Goal: Task Accomplishment & Management: Manage account settings

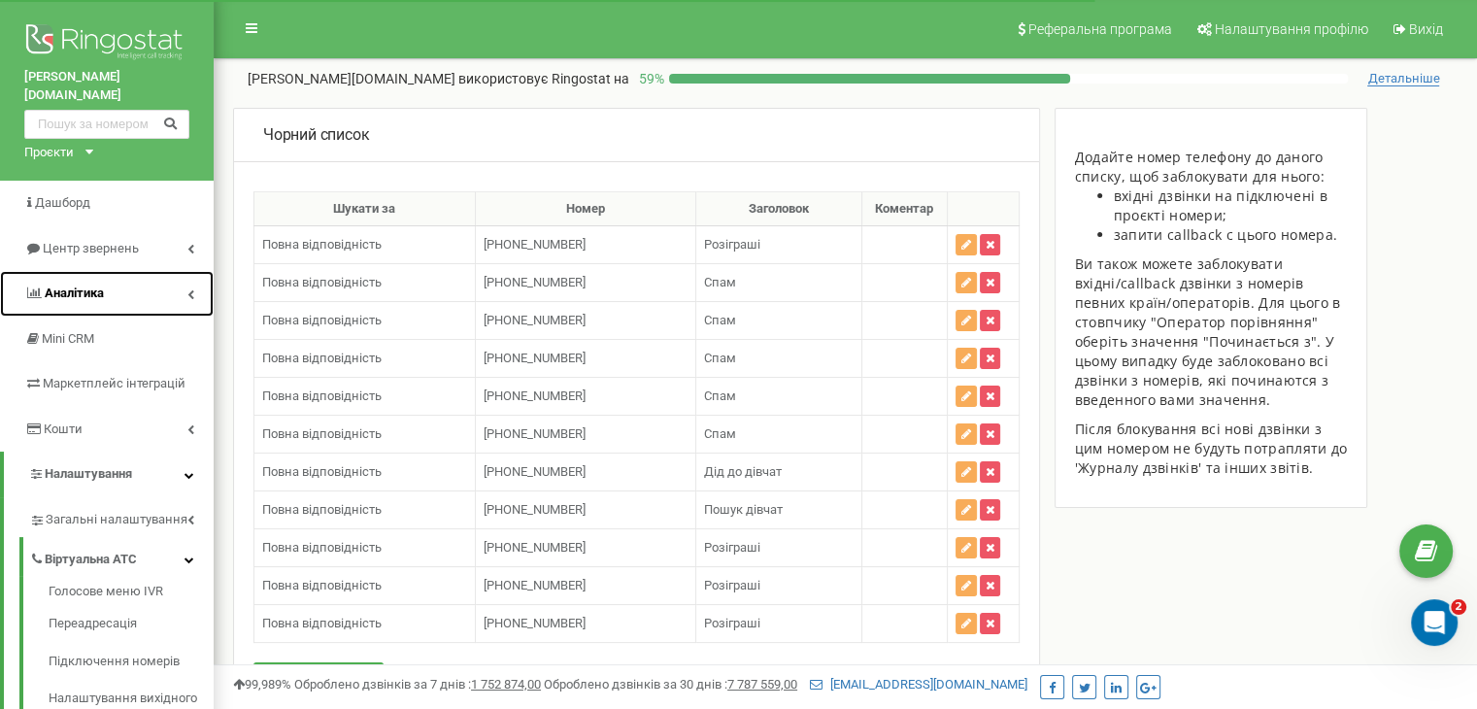
click at [66, 286] on span "Аналiтика" at bounding box center [74, 293] width 59 height 15
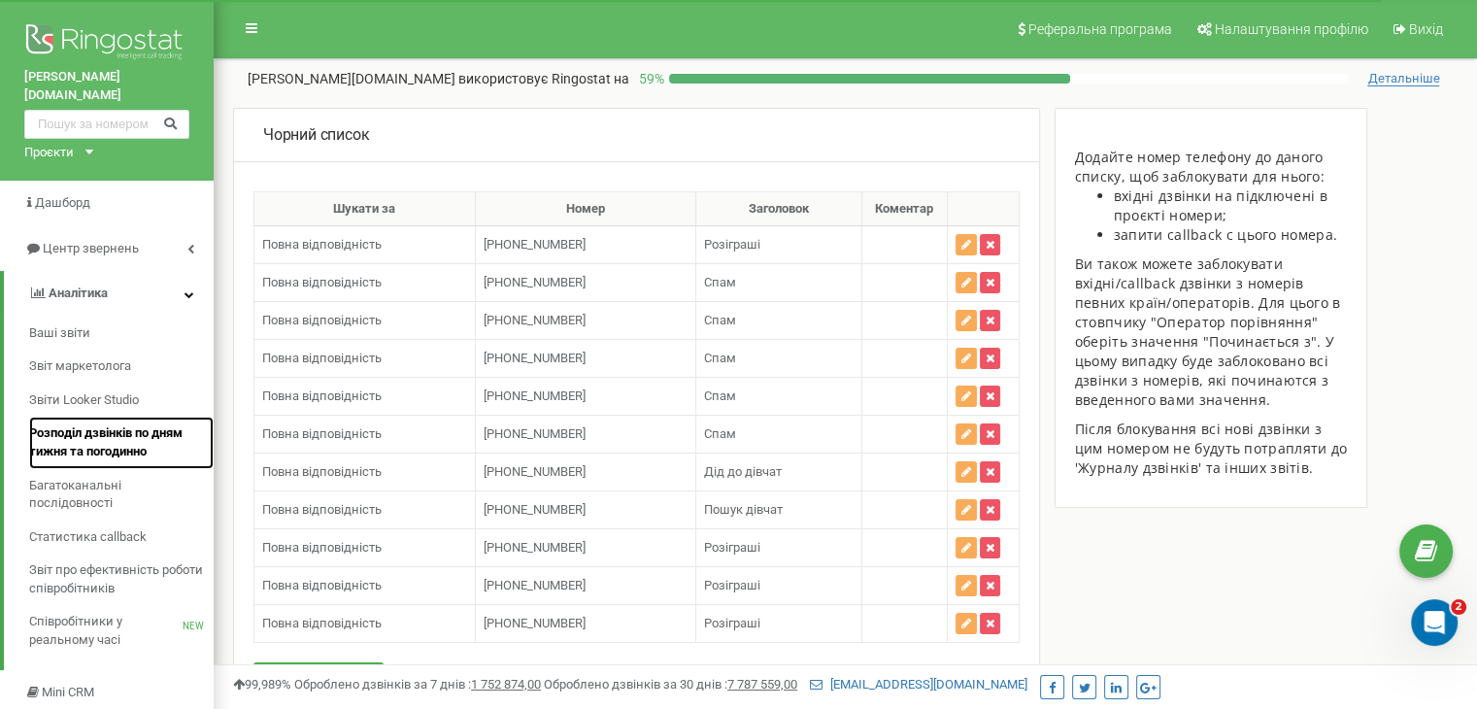
click at [114, 430] on span "Розподіл дзвінків по дням тижня та погодинно" at bounding box center [116, 442] width 175 height 36
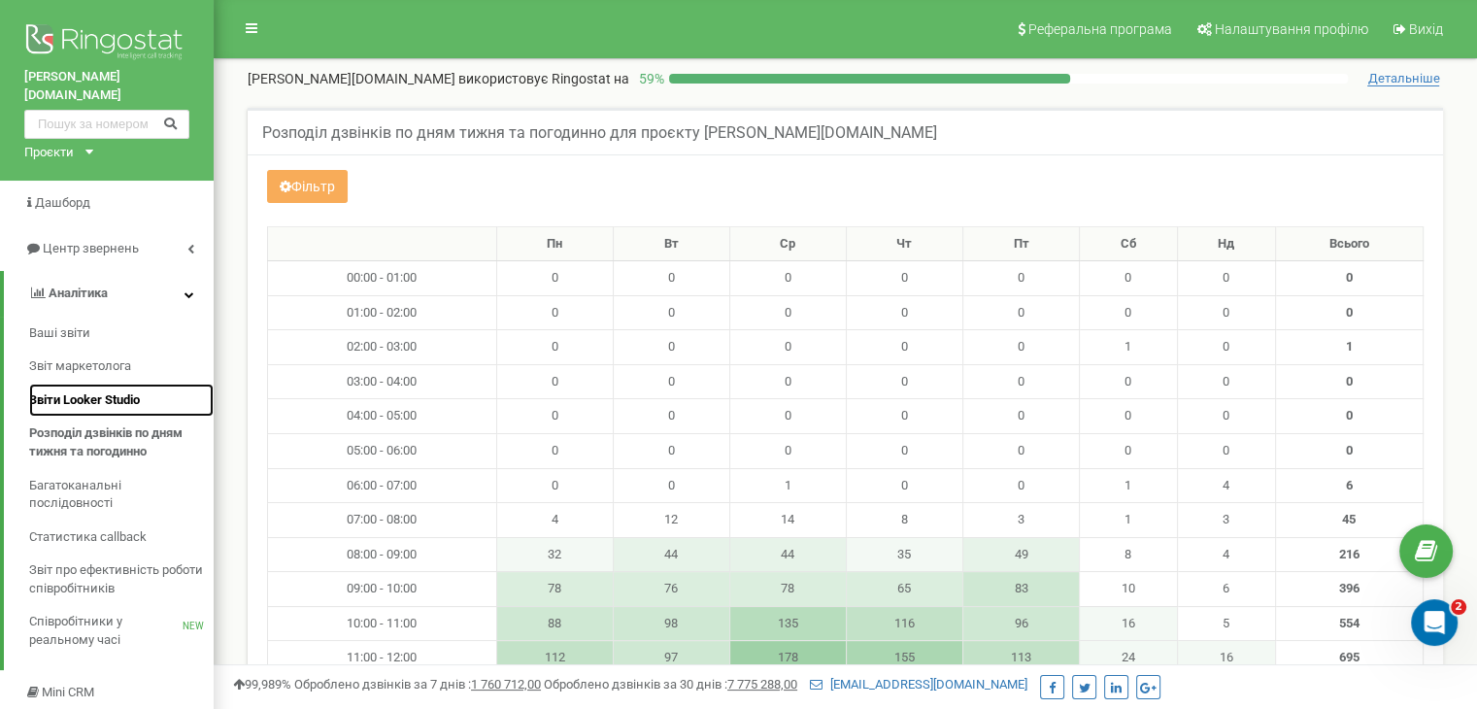
click at [127, 391] on span "Звіти Looker Studio" at bounding box center [84, 400] width 111 height 18
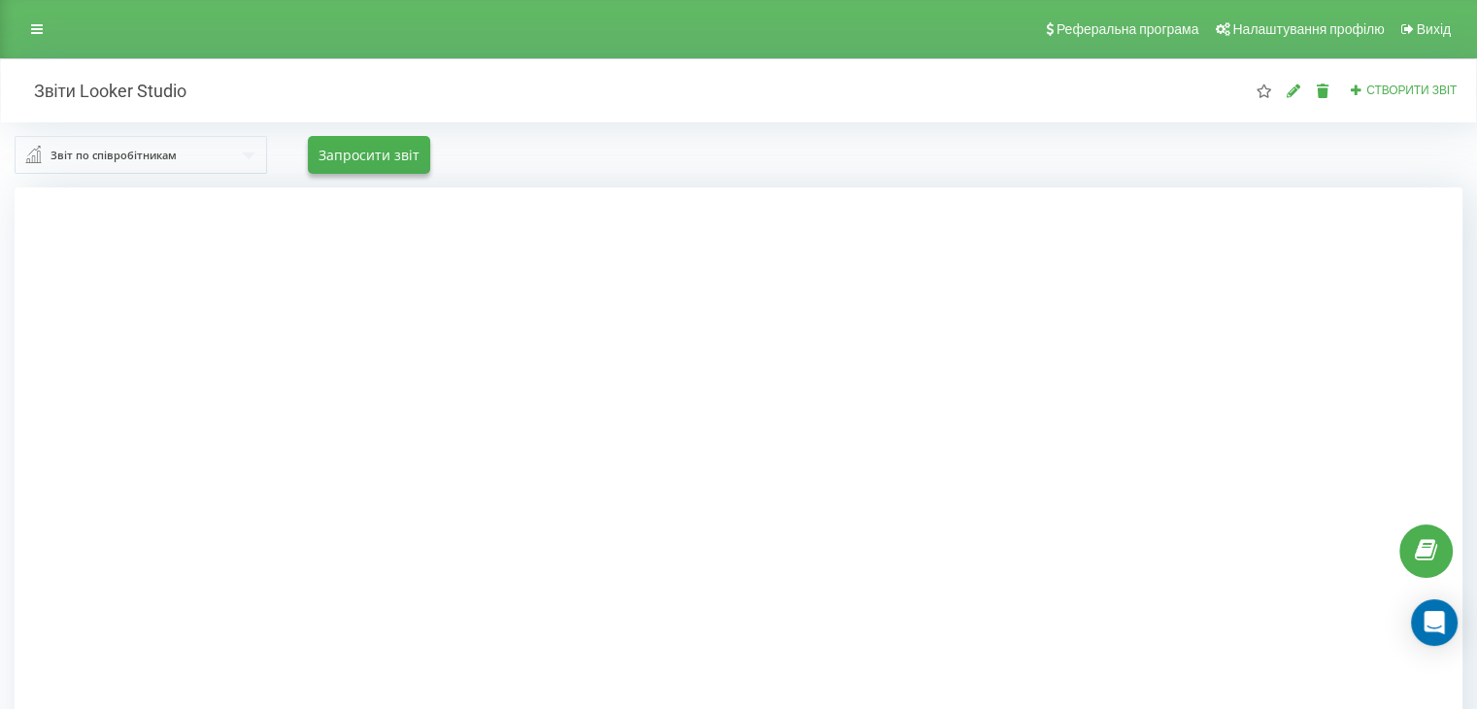
click at [1375, 363] on div at bounding box center [739, 541] width 1448 height 709
click at [948, 131] on div "Звіт по співробітникам Звіт по співробітникам Звіт по вихідним Звіт по вхідним …" at bounding box center [738, 154] width 1475 height 65
click at [598, 164] on div "Звіт по співробітникам Звіт по співробітникам Звіт по вихідним Звіт по вхідним …" at bounding box center [739, 155] width 1448 height 38
click at [19, 451] on div at bounding box center [739, 541] width 1448 height 709
click at [1366, 345] on div at bounding box center [739, 541] width 1448 height 709
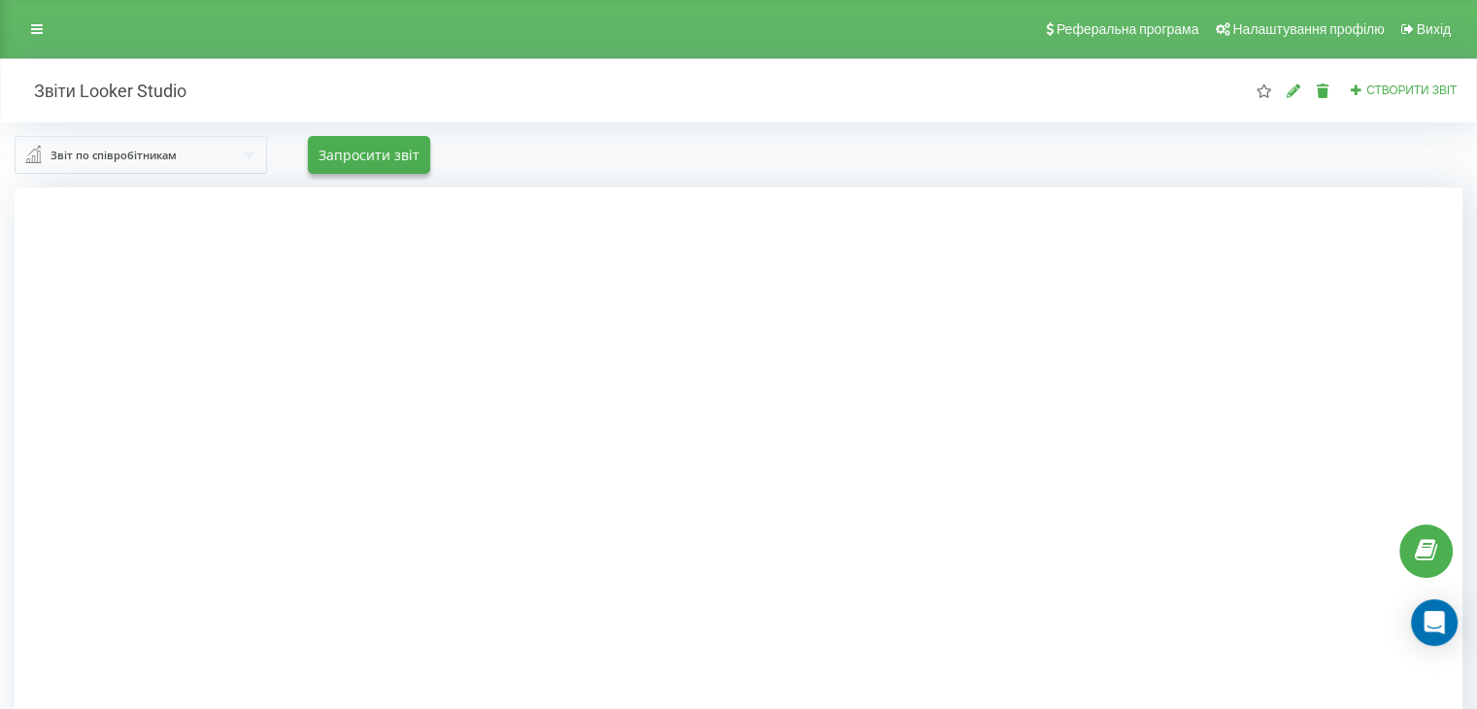
click at [1366, 345] on div at bounding box center [739, 541] width 1448 height 709
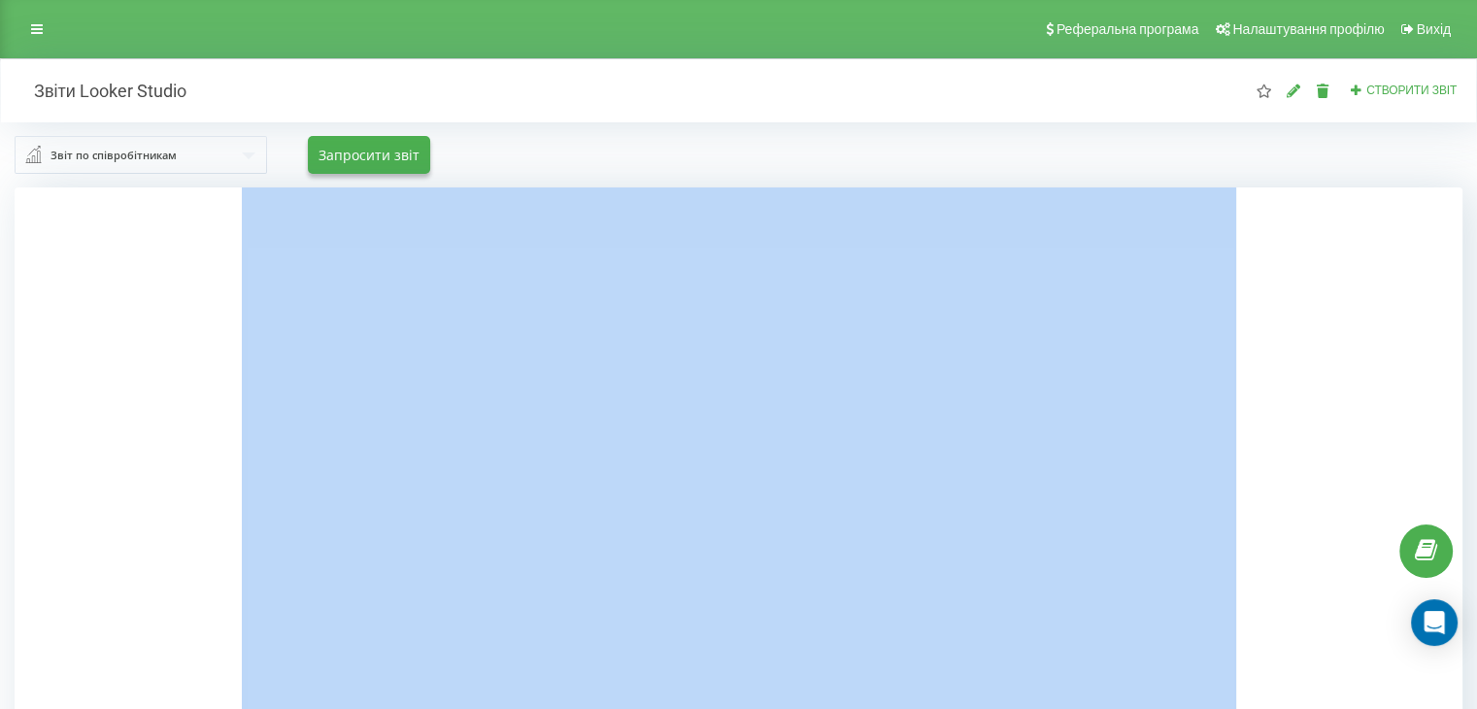
click at [1366, 345] on div at bounding box center [739, 541] width 1448 height 709
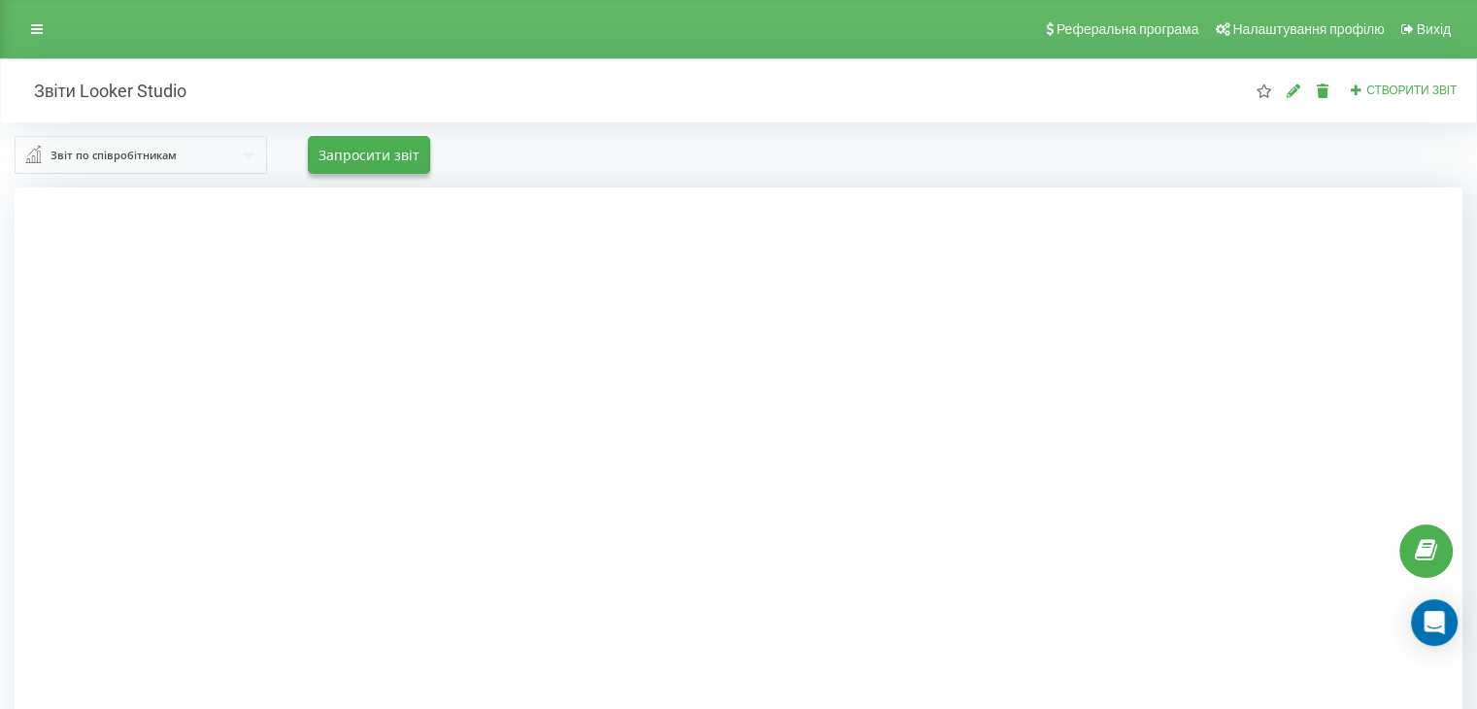
click at [159, 347] on div at bounding box center [739, 541] width 1448 height 709
click at [35, 38] on link at bounding box center [36, 29] width 35 height 27
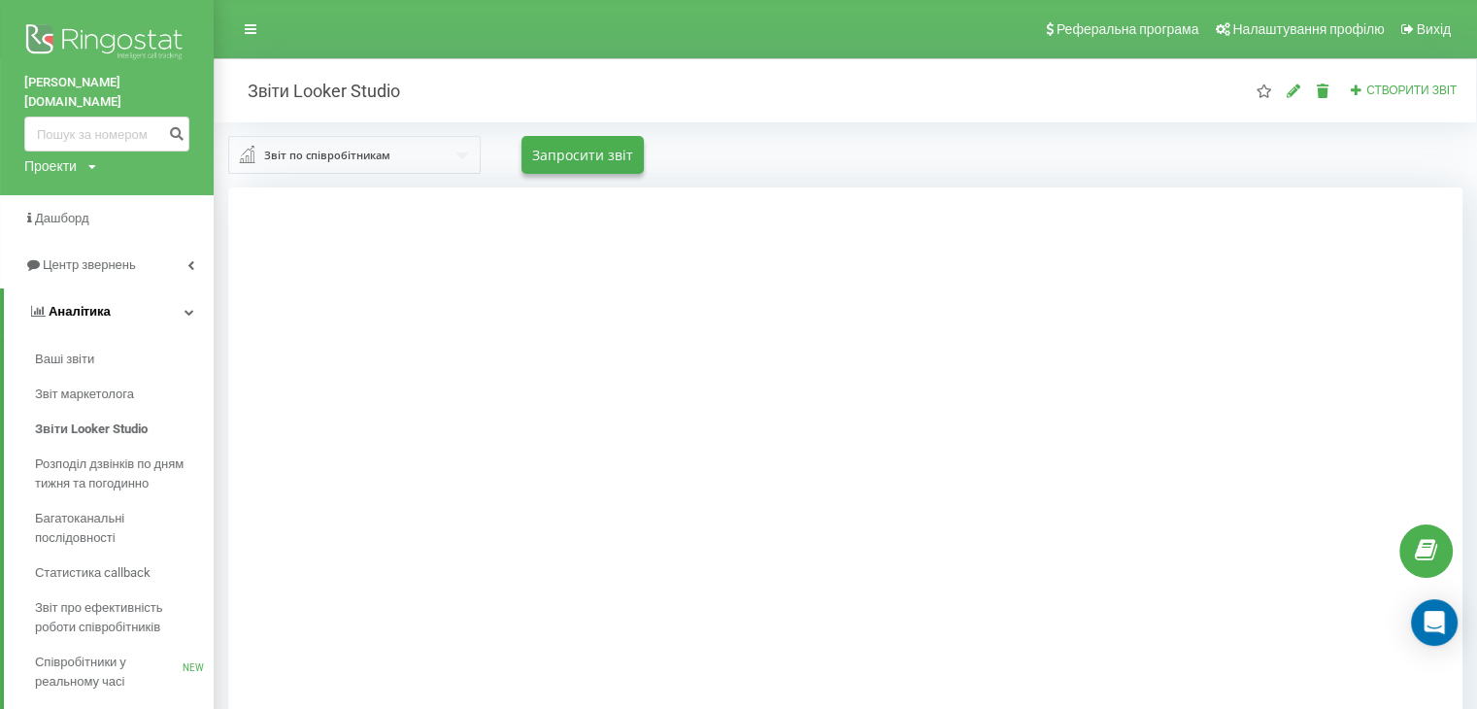
click at [82, 304] on span "Аналiтика" at bounding box center [80, 311] width 62 height 15
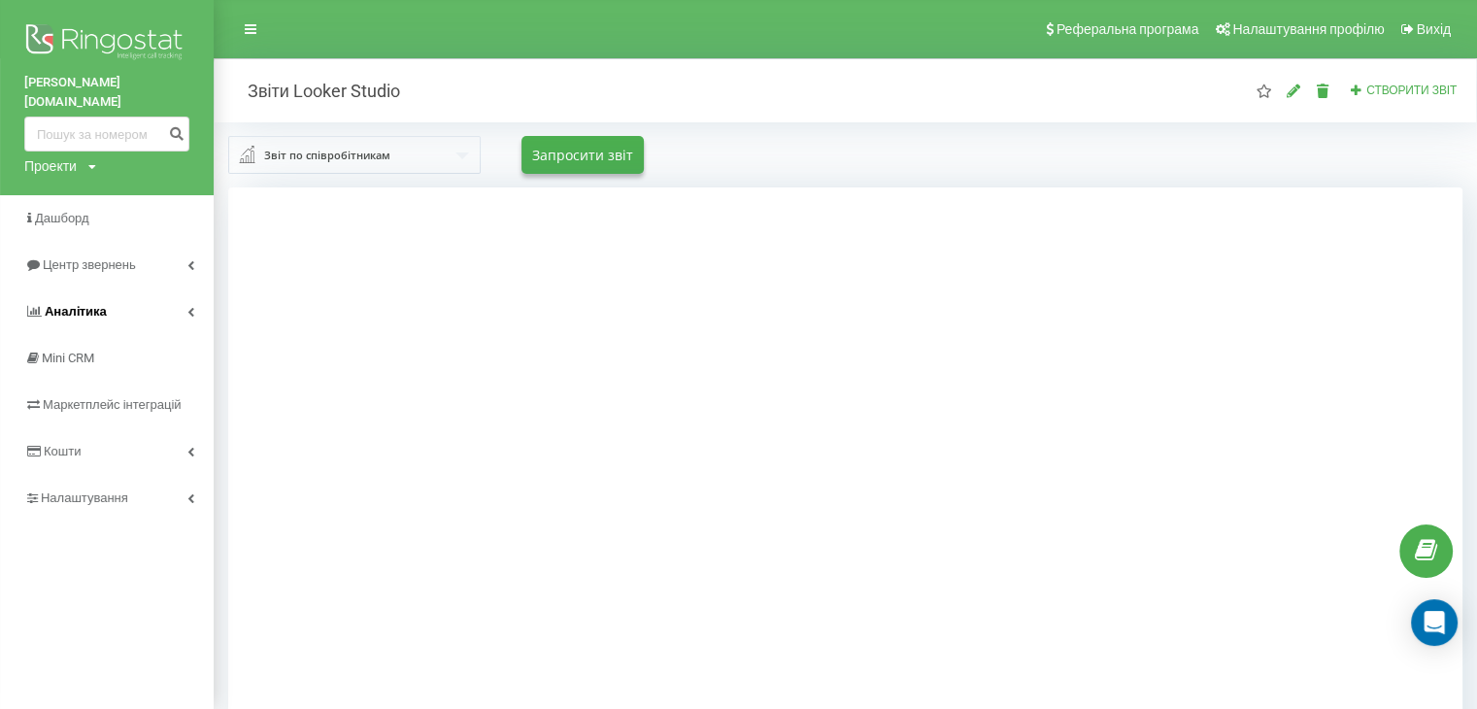
click at [97, 304] on span "Аналiтика" at bounding box center [76, 311] width 62 height 15
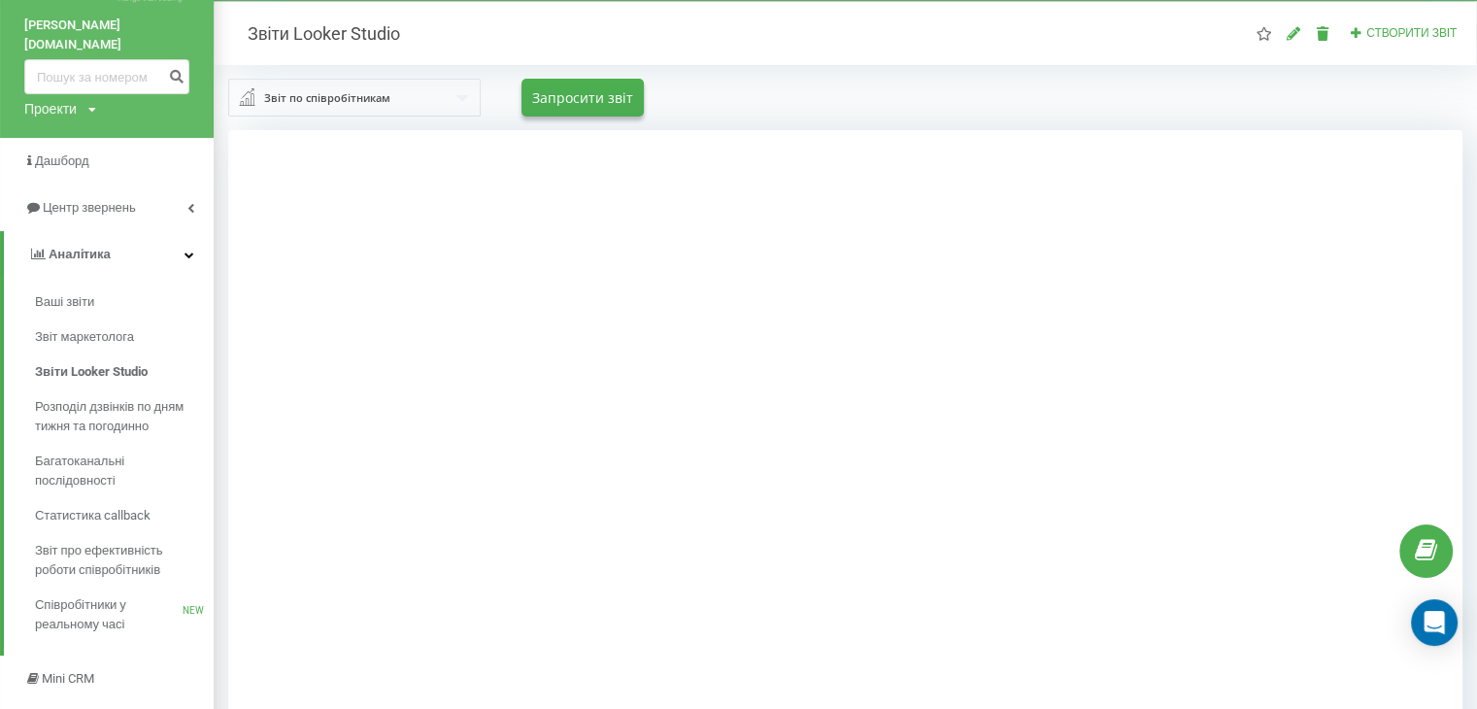
scroll to position [219, 0]
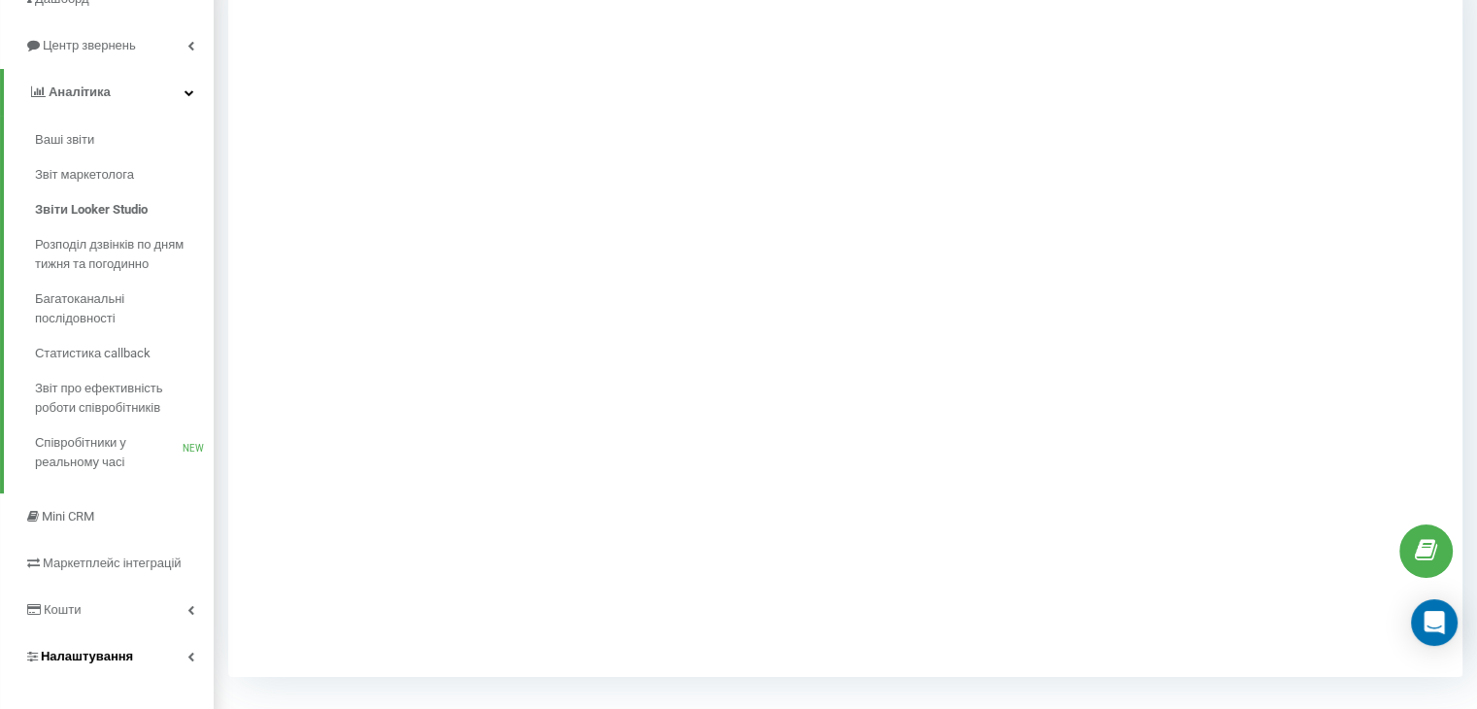
click at [74, 649] on span "Налаштування" at bounding box center [87, 656] width 92 height 15
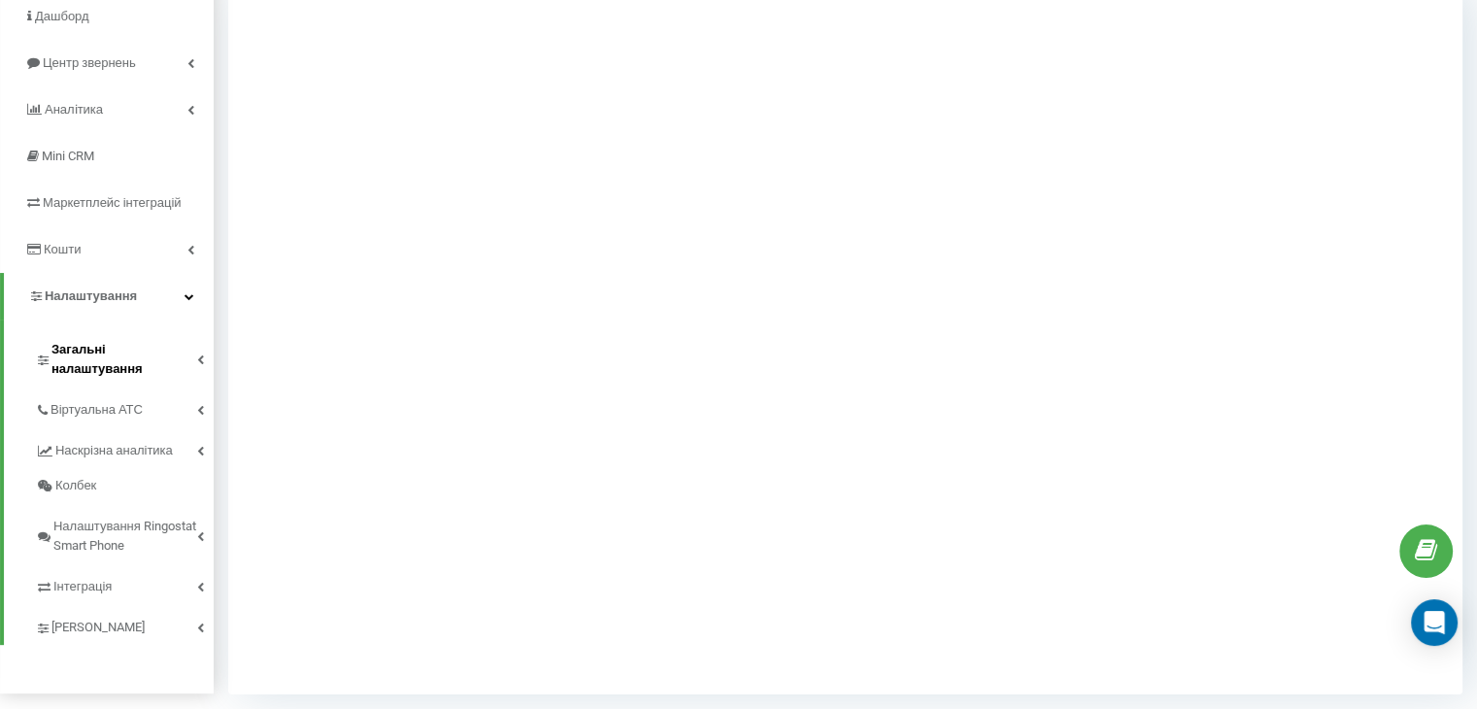
click at [118, 340] on span "Загальні налаштування" at bounding box center [124, 359] width 146 height 39
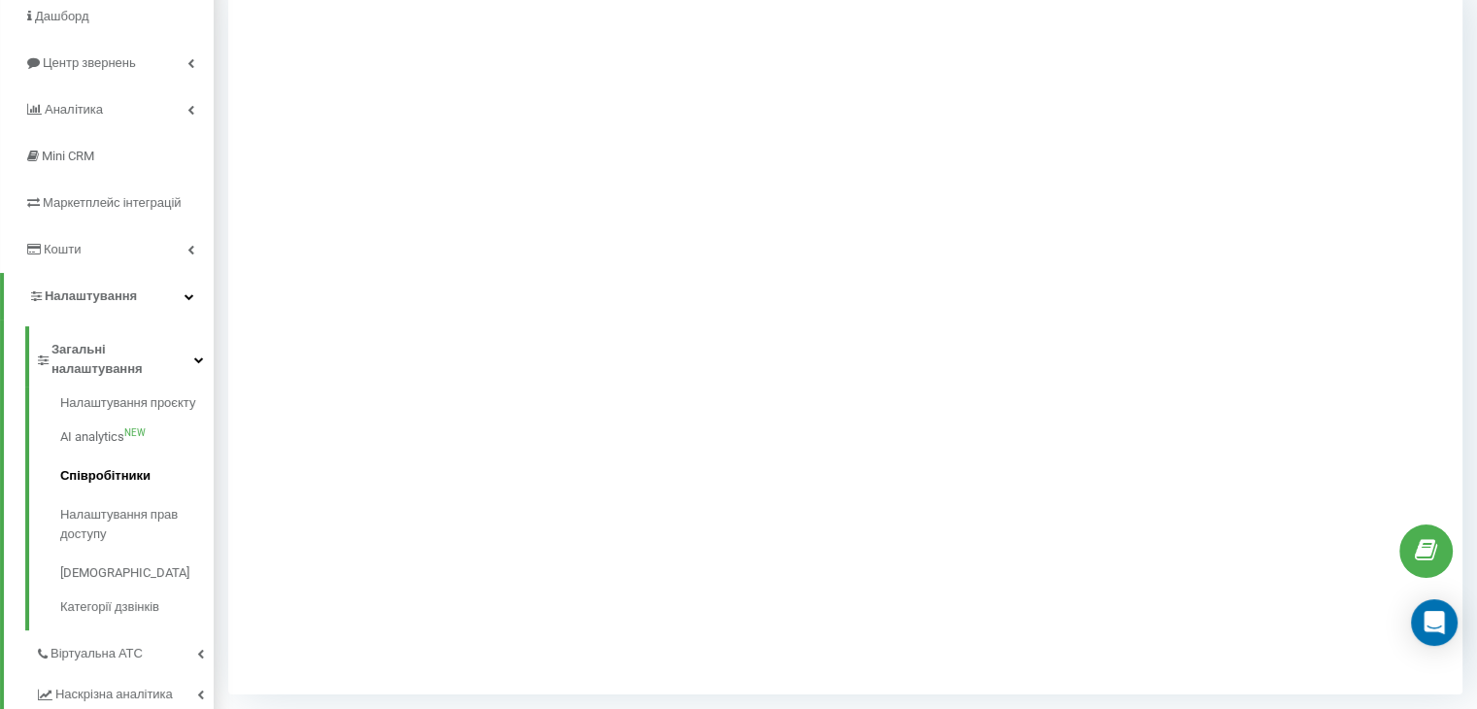
click at [107, 466] on span "Співробітники" at bounding box center [105, 475] width 90 height 19
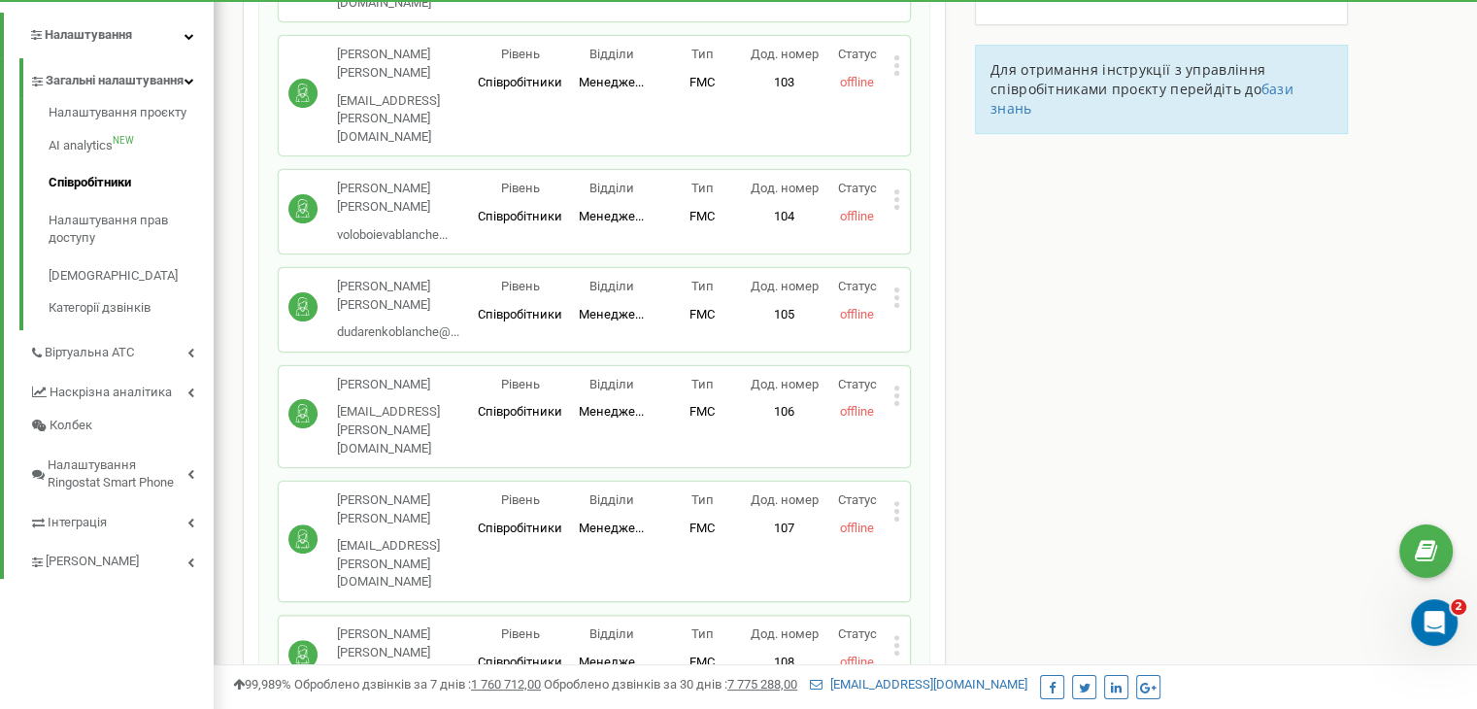
scroll to position [425, 0]
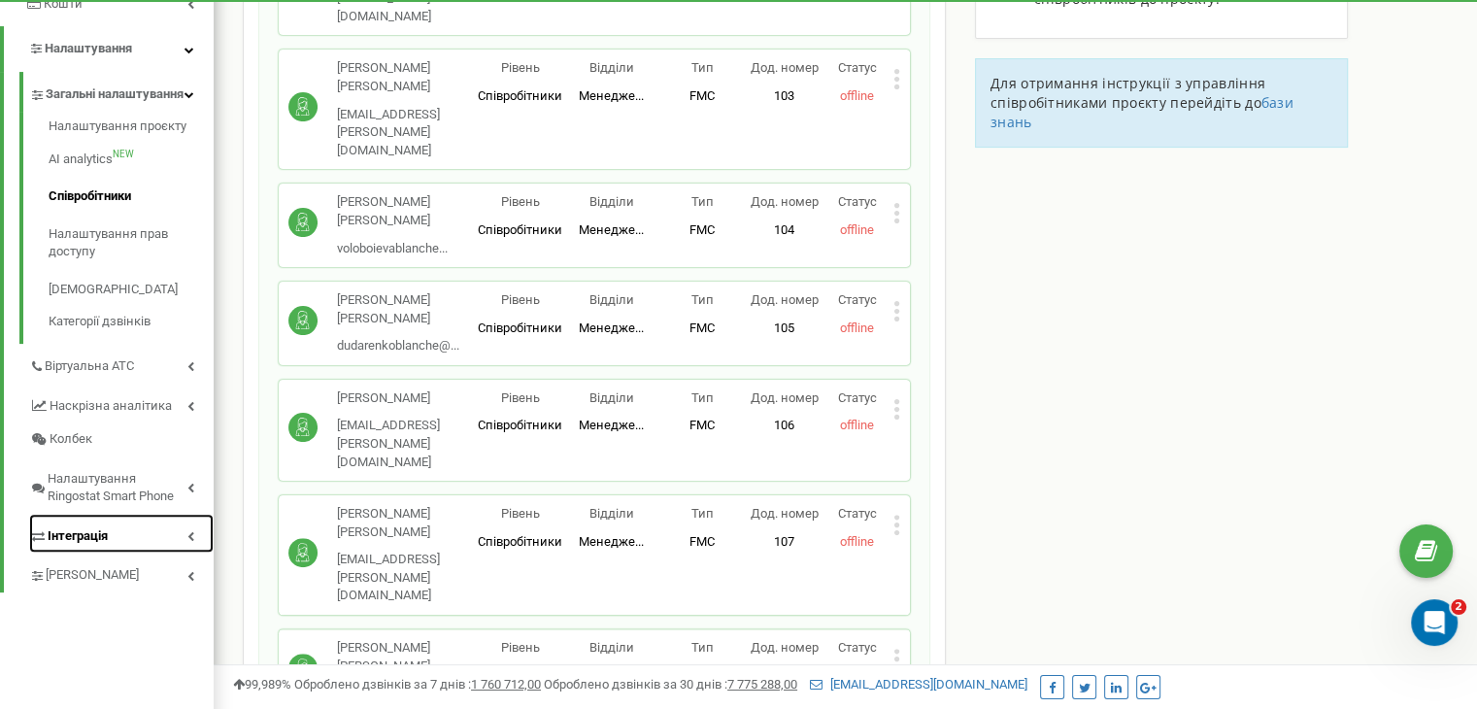
click at [92, 538] on span "Інтеграція" at bounding box center [78, 536] width 60 height 18
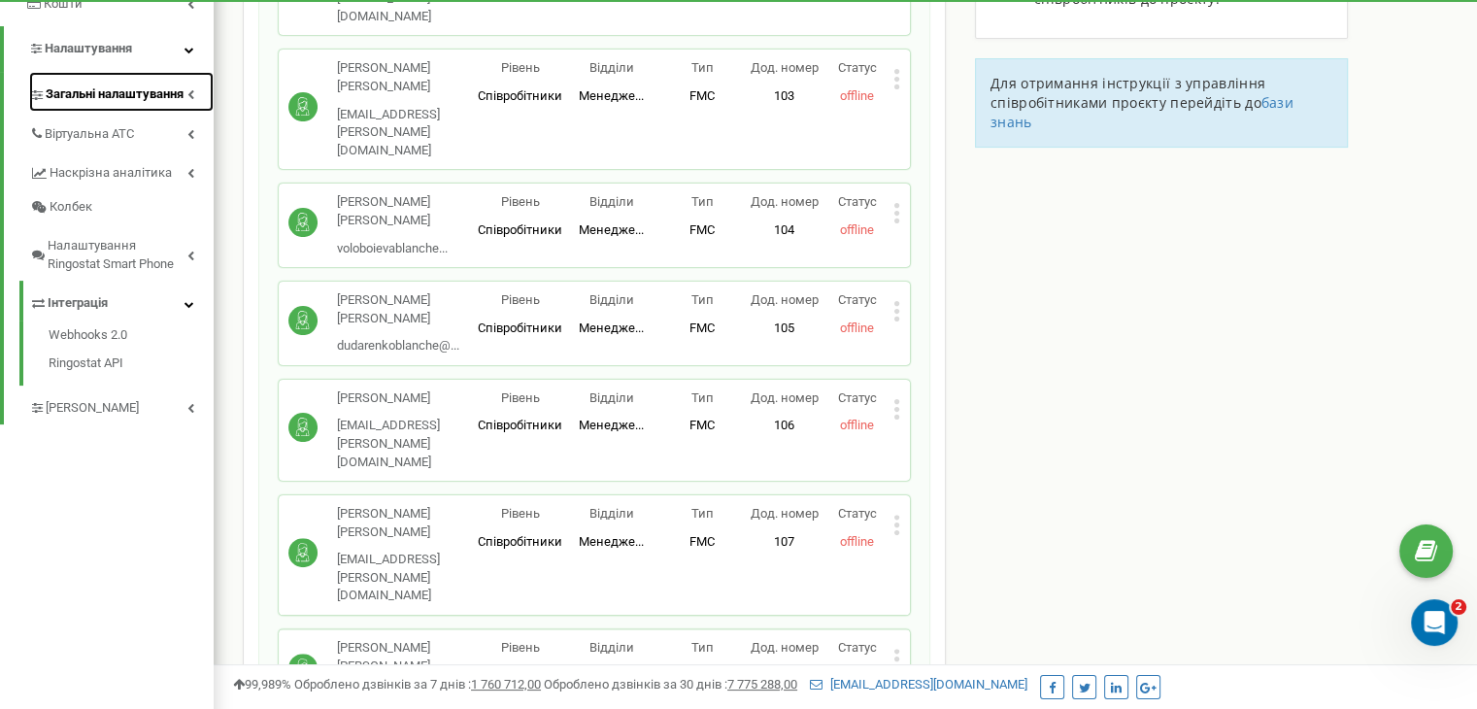
click at [132, 85] on link "Загальні налаштування" at bounding box center [121, 92] width 185 height 40
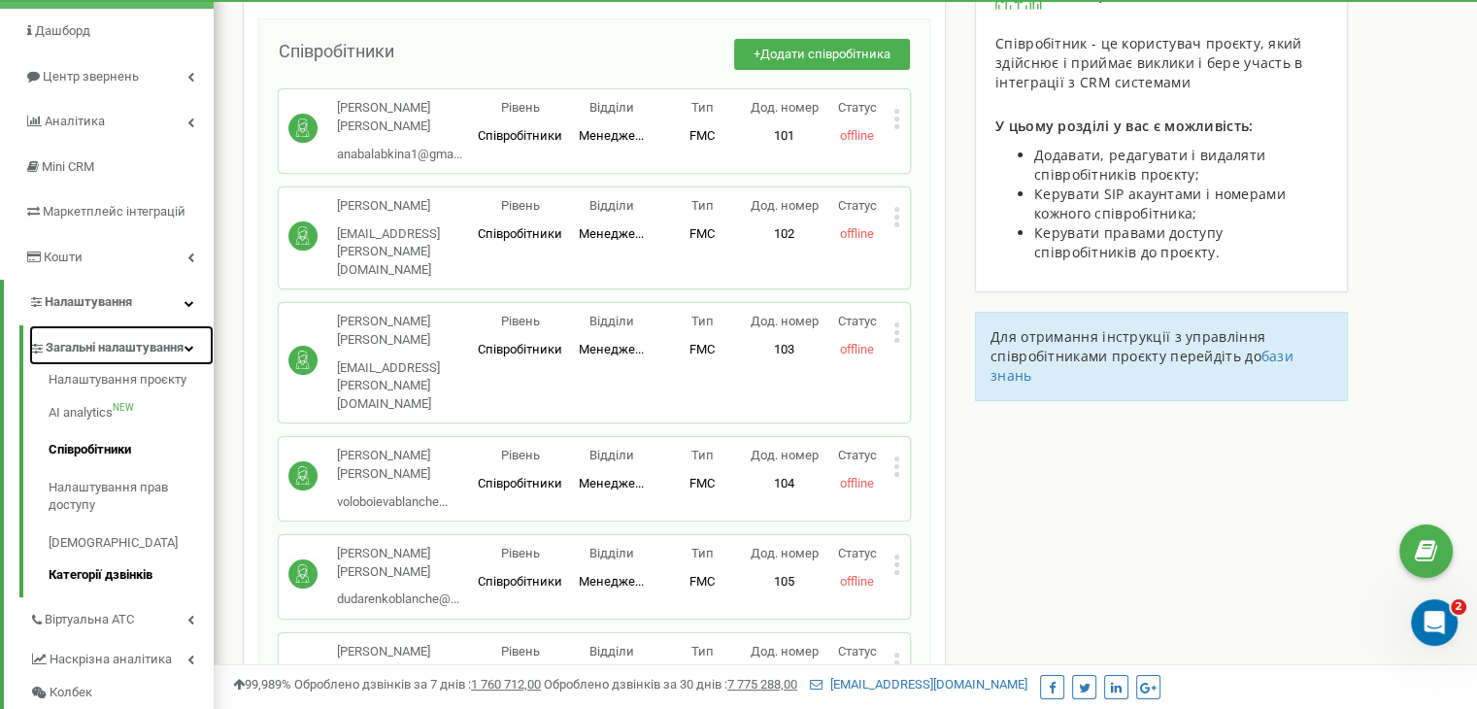
scroll to position [171, 0]
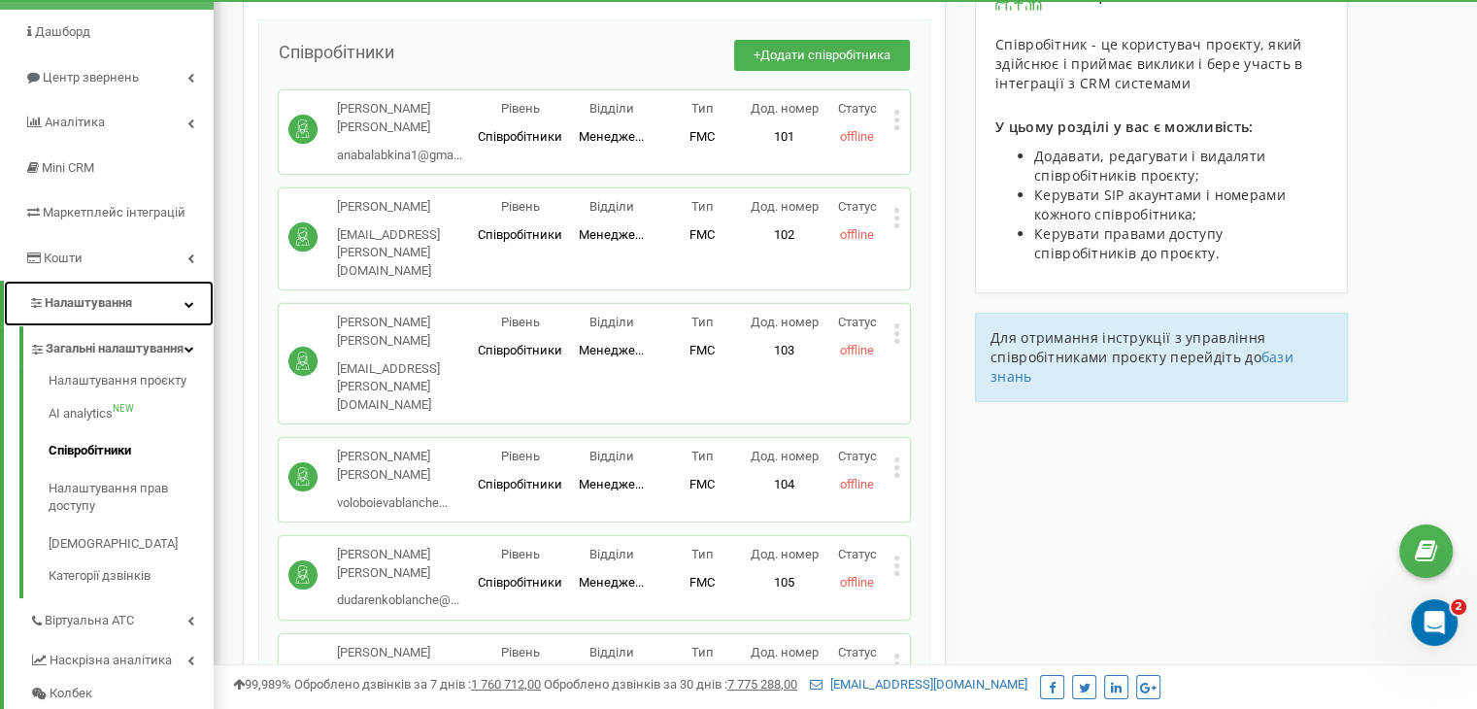
click at [159, 281] on link "Налаштування" at bounding box center [109, 304] width 210 height 46
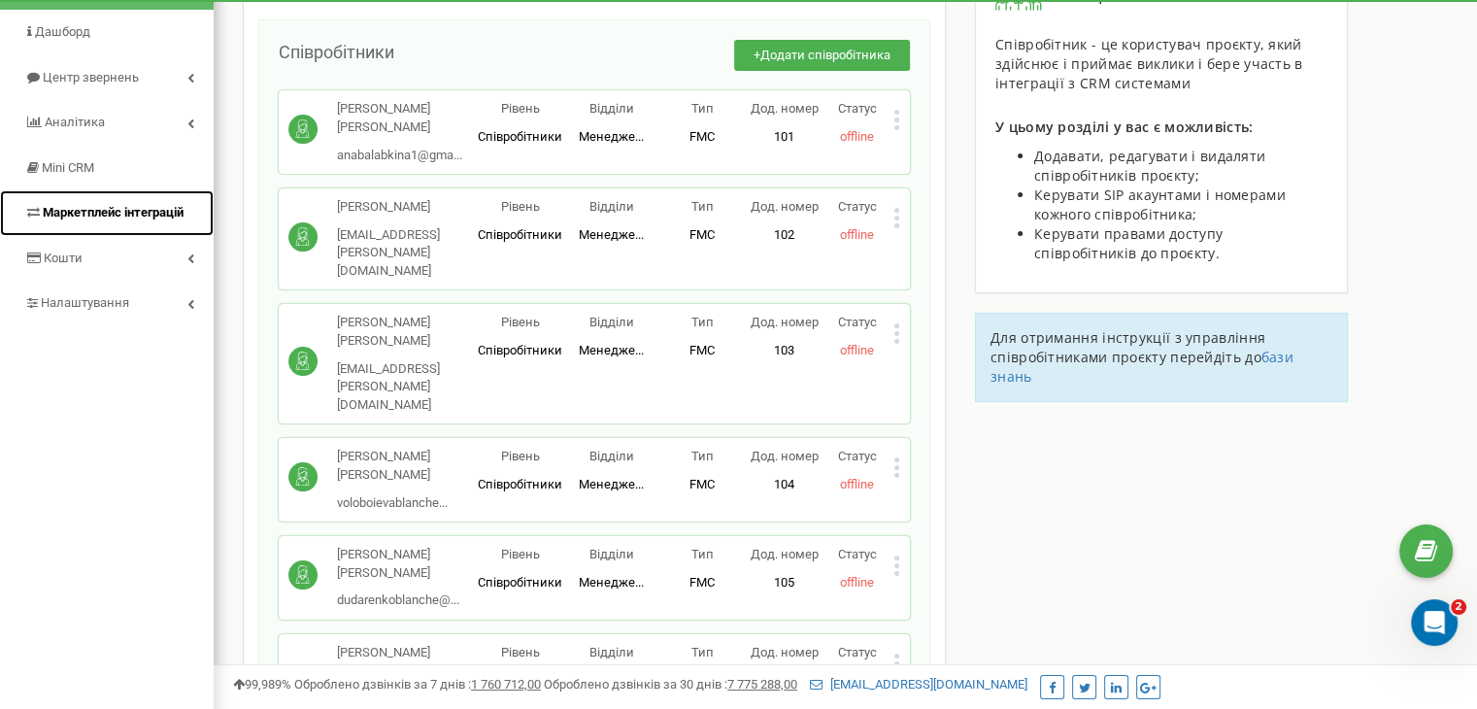
click at [155, 190] on link "Маркетплейс інтеграцій" at bounding box center [107, 213] width 214 height 46
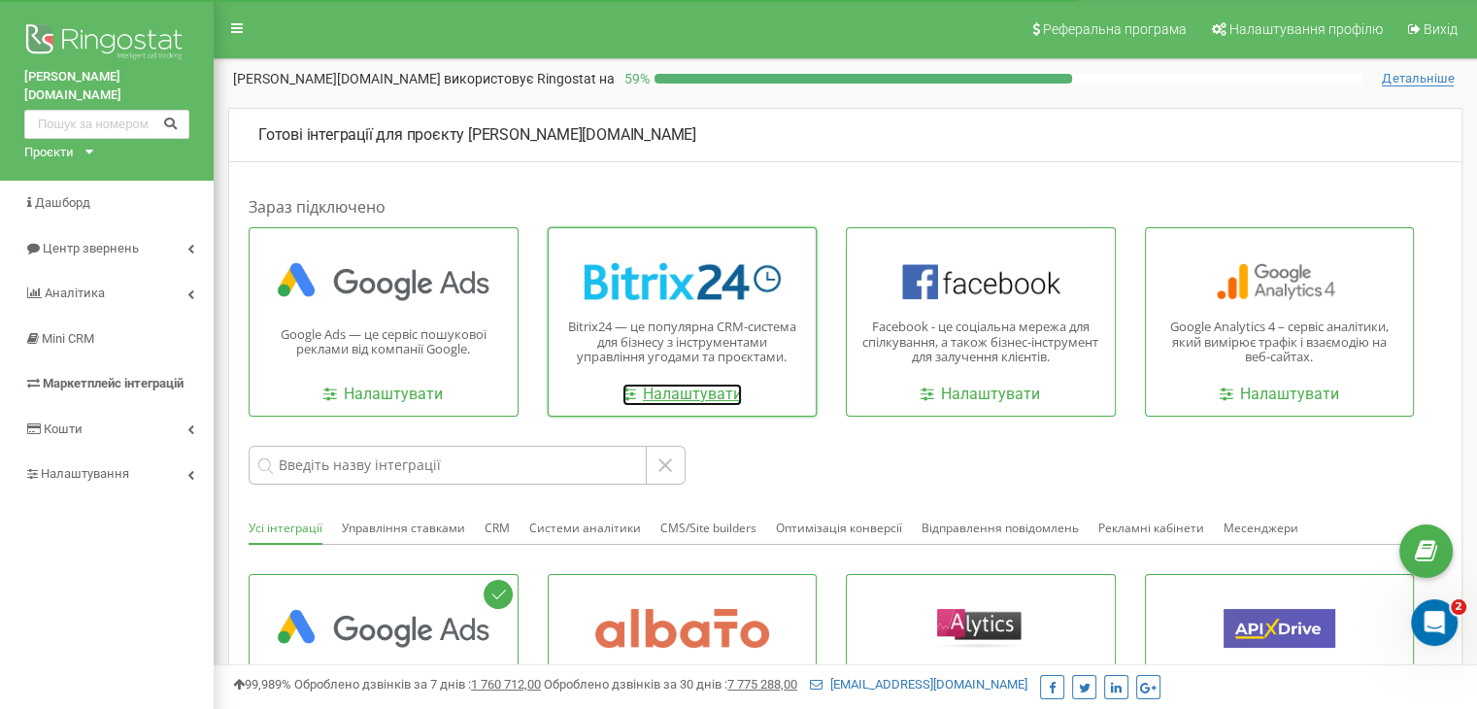
click at [695, 396] on link "Налаштувати" at bounding box center [682, 395] width 119 height 22
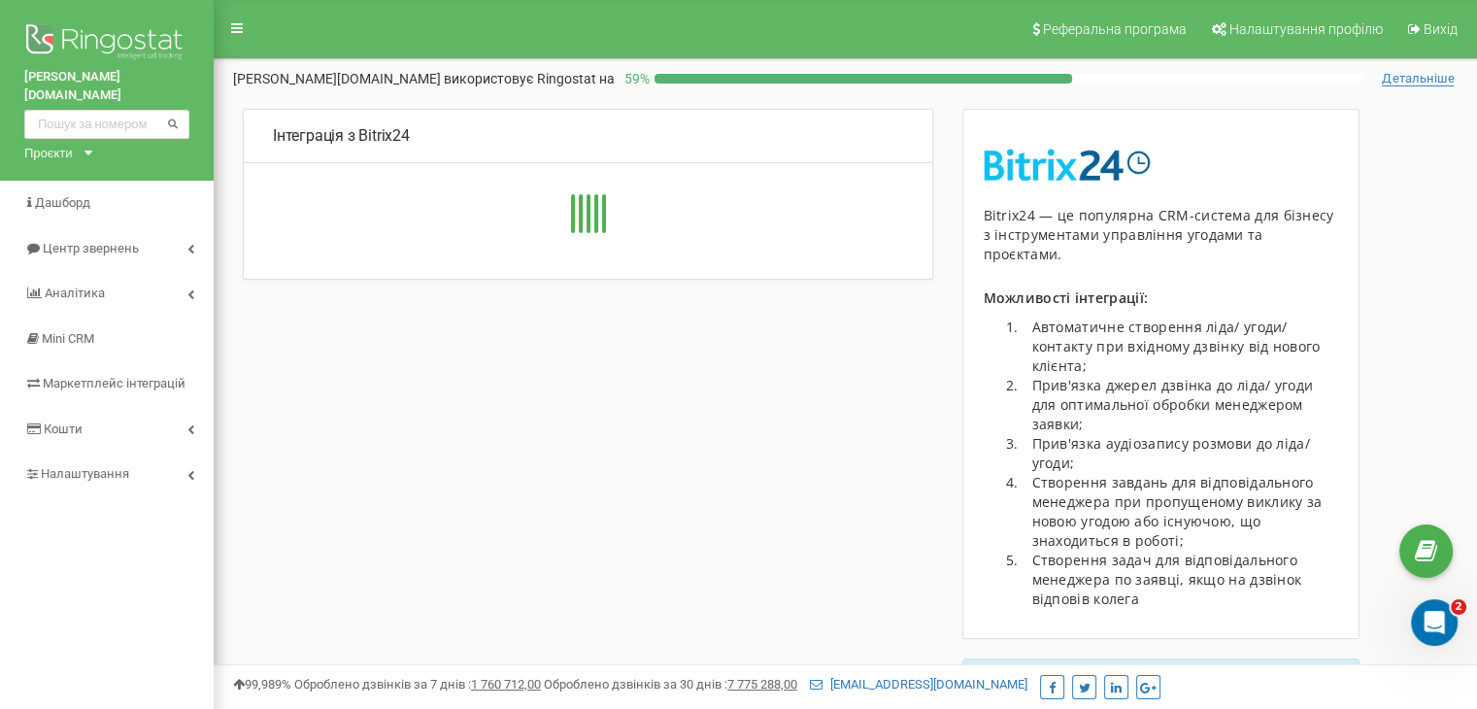
type input "https://crm.blanche.ua/rest/7181/xjedapb664jij29r/"
type input "https://crm.blanche.ua"
type input "7181"
type input "xjedapb664jij29r"
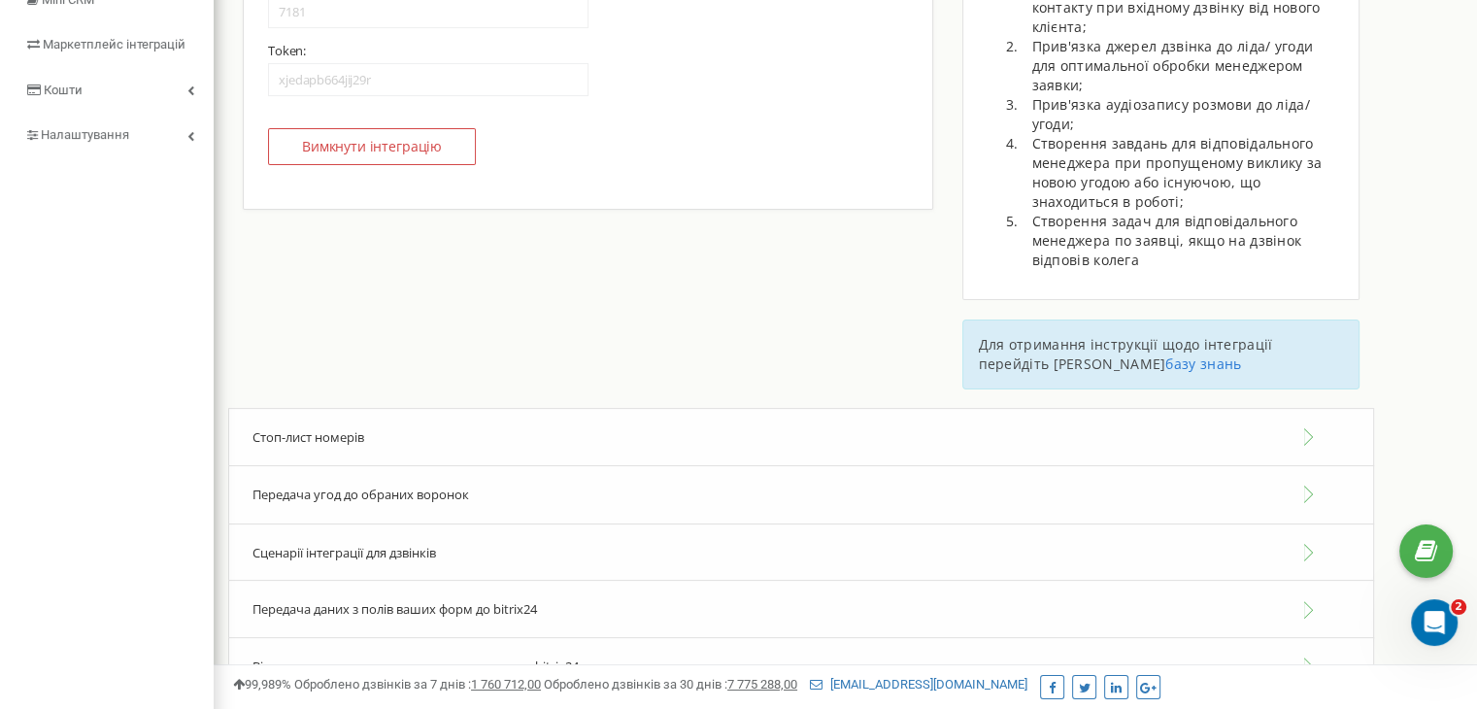
scroll to position [456, 0]
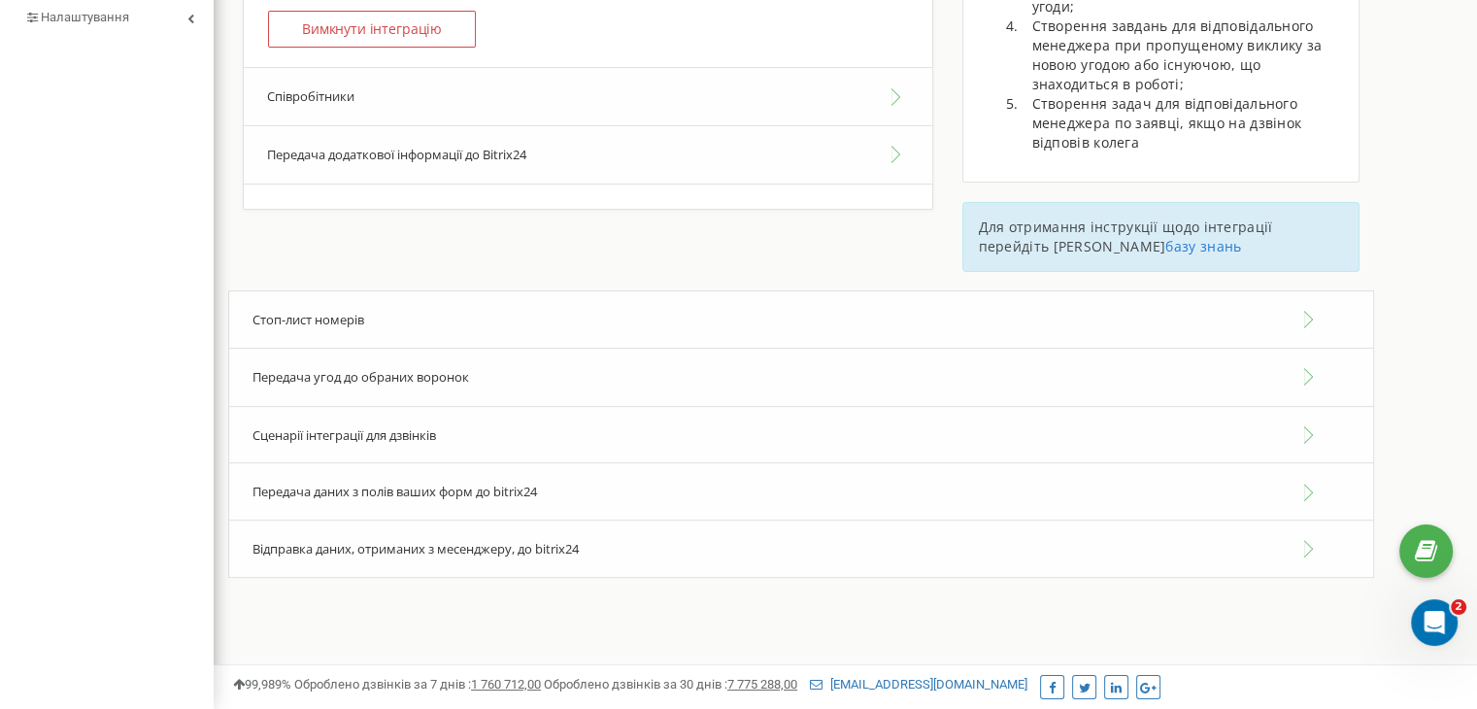
click at [622, 112] on button "Співробітники" at bounding box center [588, 96] width 689 height 59
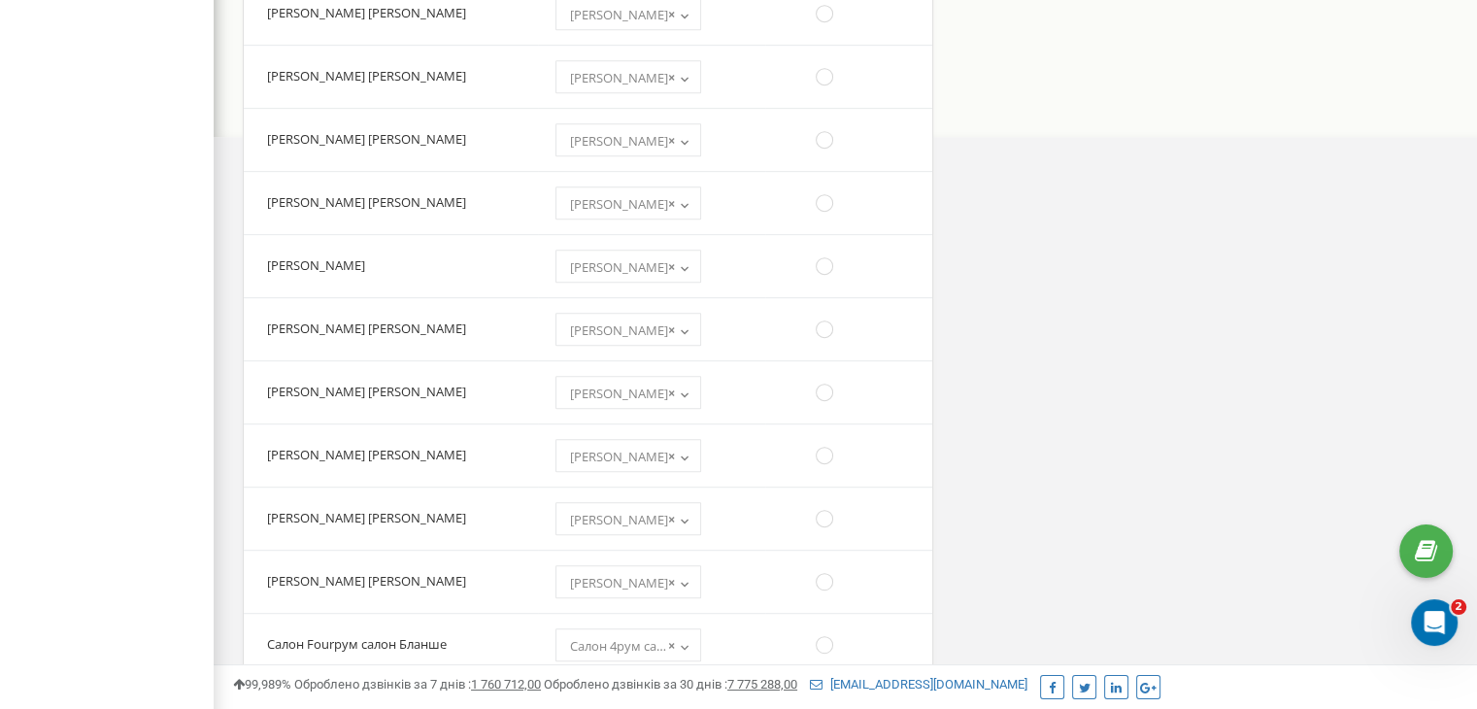
scroll to position [0, 0]
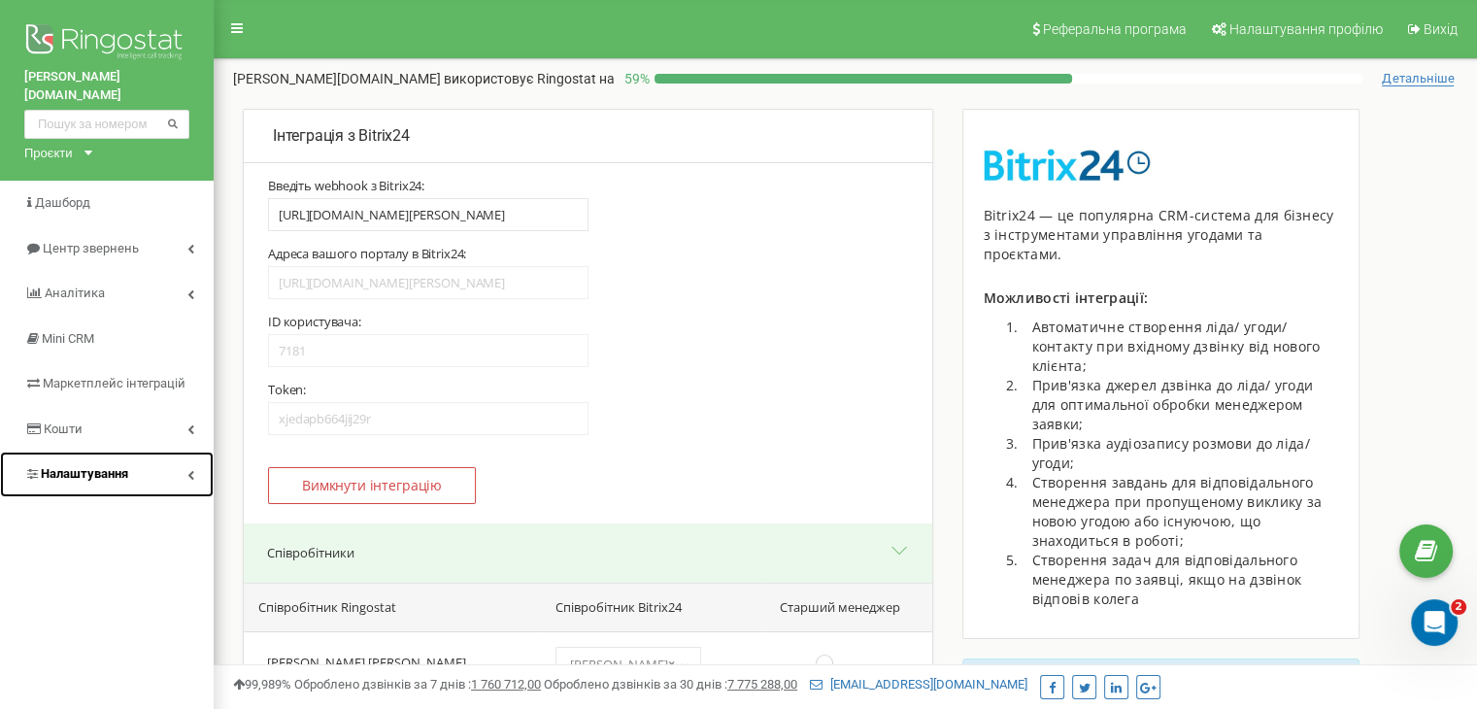
click at [98, 466] on span "Налаштування" at bounding box center [84, 473] width 87 height 15
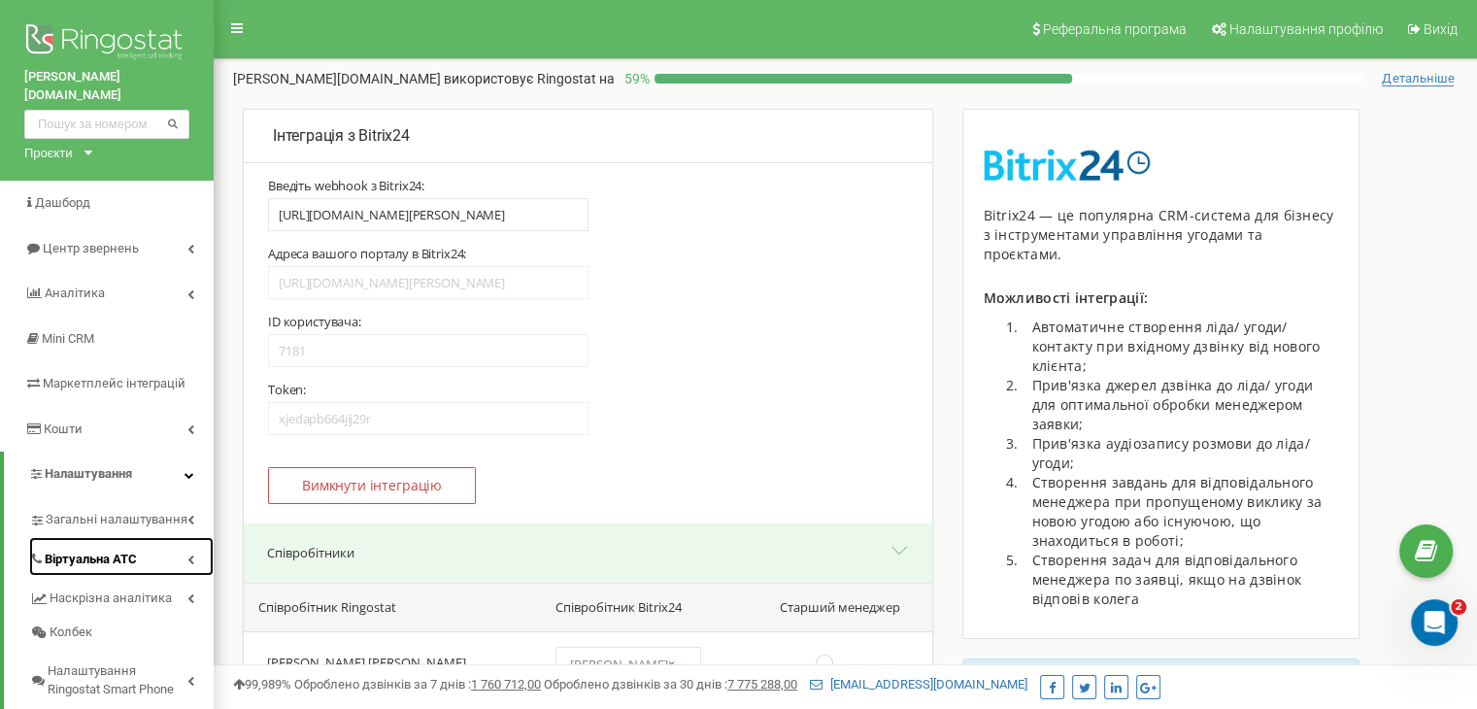
click at [119, 551] on span "Віртуальна АТС" at bounding box center [91, 560] width 92 height 18
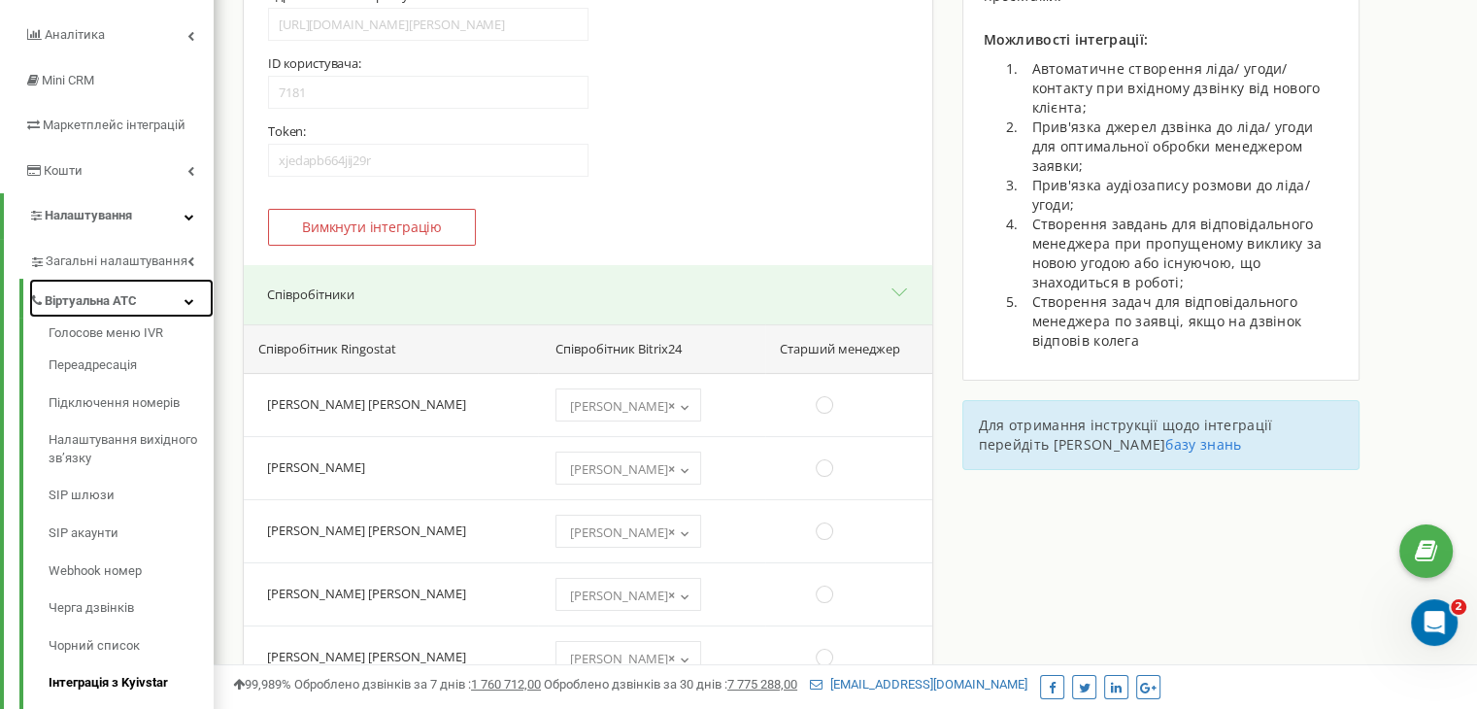
scroll to position [256, 0]
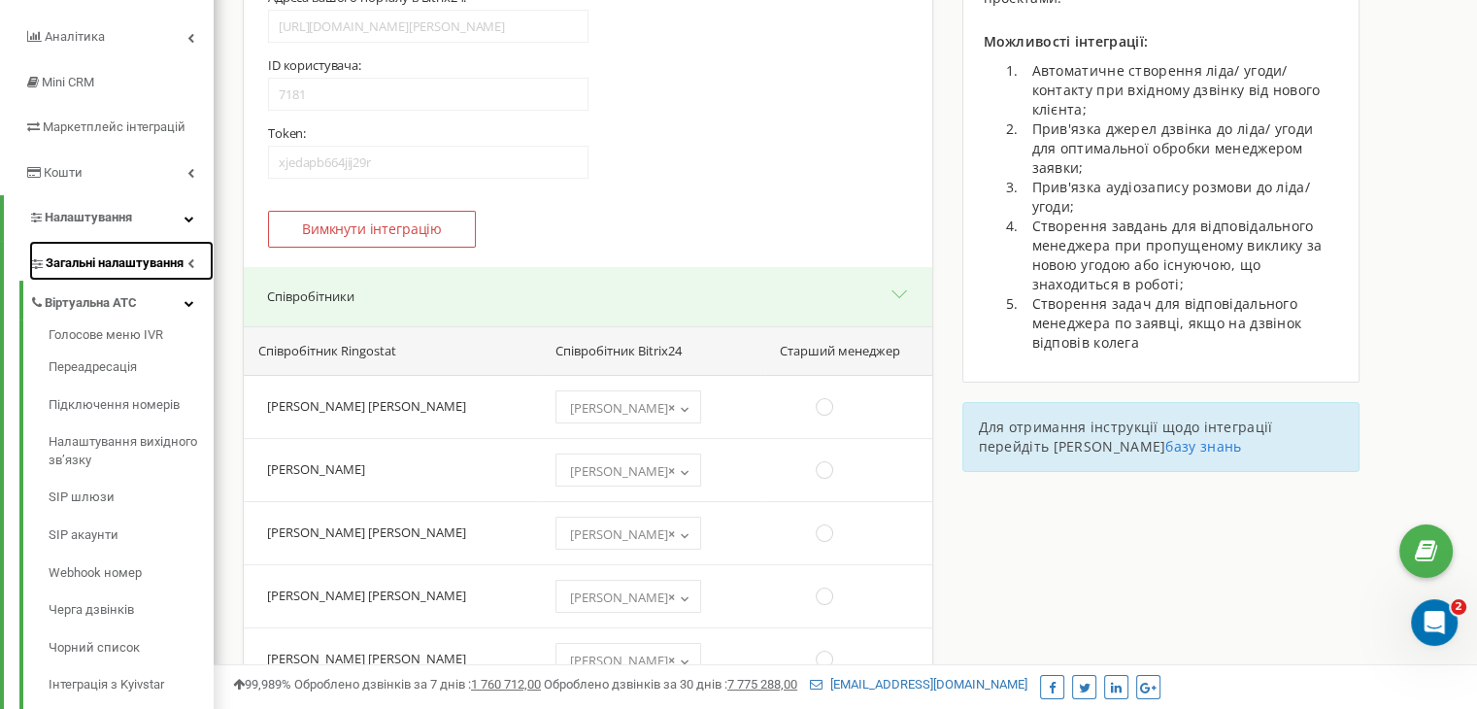
click at [173, 254] on span "Загальні налаштування" at bounding box center [115, 263] width 138 height 18
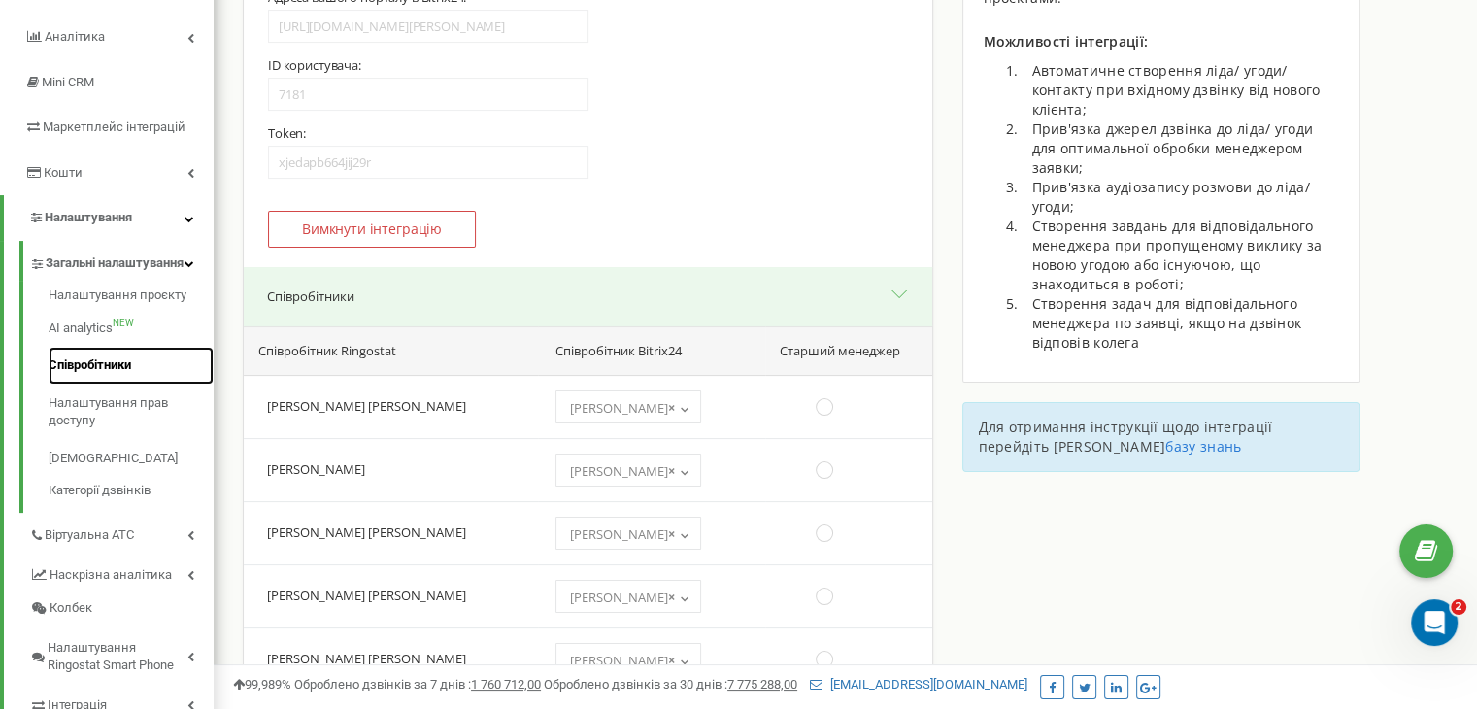
click at [140, 369] on link "Співробітники" at bounding box center [131, 366] width 165 height 38
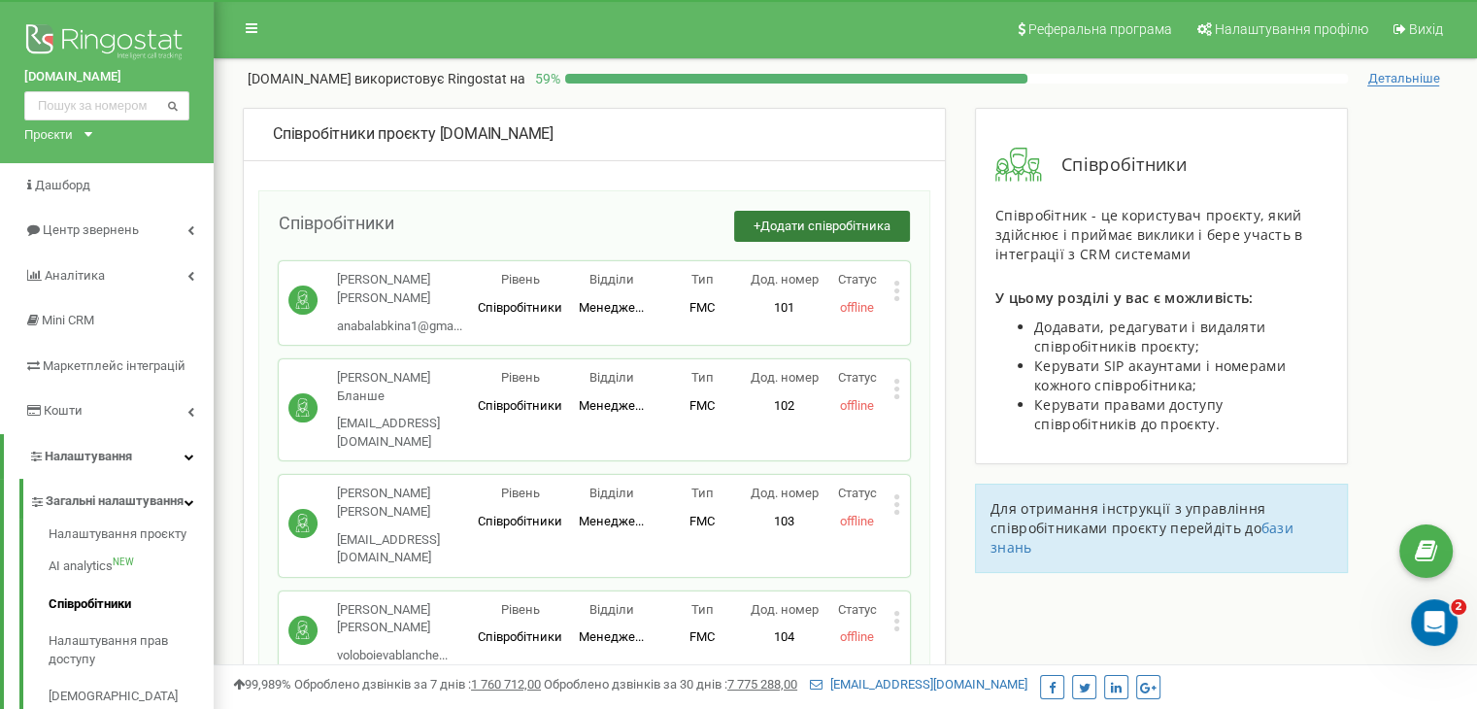
click at [808, 225] on span "Додати співробітника" at bounding box center [825, 226] width 130 height 15
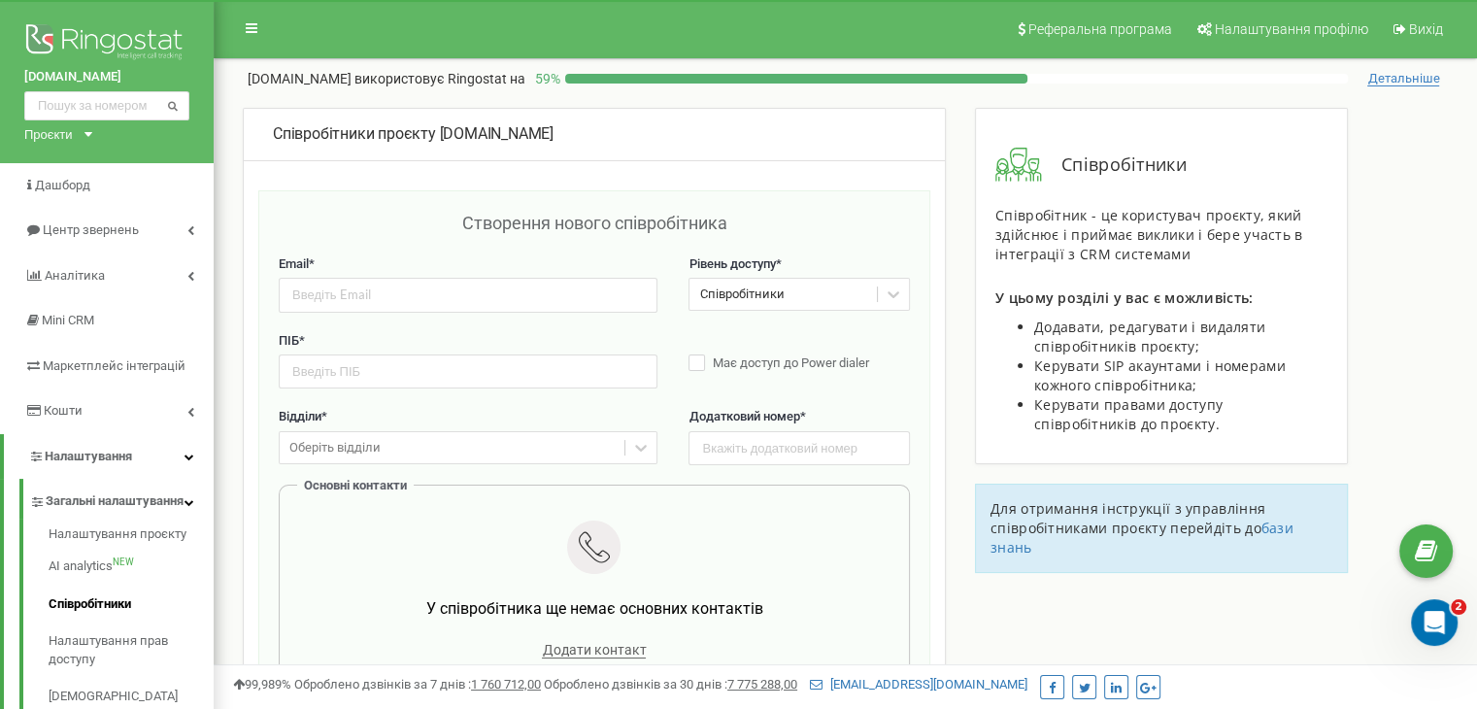
drag, startPoint x: 503, startPoint y: 389, endPoint x: 505, endPoint y: 373, distance: 16.6
click at [505, 373] on div "ПІБ * Має доступ до Power dialer" at bounding box center [594, 370] width 631 height 77
click at [505, 373] on input "text" at bounding box center [468, 371] width 379 height 34
click at [430, 304] on input "email" at bounding box center [468, 295] width 379 height 34
paste input "[EMAIL_ADDRESS][DOMAIN_NAME]"
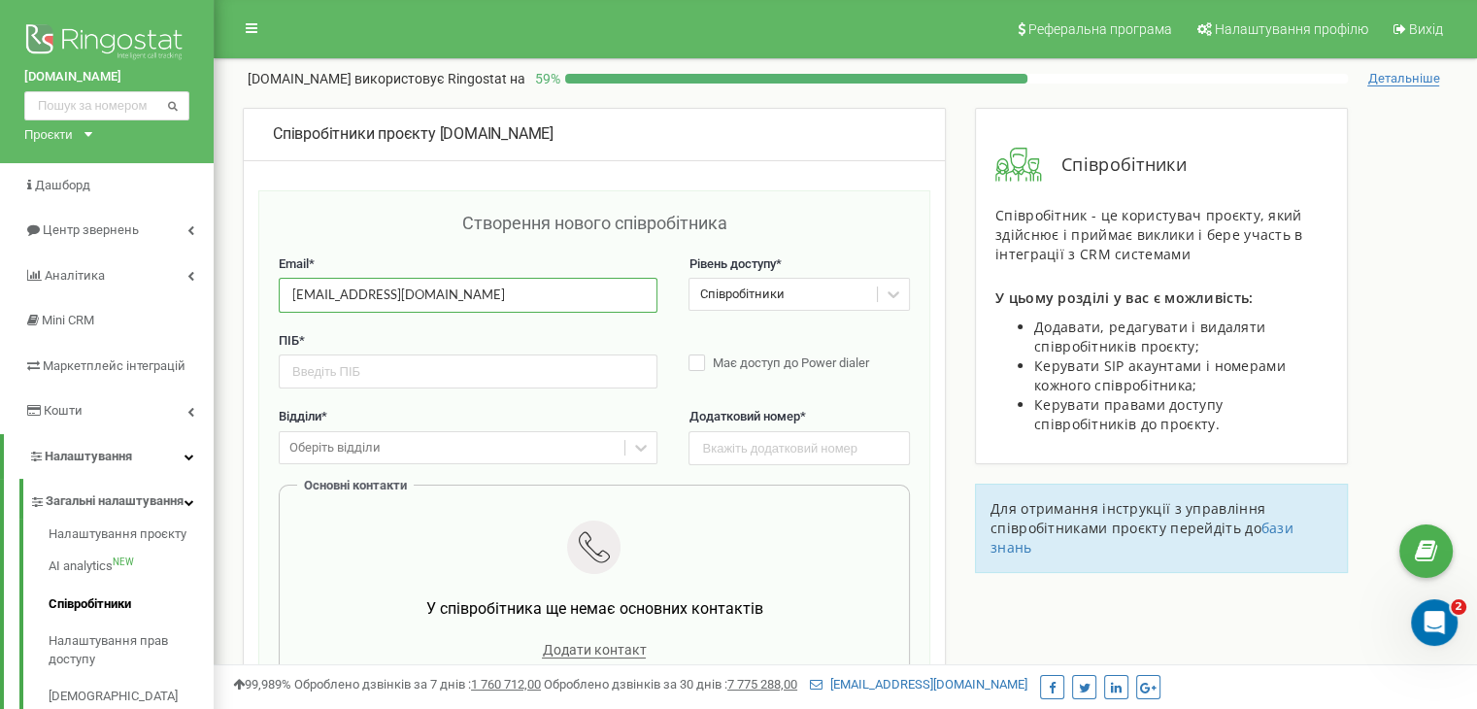
click at [310, 299] on input "[EMAIL_ADDRESS][DOMAIN_NAME]" at bounding box center [468, 295] width 379 height 34
type input "[EMAIL_ADDRESS][DOMAIN_NAME]"
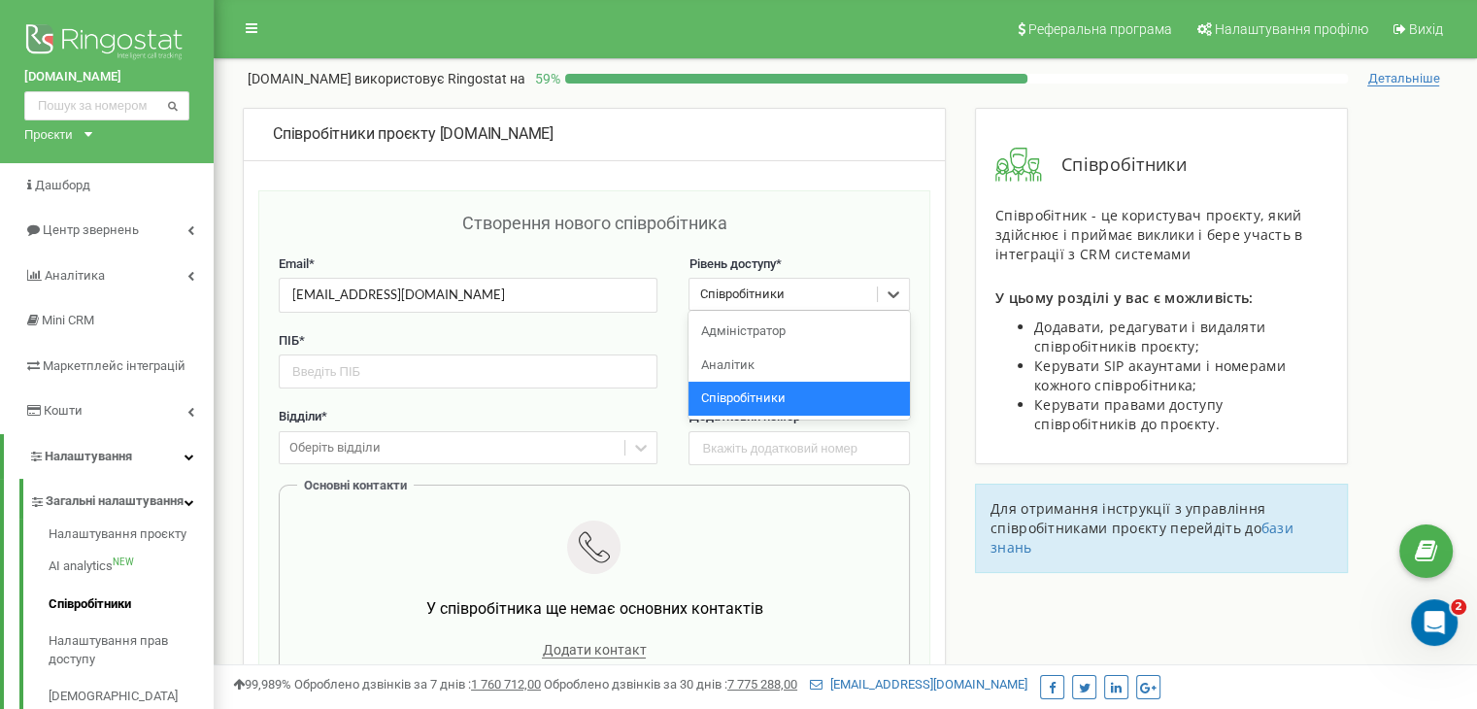
click at [754, 294] on div "Співробітники" at bounding box center [741, 295] width 84 height 18
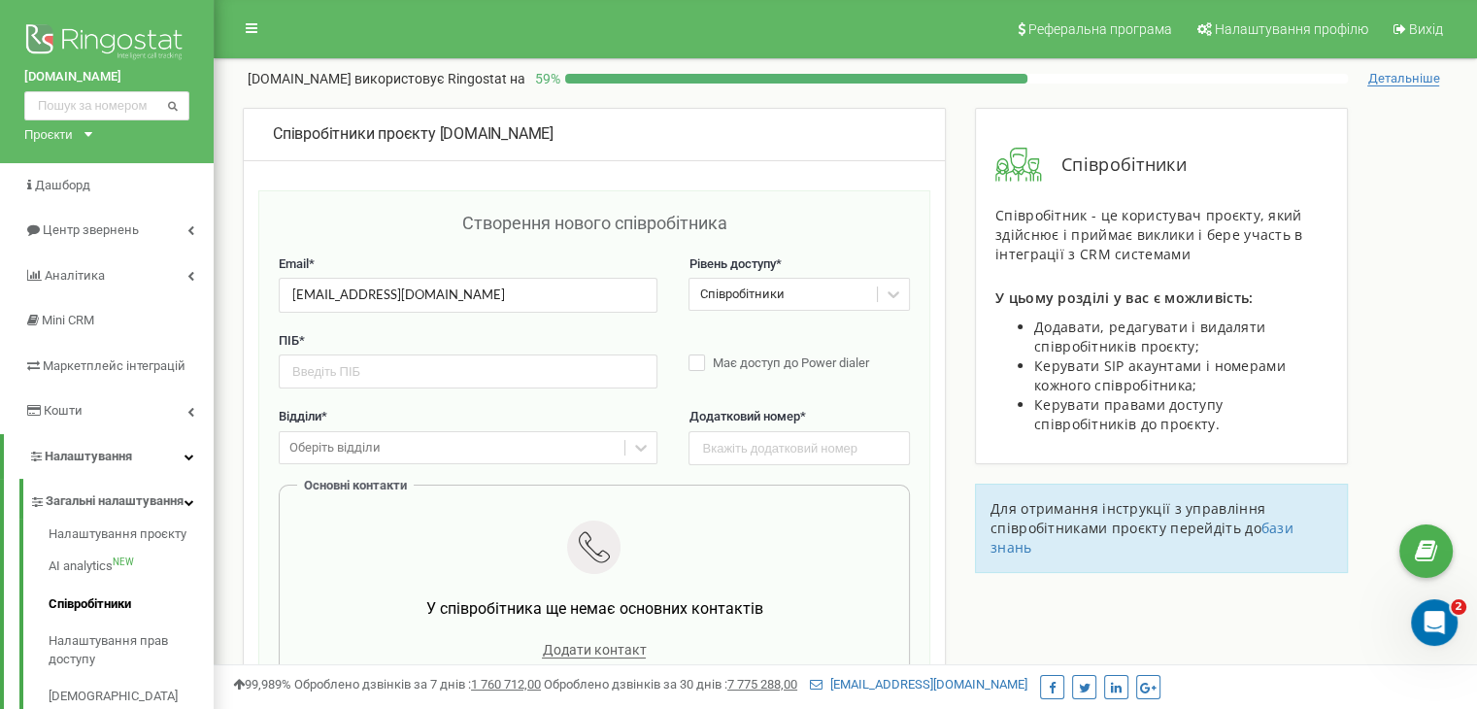
click at [880, 191] on div "Створення нового співробітника Email * turanovna84@gmail.com Рівень доступу * С…" at bounding box center [594, 647] width 672 height 914
click at [509, 371] on input "text" at bounding box center [468, 371] width 379 height 34
type input "Чумакова Ельнара MOOD"
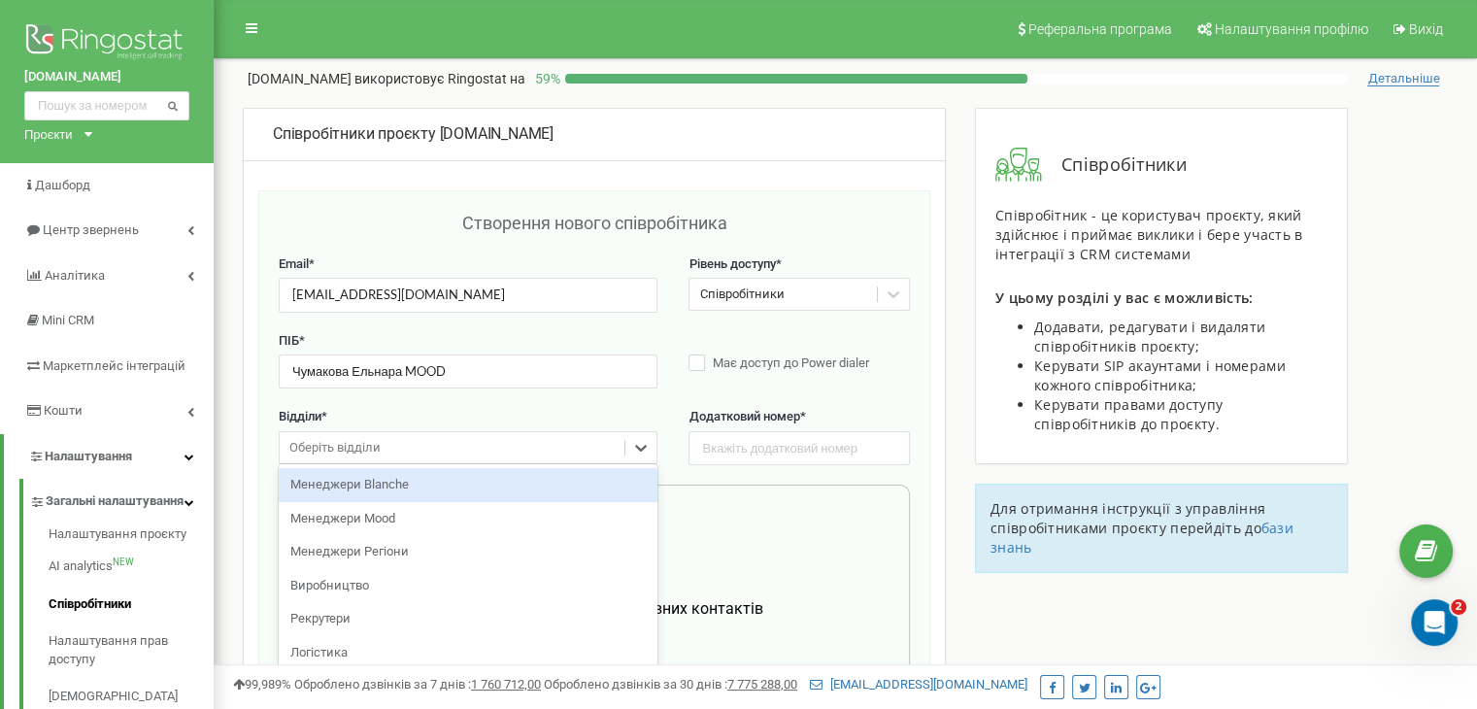
click at [574, 452] on div "Оберіть відділи" at bounding box center [452, 448] width 345 height 30
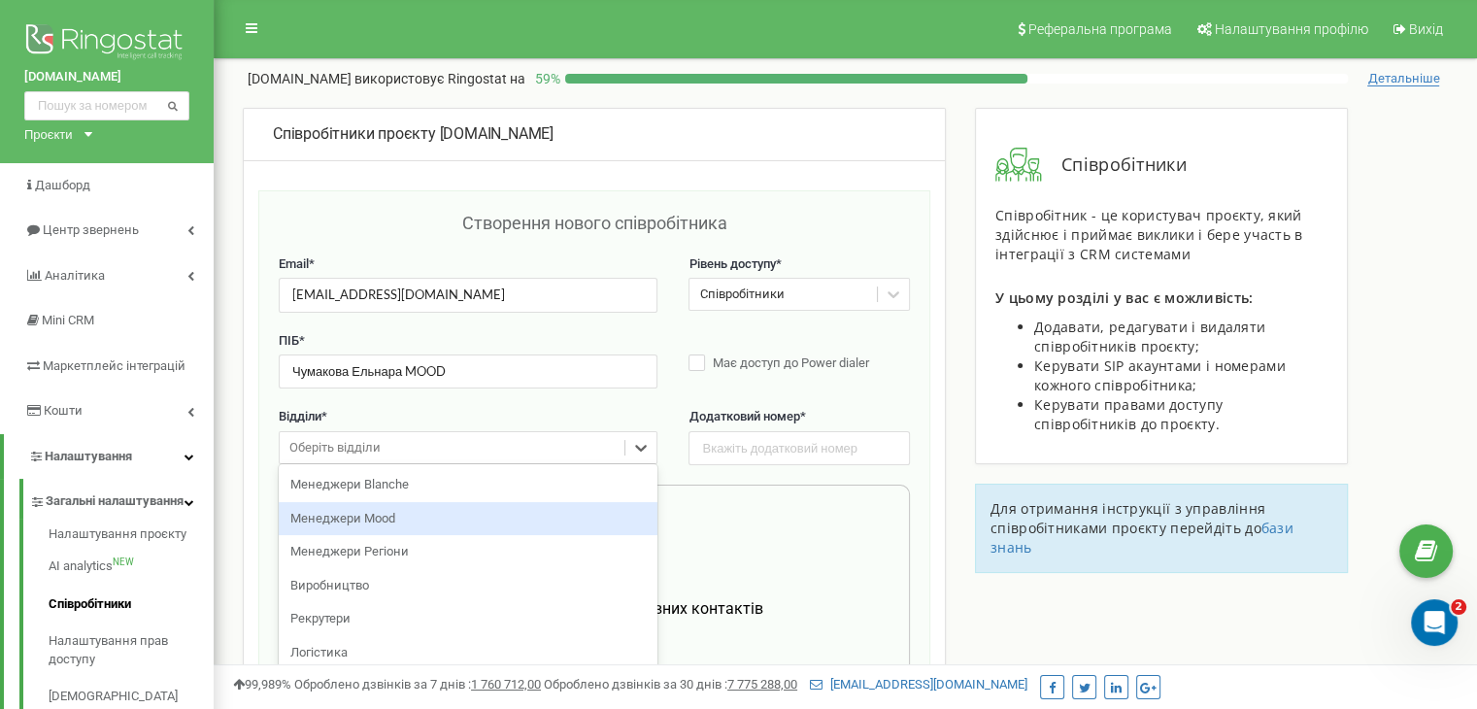
click at [551, 519] on div "Менеджери Mood" at bounding box center [468, 519] width 379 height 34
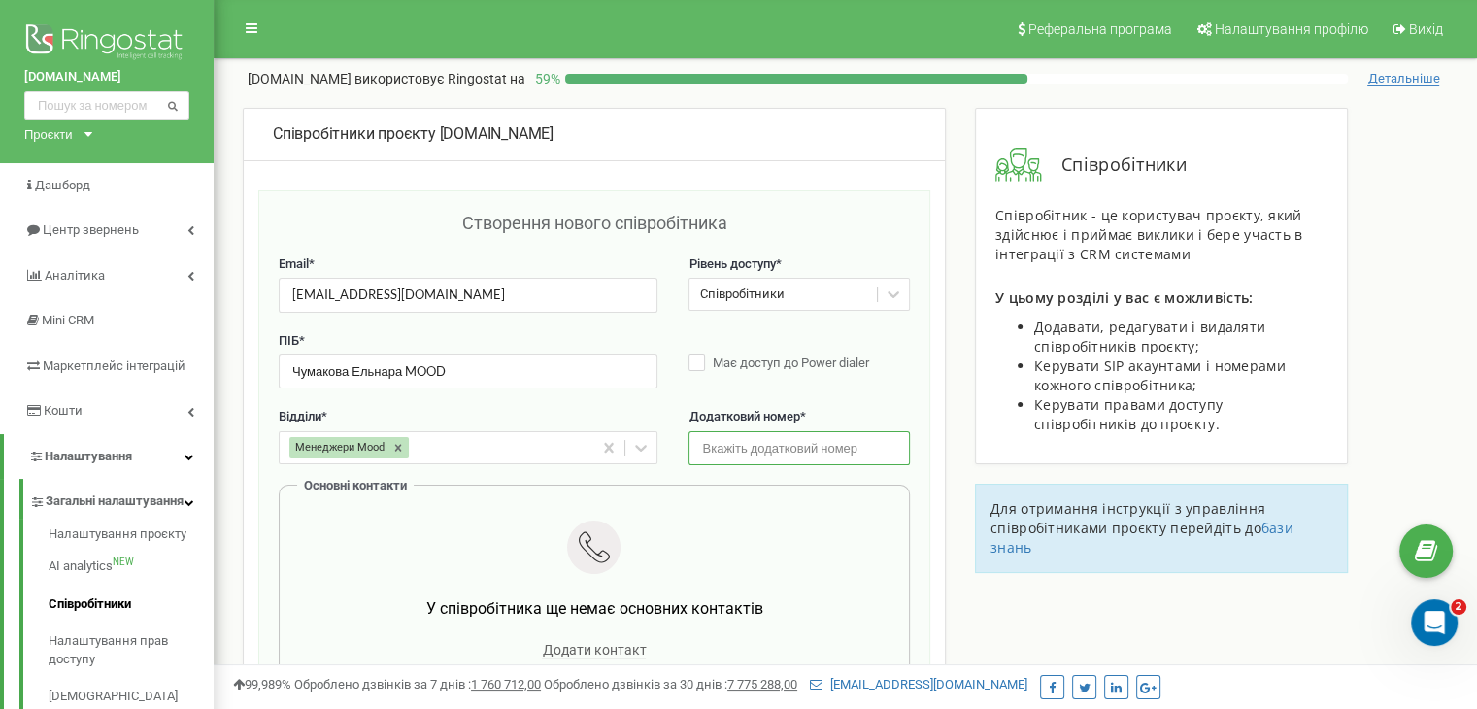
click at [776, 454] on input "text" at bounding box center [799, 448] width 220 height 34
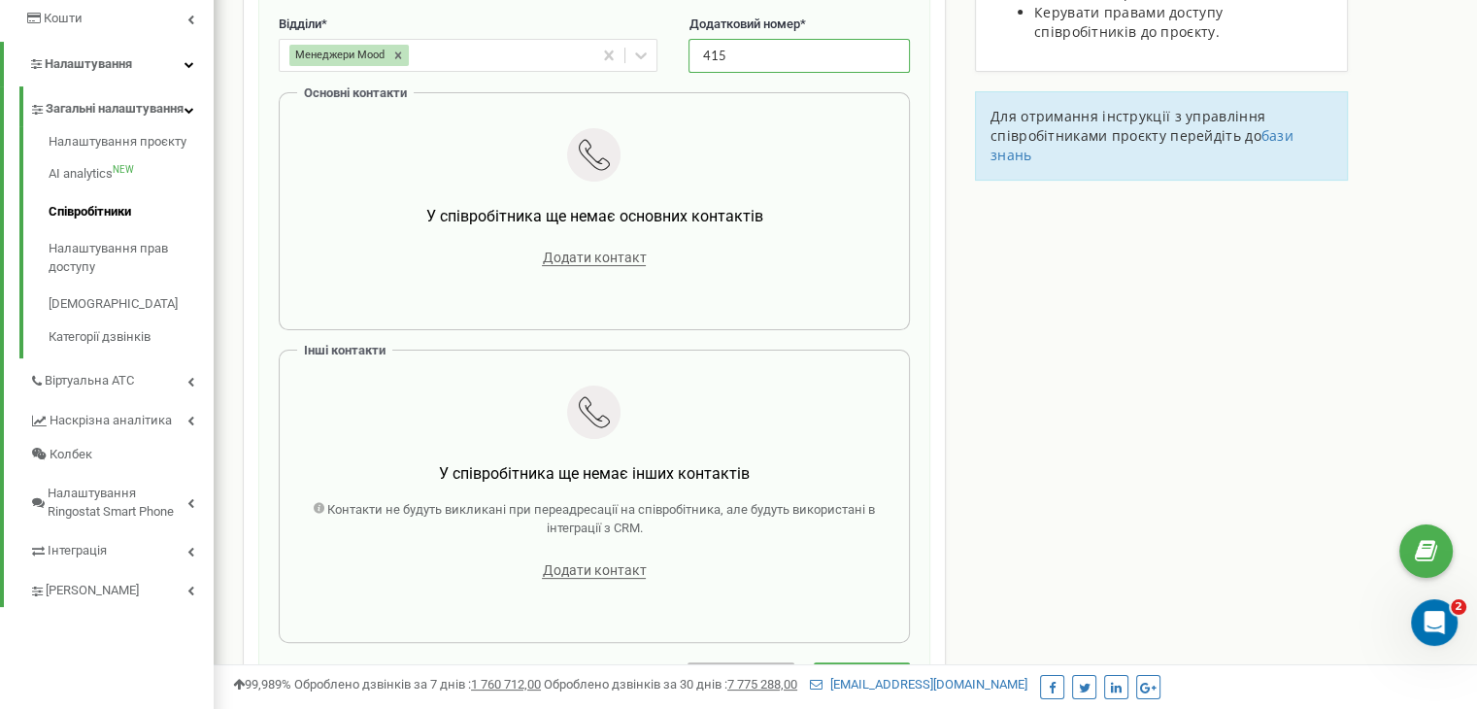
scroll to position [433, 0]
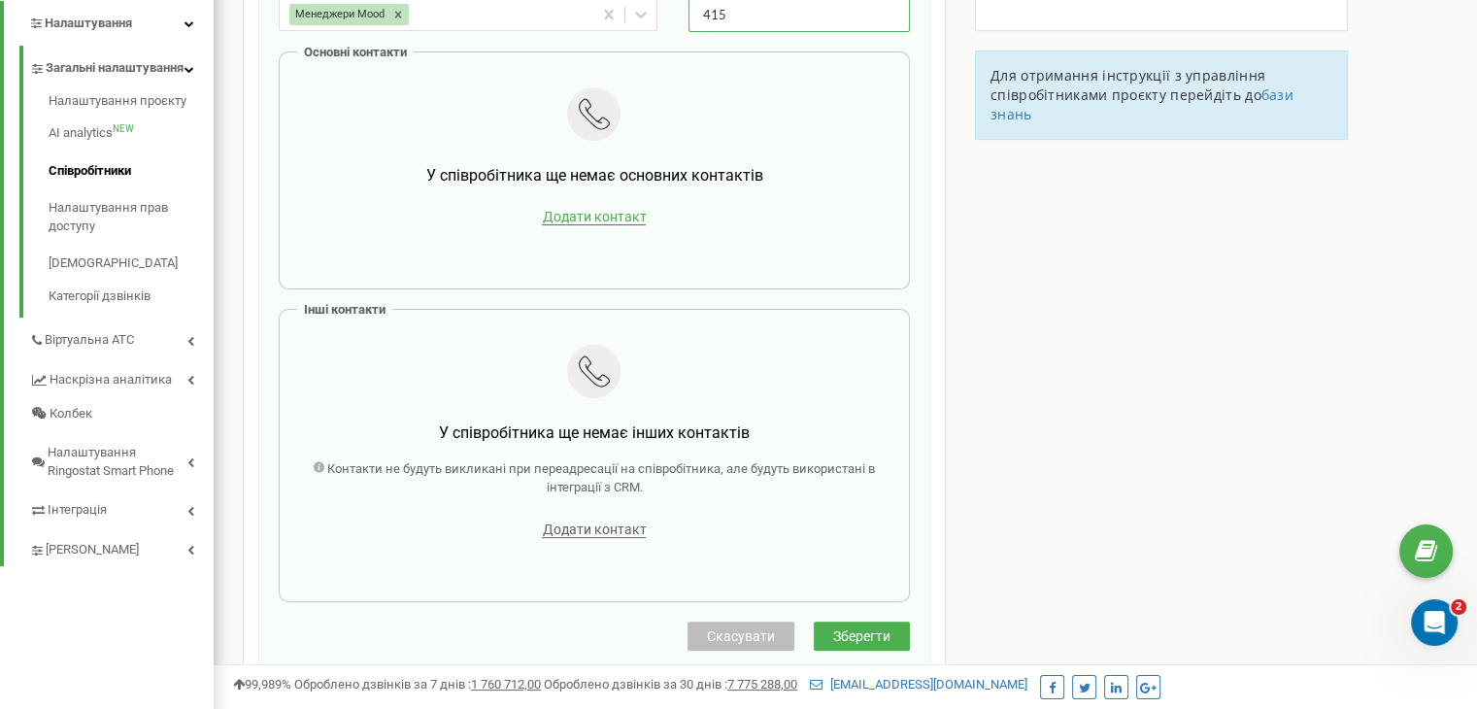
type input "415"
click at [625, 219] on span "Додати контакт" at bounding box center [594, 217] width 104 height 17
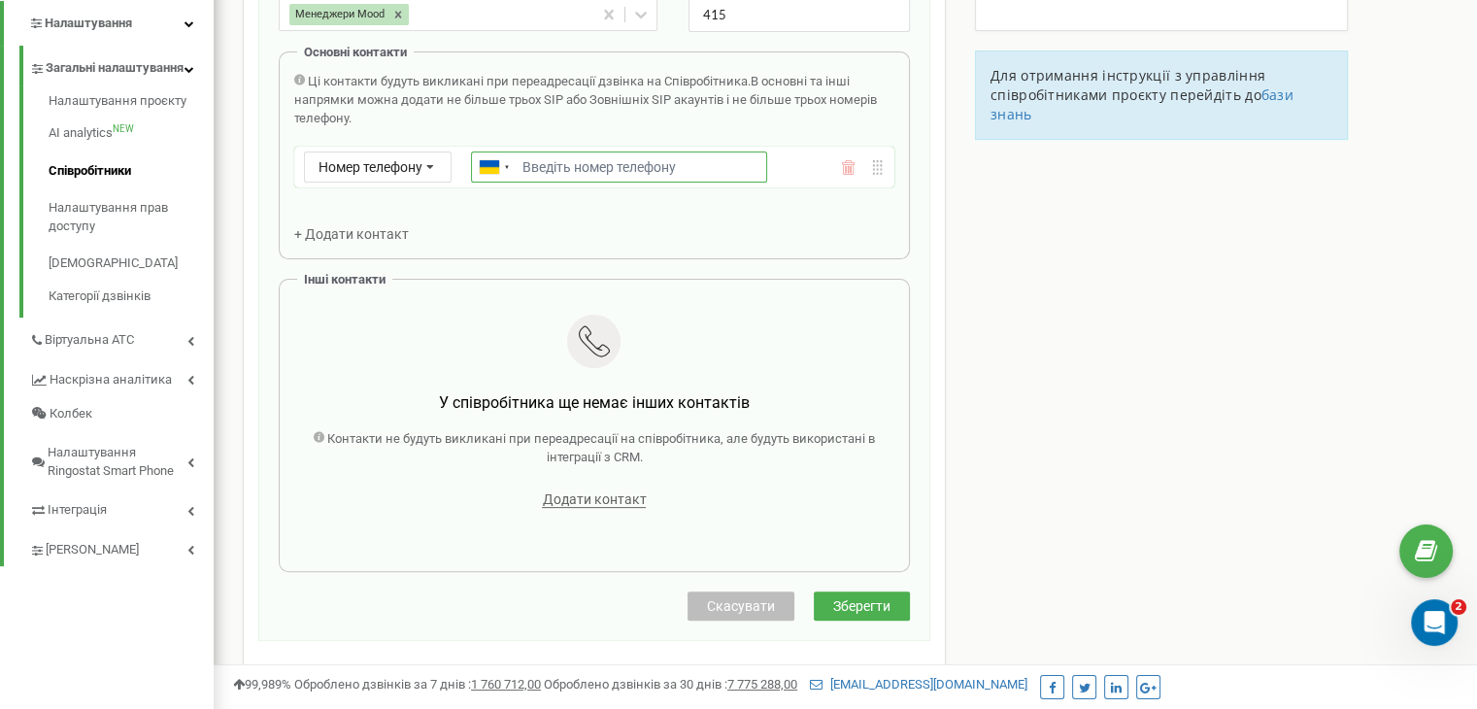
paste input "0733285615"
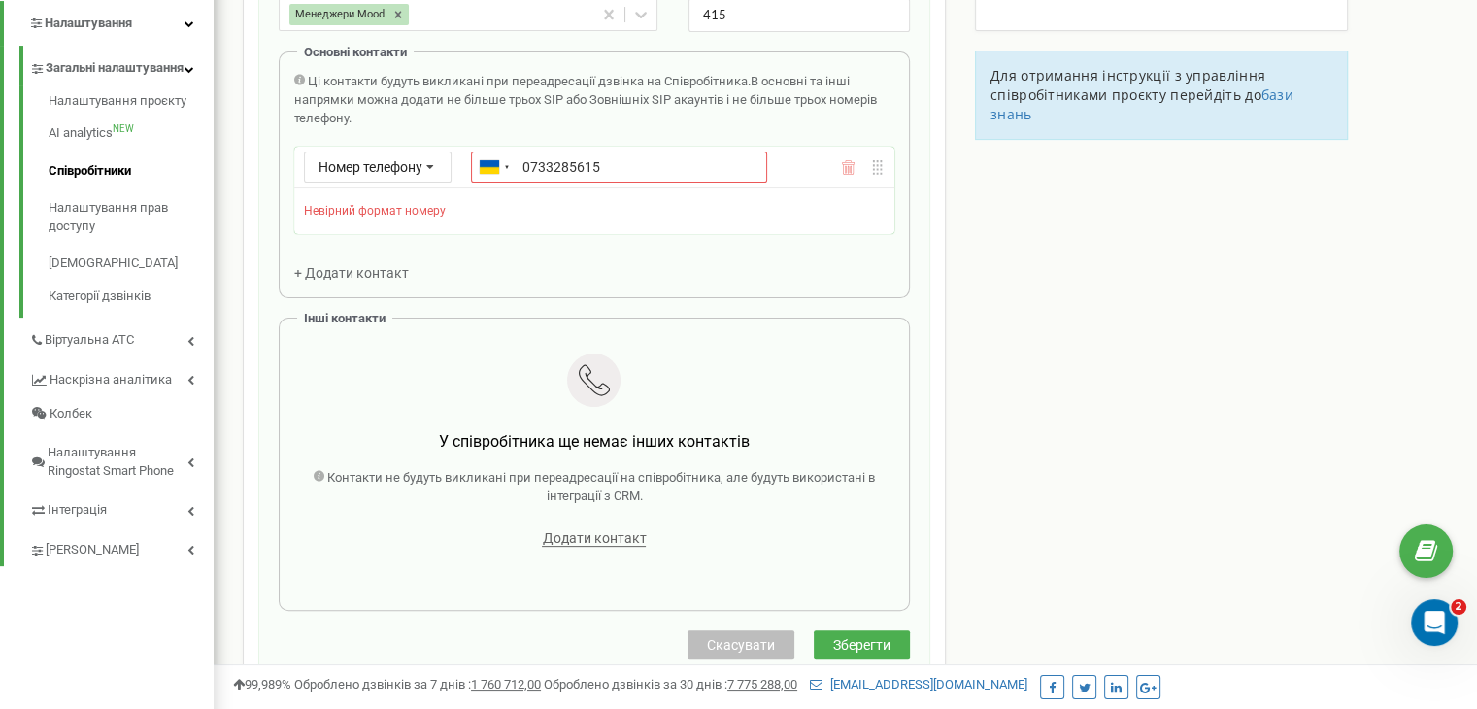
click at [649, 211] on div "Ці контакти будуть викликані при переадресації дзвінка на Співробітника. В осно…" at bounding box center [594, 178] width 600 height 210
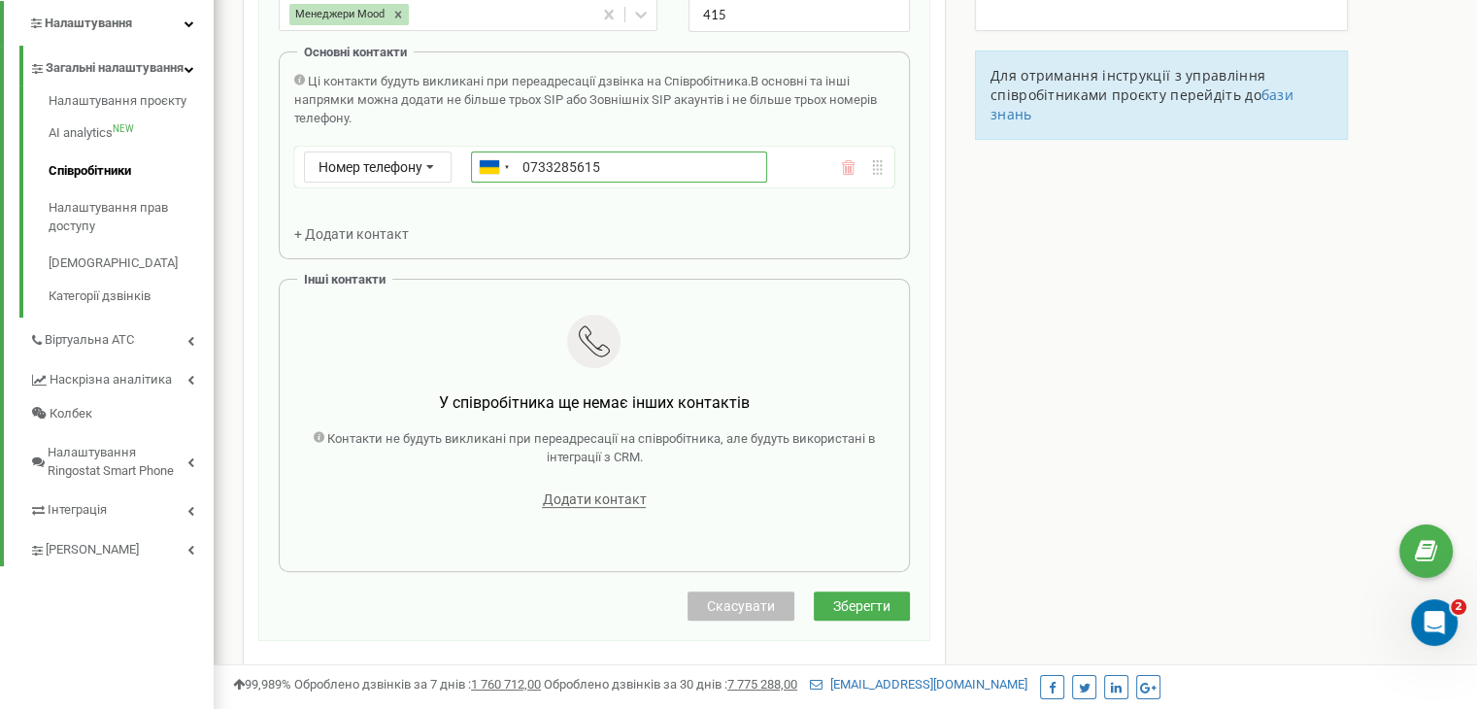
click at [520, 168] on input "0733285615" at bounding box center [619, 167] width 296 height 31
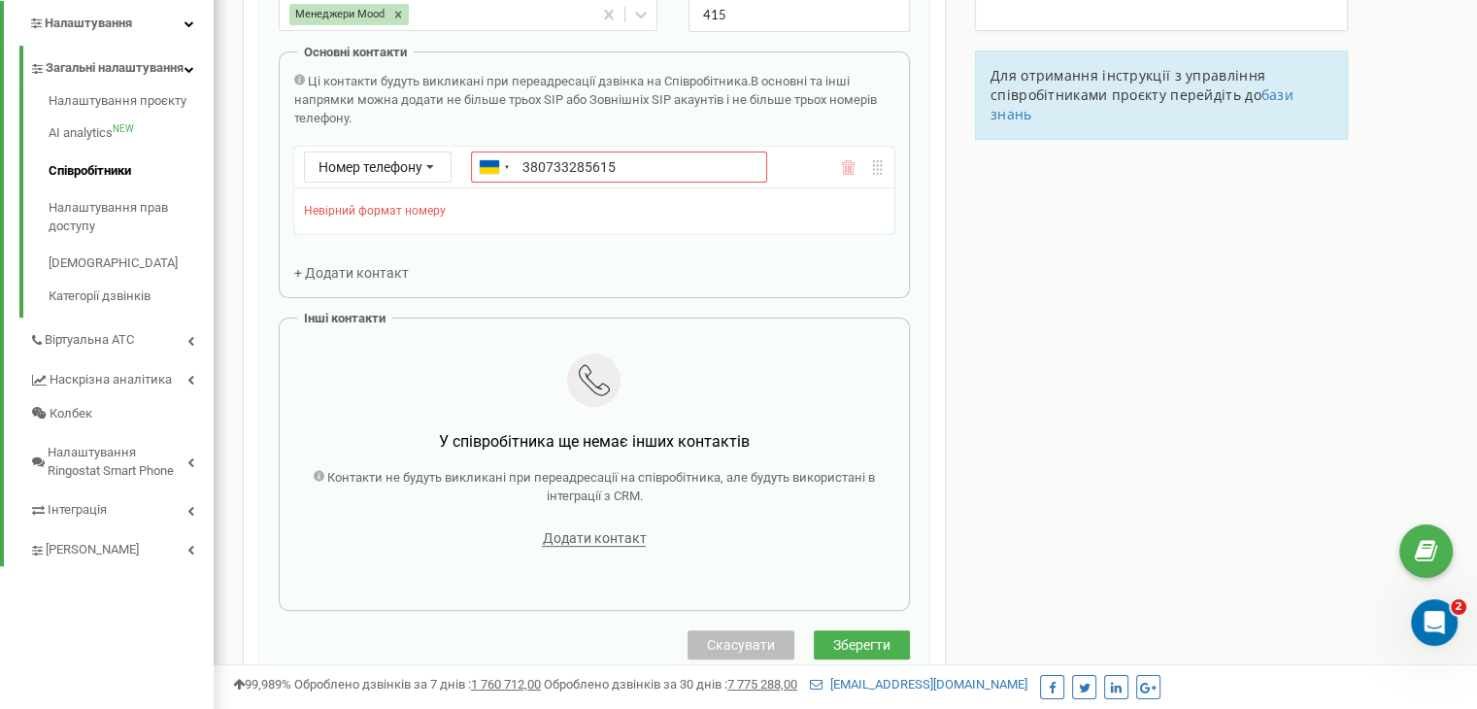
click at [647, 238] on div "Ці контакти будуть викликані при переадресації дзвінка на Співробітника. В осно…" at bounding box center [594, 178] width 600 height 210
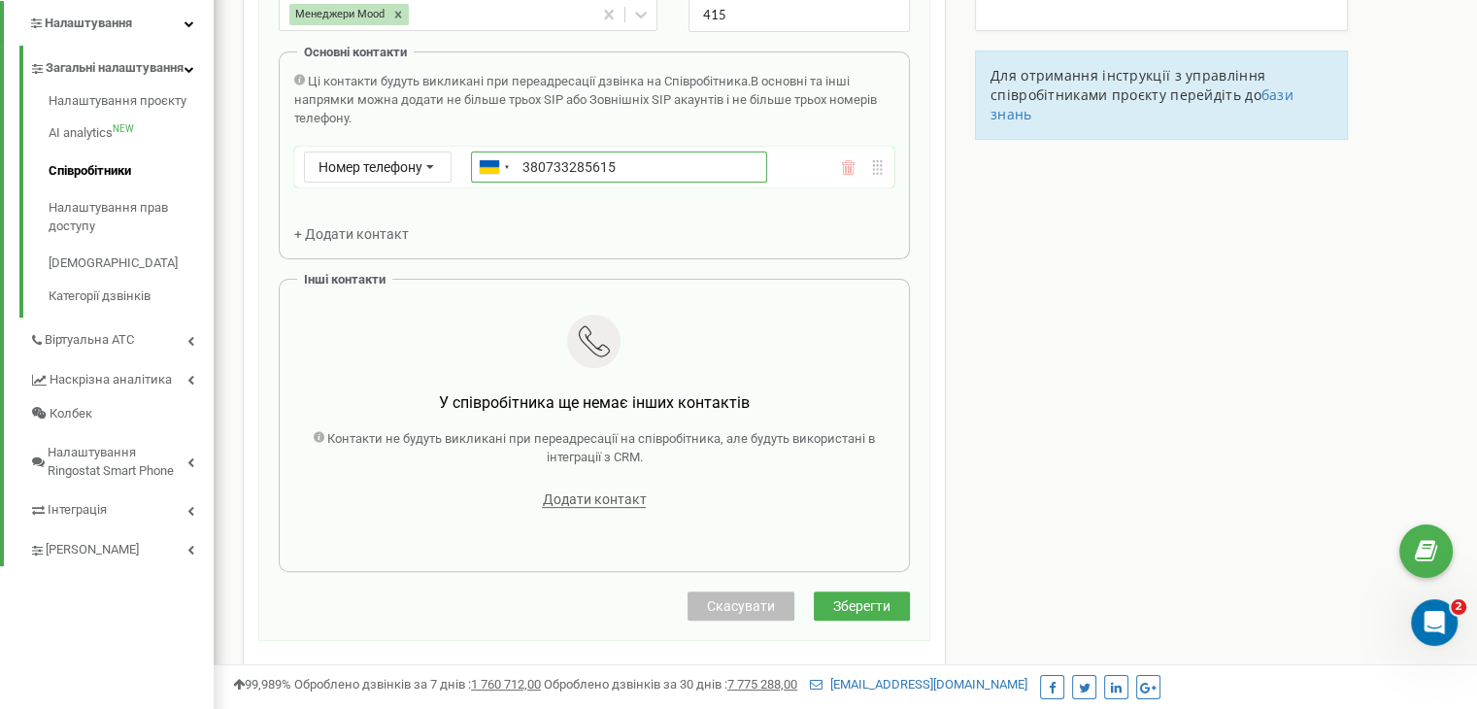
click at [557, 162] on input "380733285615" at bounding box center [619, 167] width 296 height 31
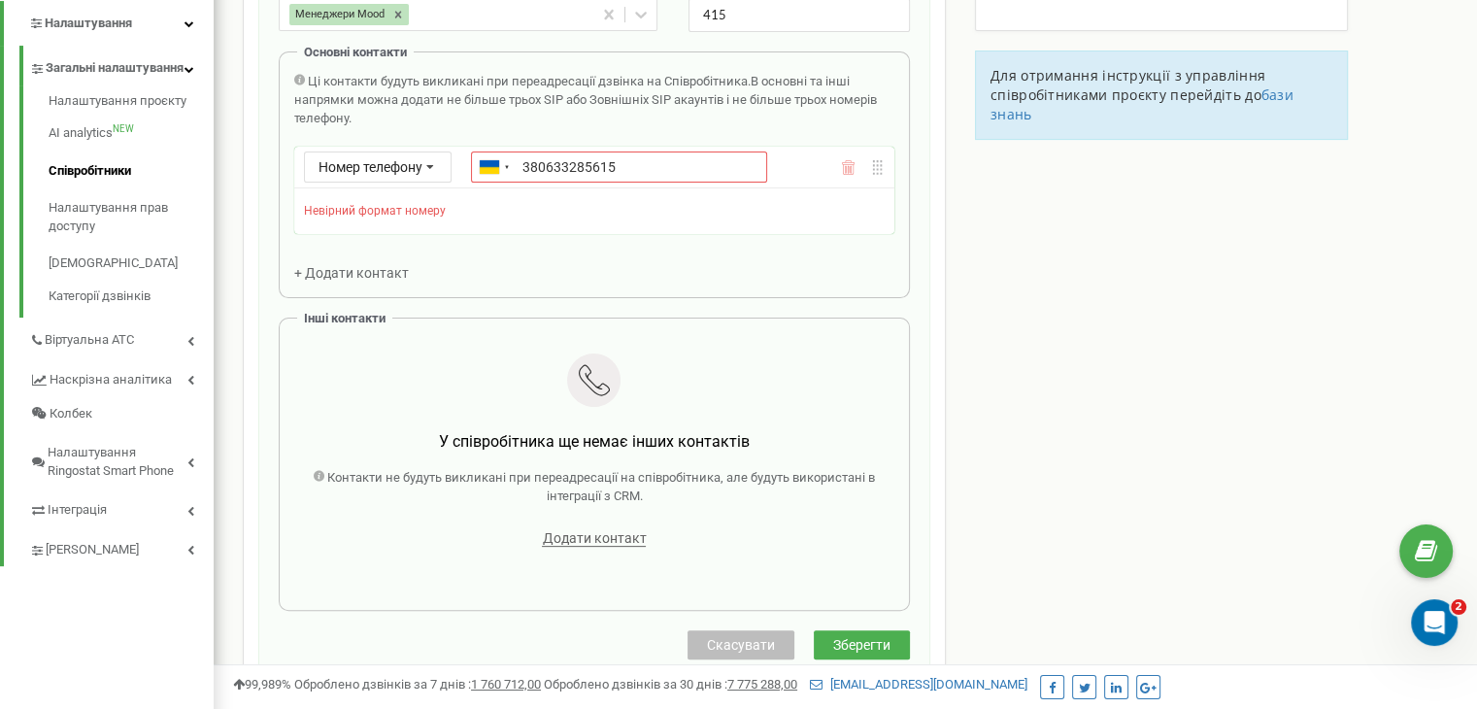
click at [579, 225] on div "Ці контакти будуть викликані при переадресації дзвінка на Співробітника. В осно…" at bounding box center [594, 178] width 600 height 210
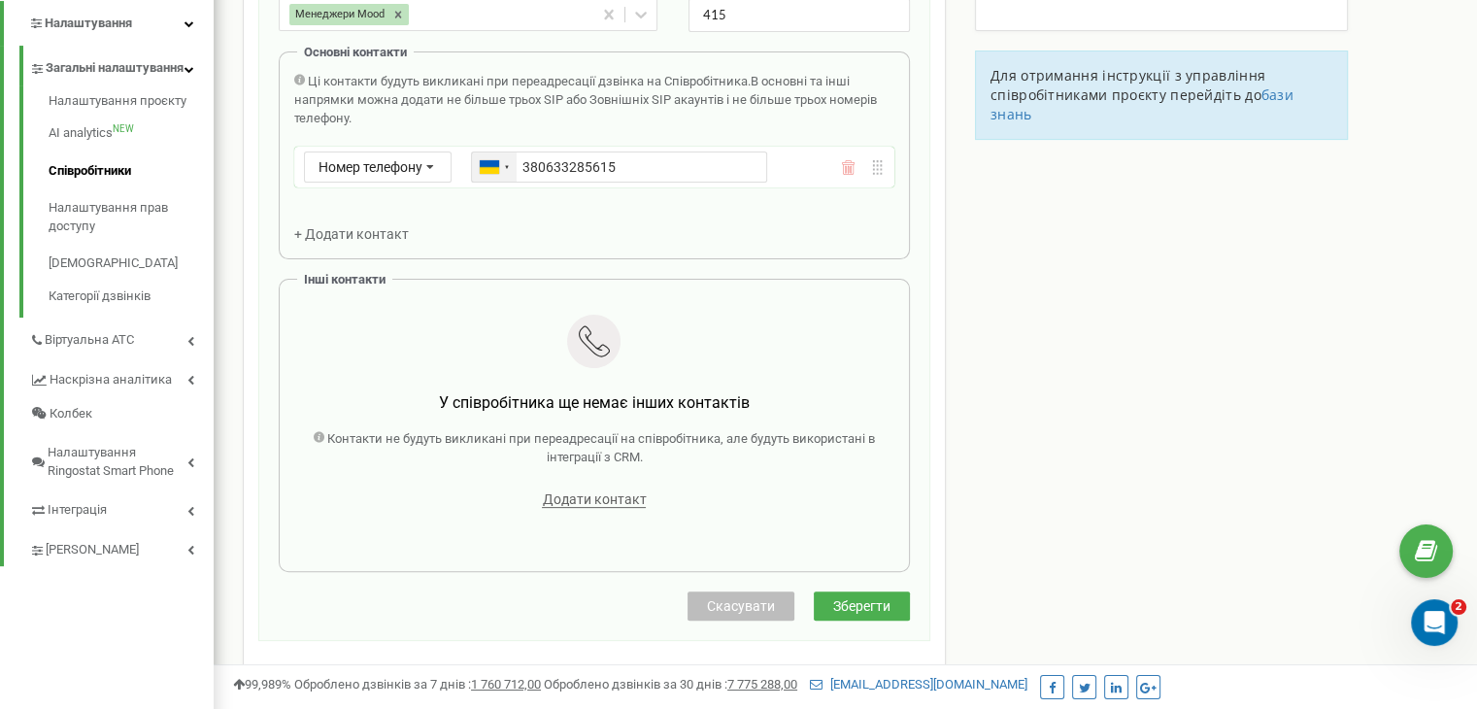
click at [507, 168] on div at bounding box center [507, 167] width 6 height 9
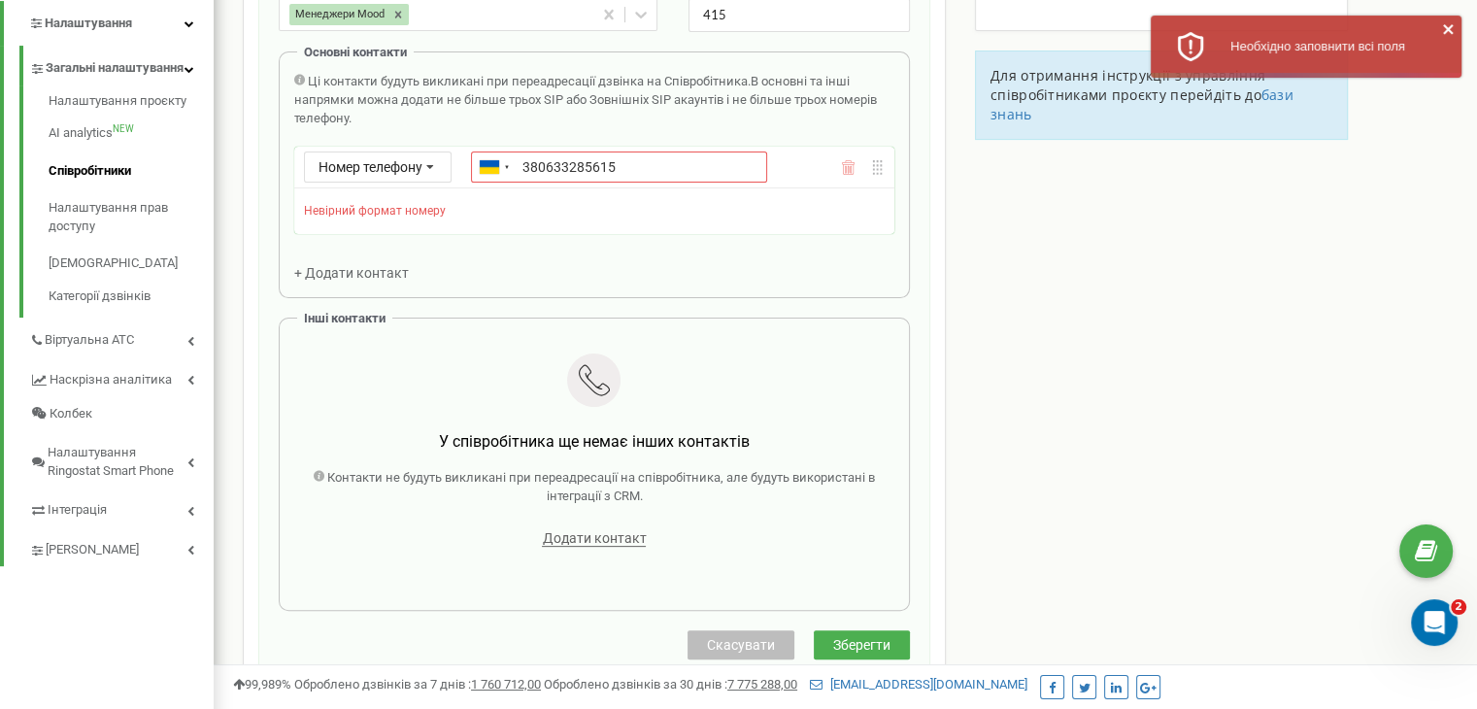
click at [859, 602] on div "Створення нового співробітника Email * turanovna84@gmail.com Рівень доступу * С…" at bounding box center [594, 218] width 672 height 923
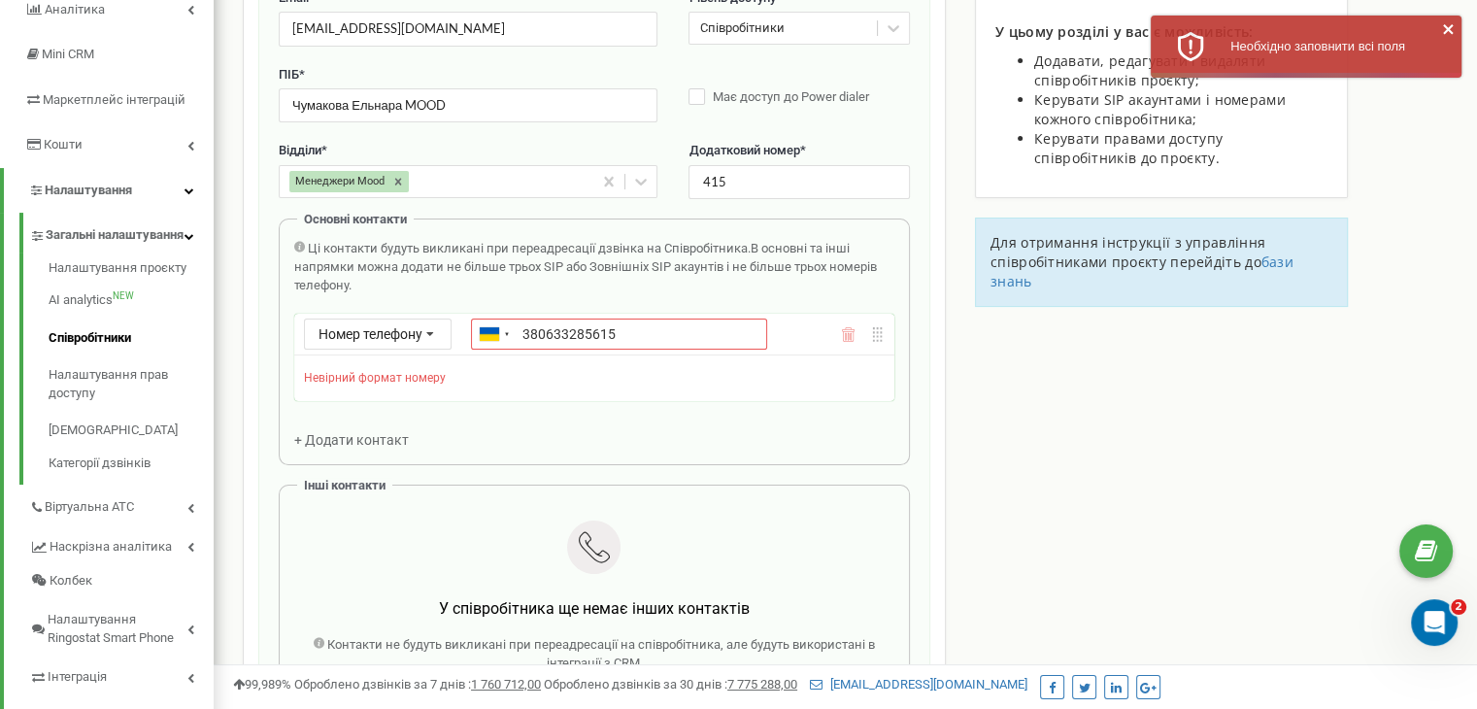
scroll to position [356, 0]
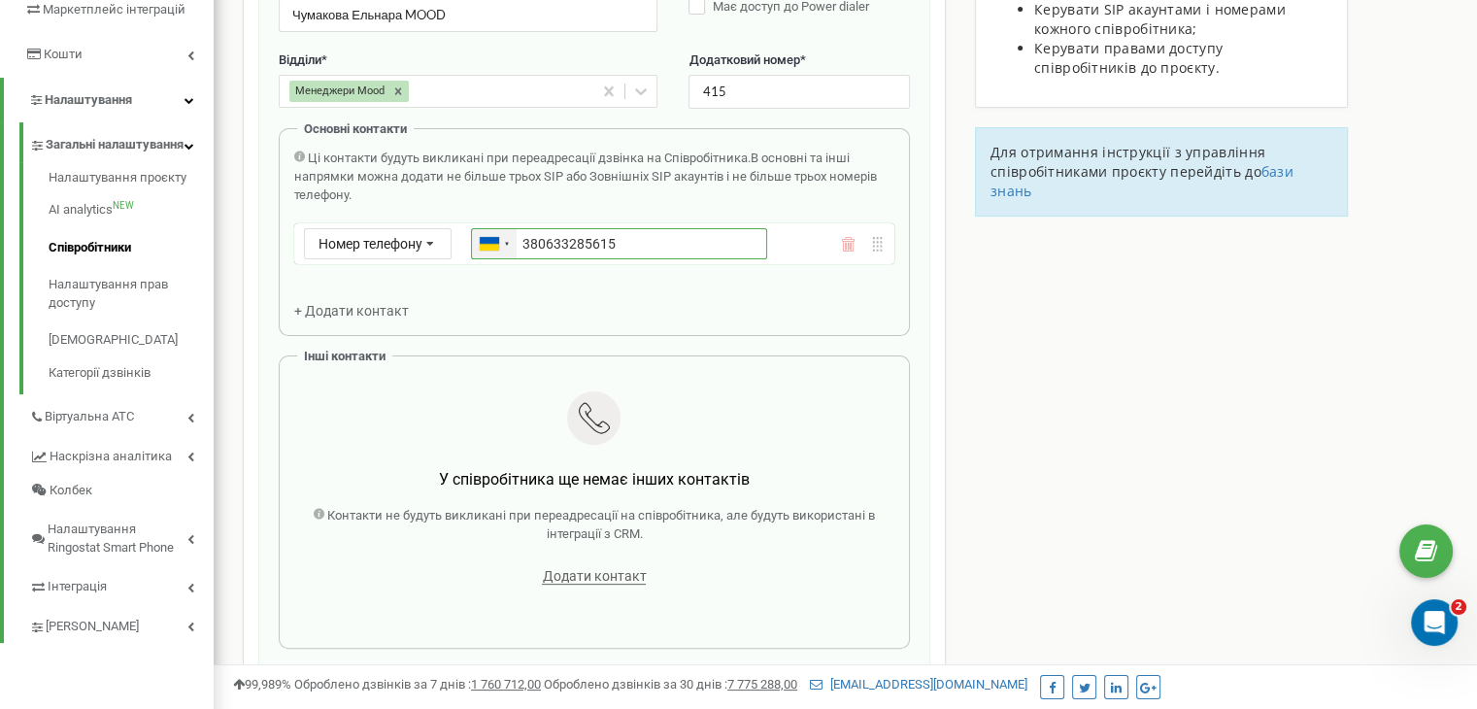
drag, startPoint x: 545, startPoint y: 240, endPoint x: 514, endPoint y: 234, distance: 31.6
click at [514, 234] on div "Ukraine (Україна) + 380 Afghanistan (‫افغانستان‬‎) + 93 Albania (Shqipëri) + 35…" at bounding box center [619, 243] width 296 height 31
click at [643, 319] on div "Основні контакти Ці контакти будуть викликані при переадресації дзвінка на Спів…" at bounding box center [594, 232] width 631 height 208
click at [425, 242] on icon at bounding box center [430, 244] width 37 height 31
click at [414, 272] on div "Номер телефону" at bounding box center [378, 272] width 146 height 28
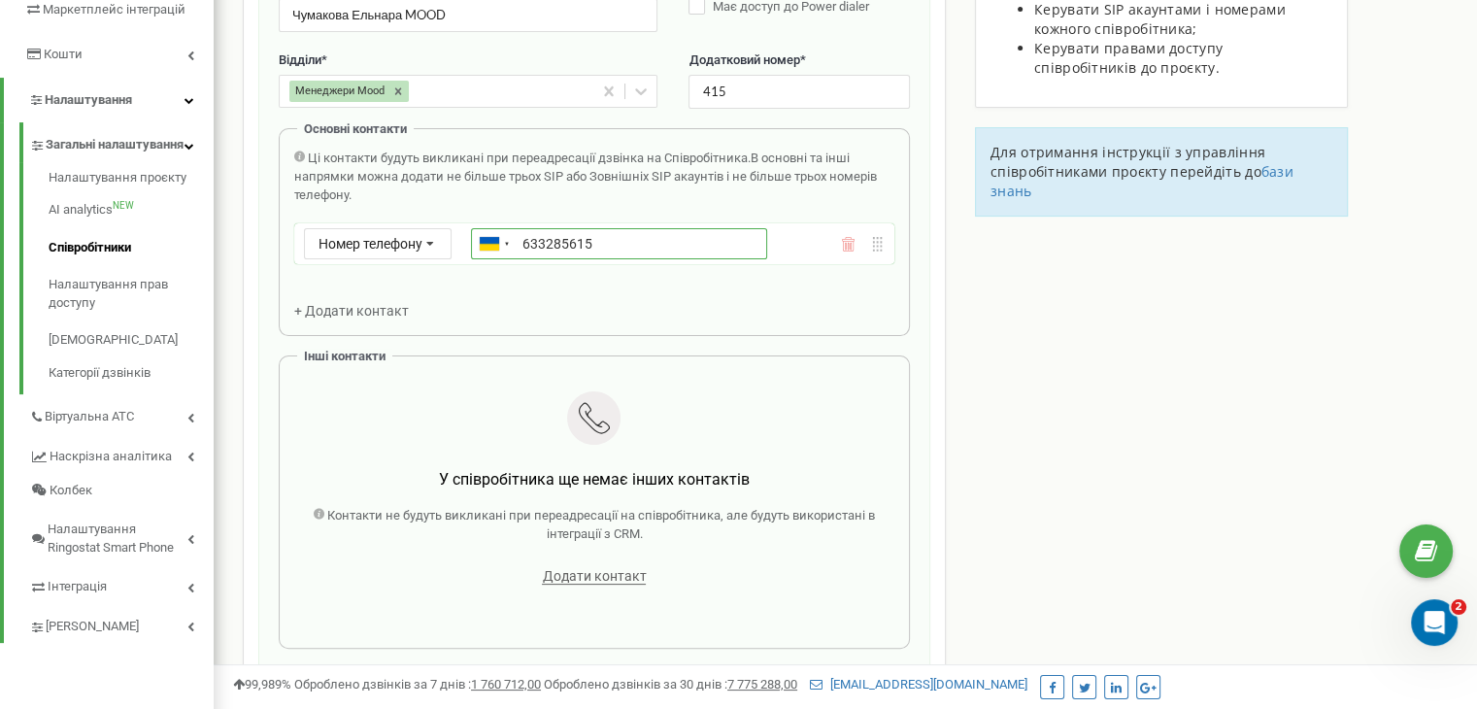
click at [524, 242] on input "633285615" at bounding box center [619, 243] width 296 height 31
type input "+380633285615"
click at [664, 299] on div "Ці контакти будуть викликані при переадресації дзвінка на Співробітника. В осно…" at bounding box center [594, 235] width 600 height 171
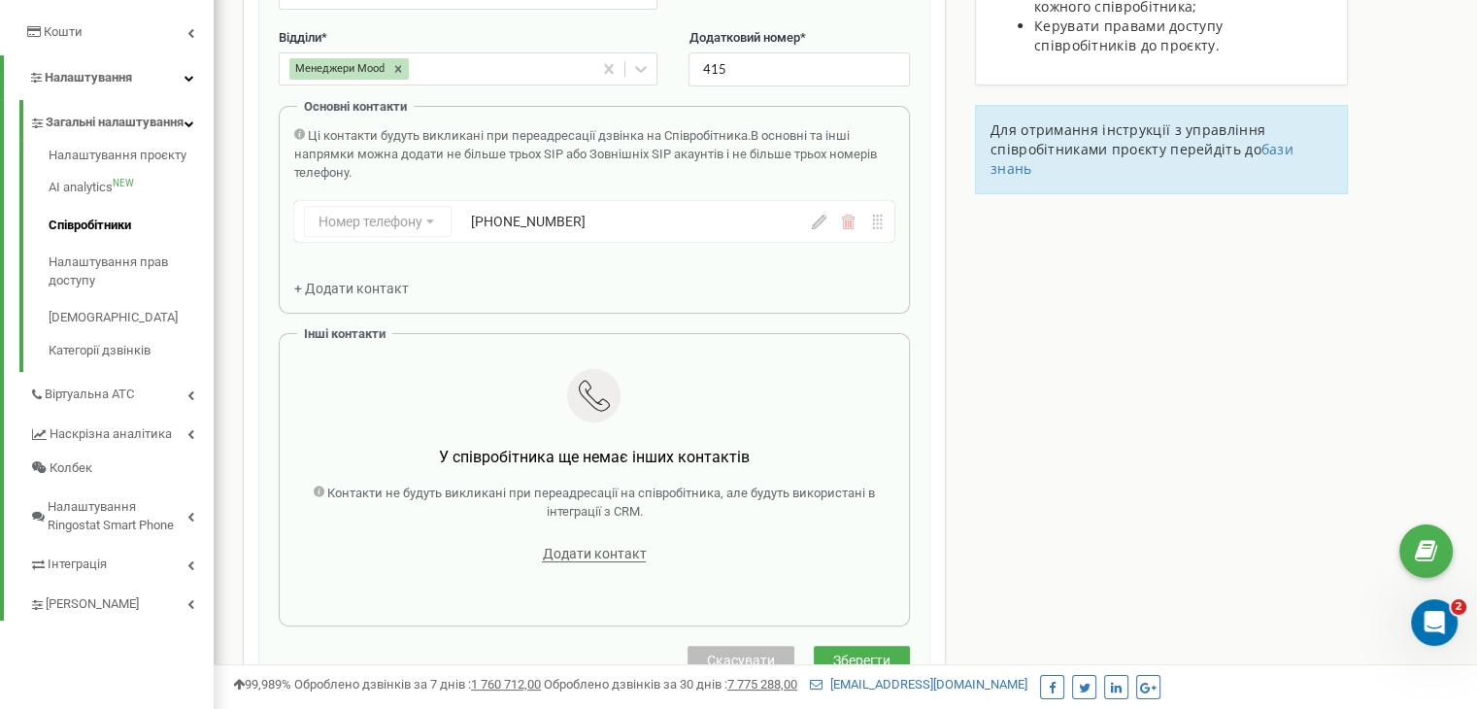
scroll to position [367, 0]
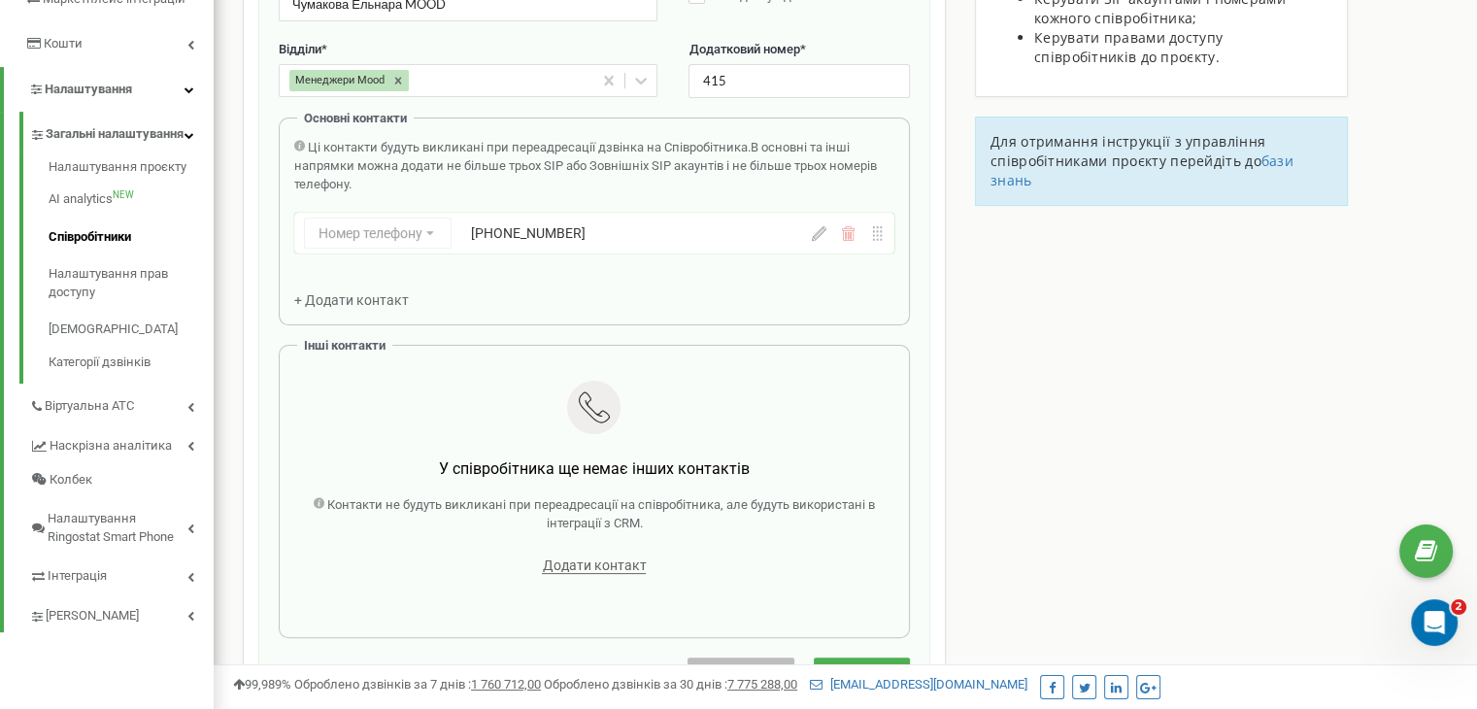
click at [844, 664] on span "Зберегти" at bounding box center [861, 672] width 57 height 16
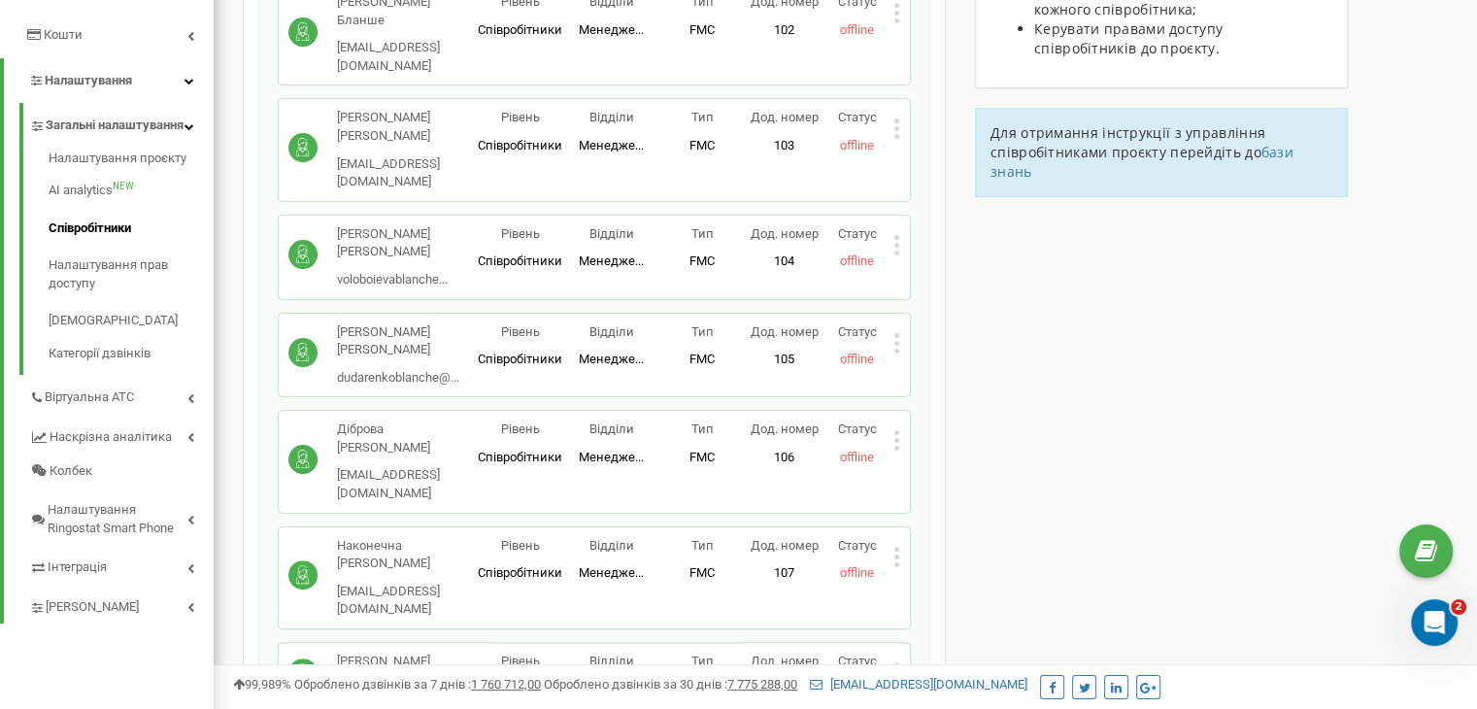
scroll to position [411, 0]
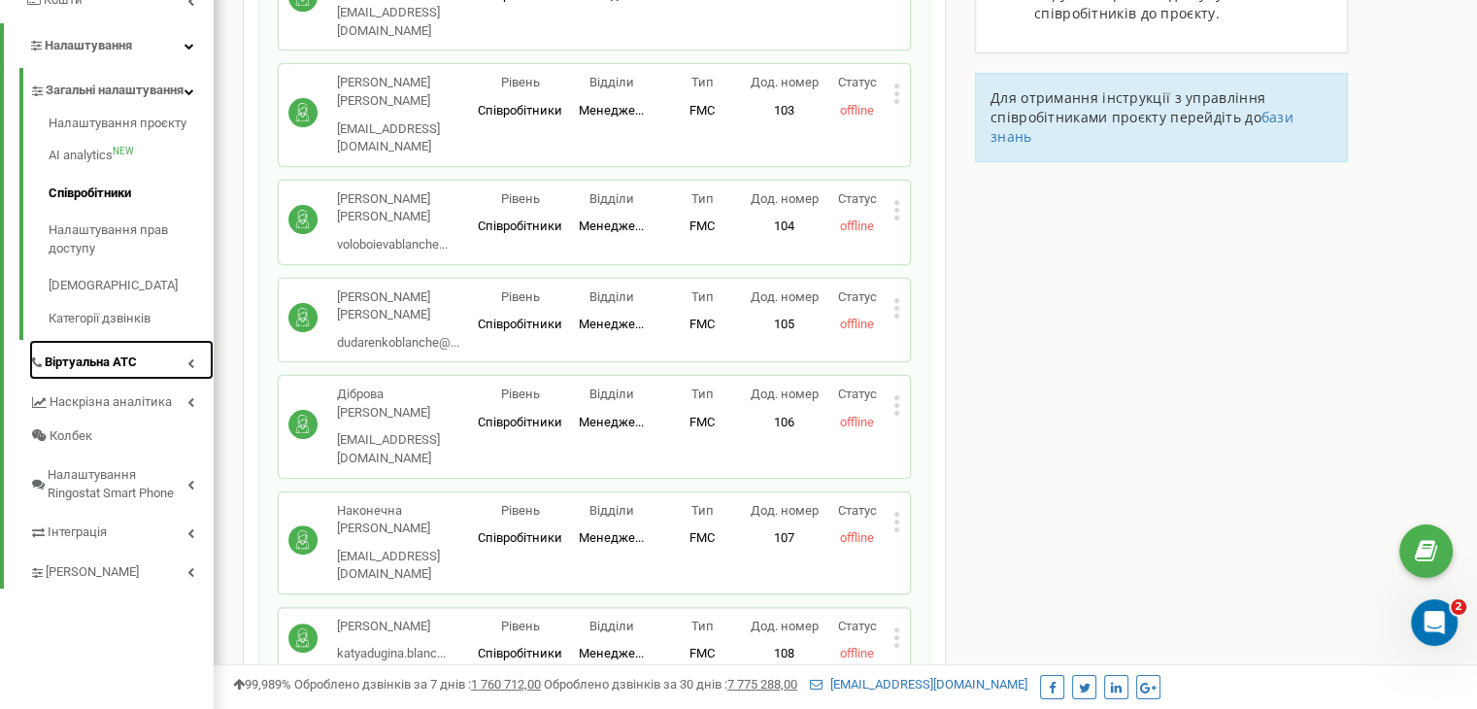
click at [102, 372] on span "Віртуальна АТС" at bounding box center [91, 363] width 92 height 18
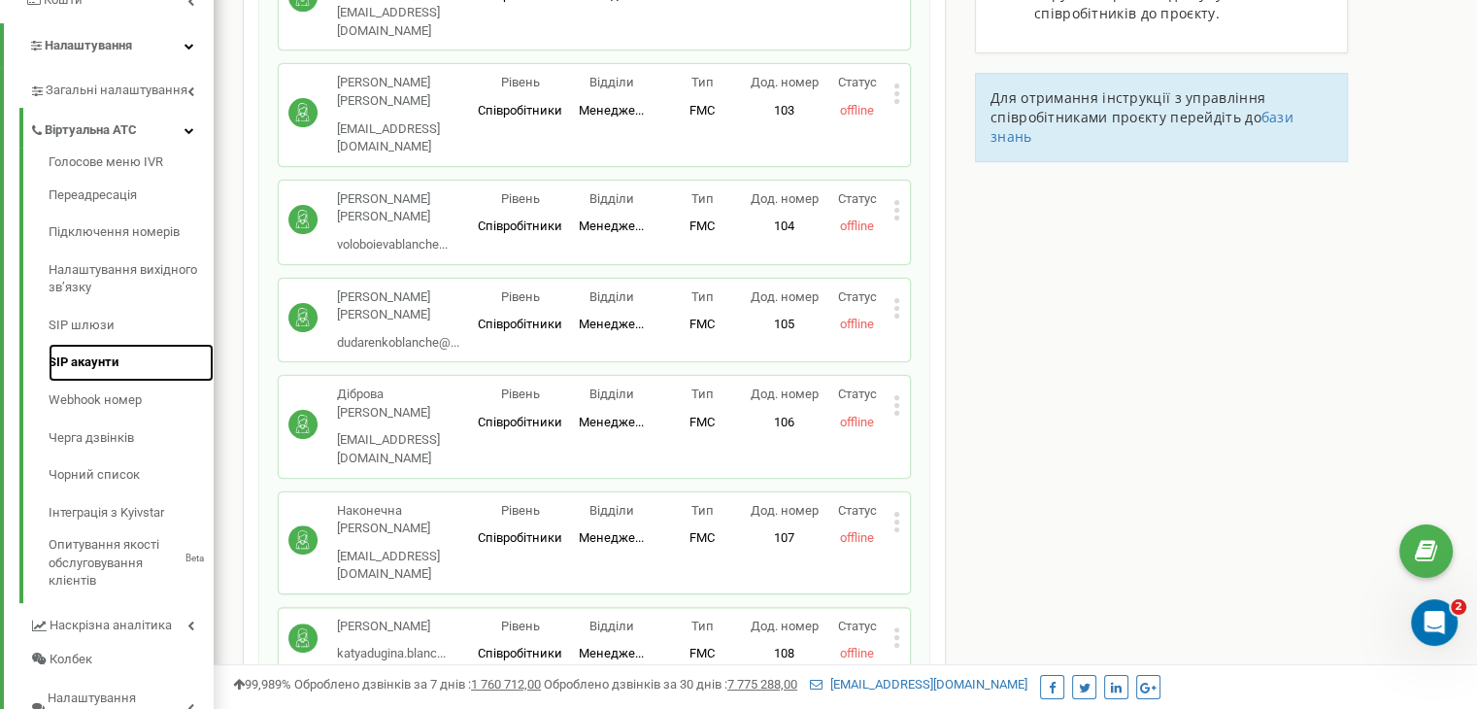
click at [79, 361] on link "SIP акаунти" at bounding box center [131, 363] width 165 height 38
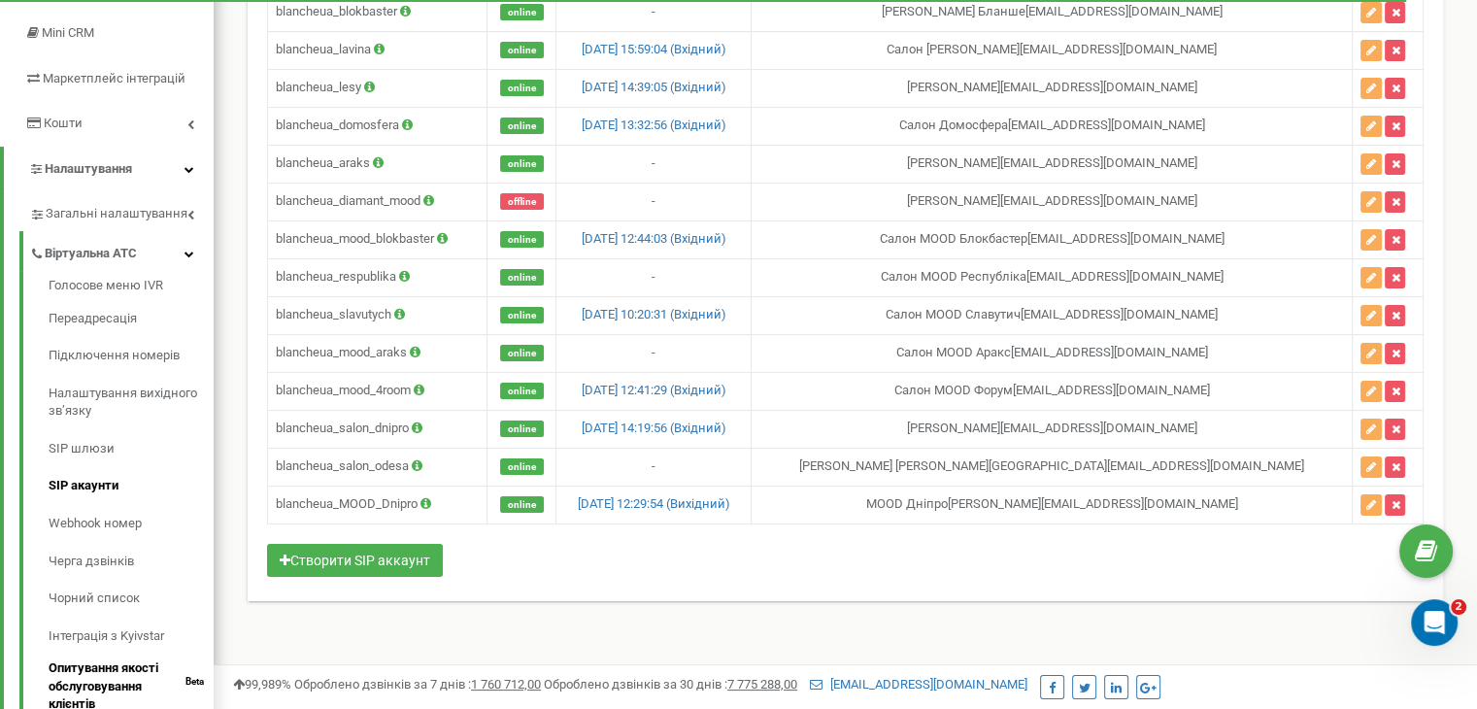
scroll to position [284, 0]
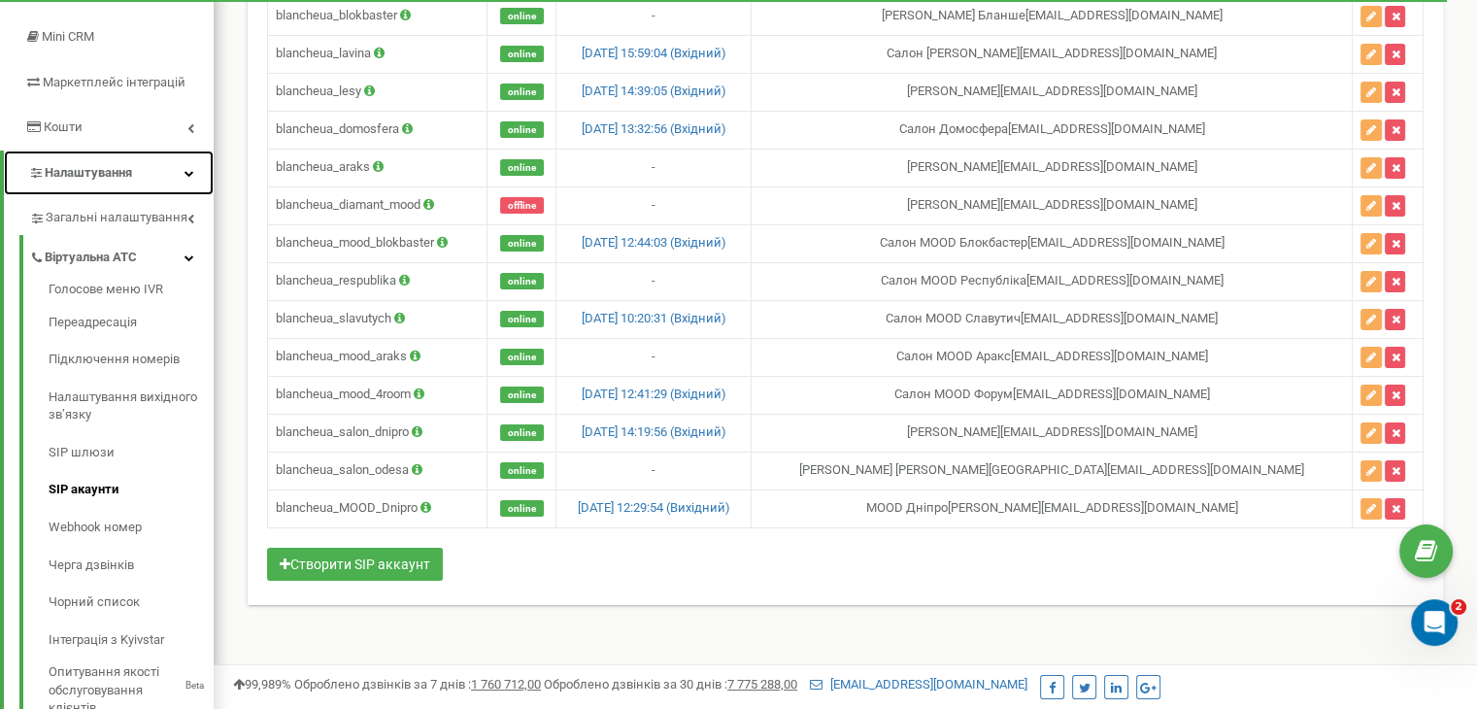
click at [128, 169] on span "Налаштування" at bounding box center [88, 172] width 87 height 15
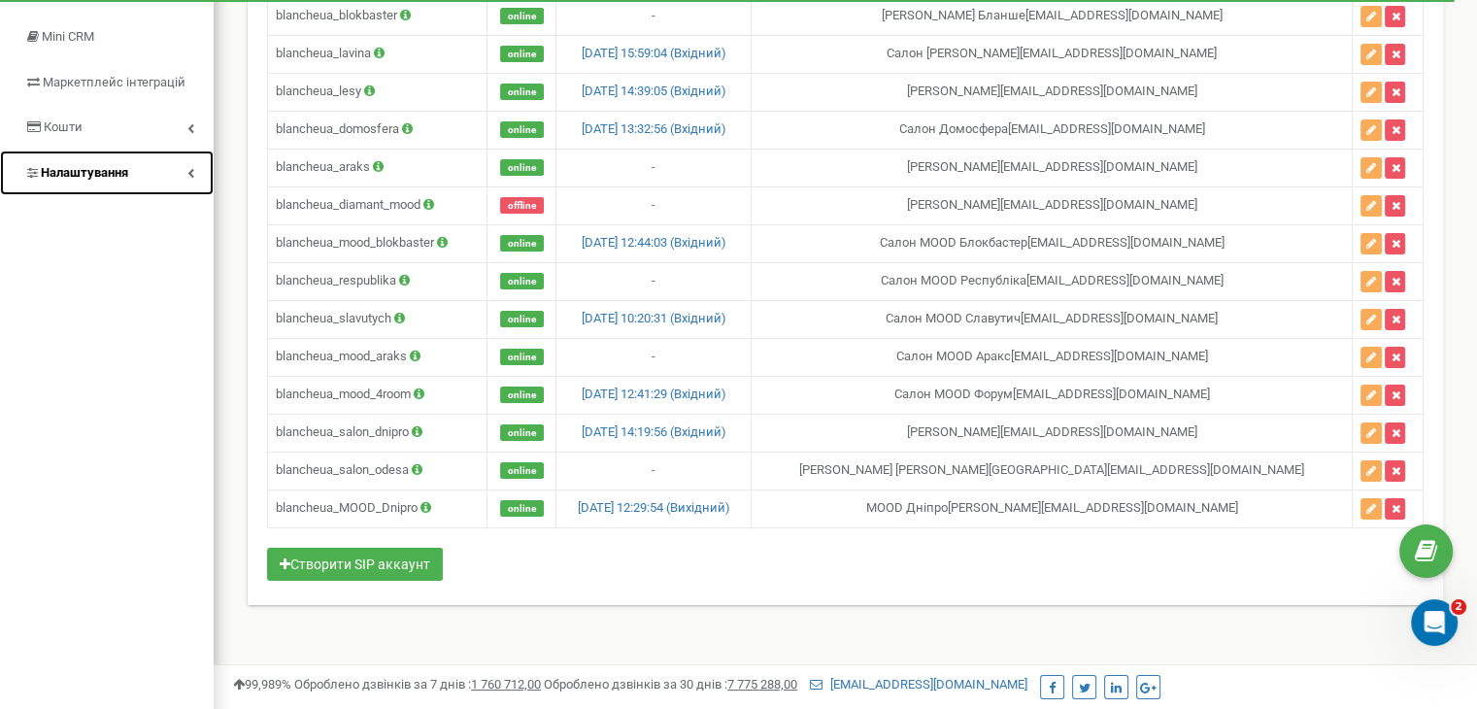
click at [128, 169] on span "Налаштування" at bounding box center [84, 172] width 87 height 15
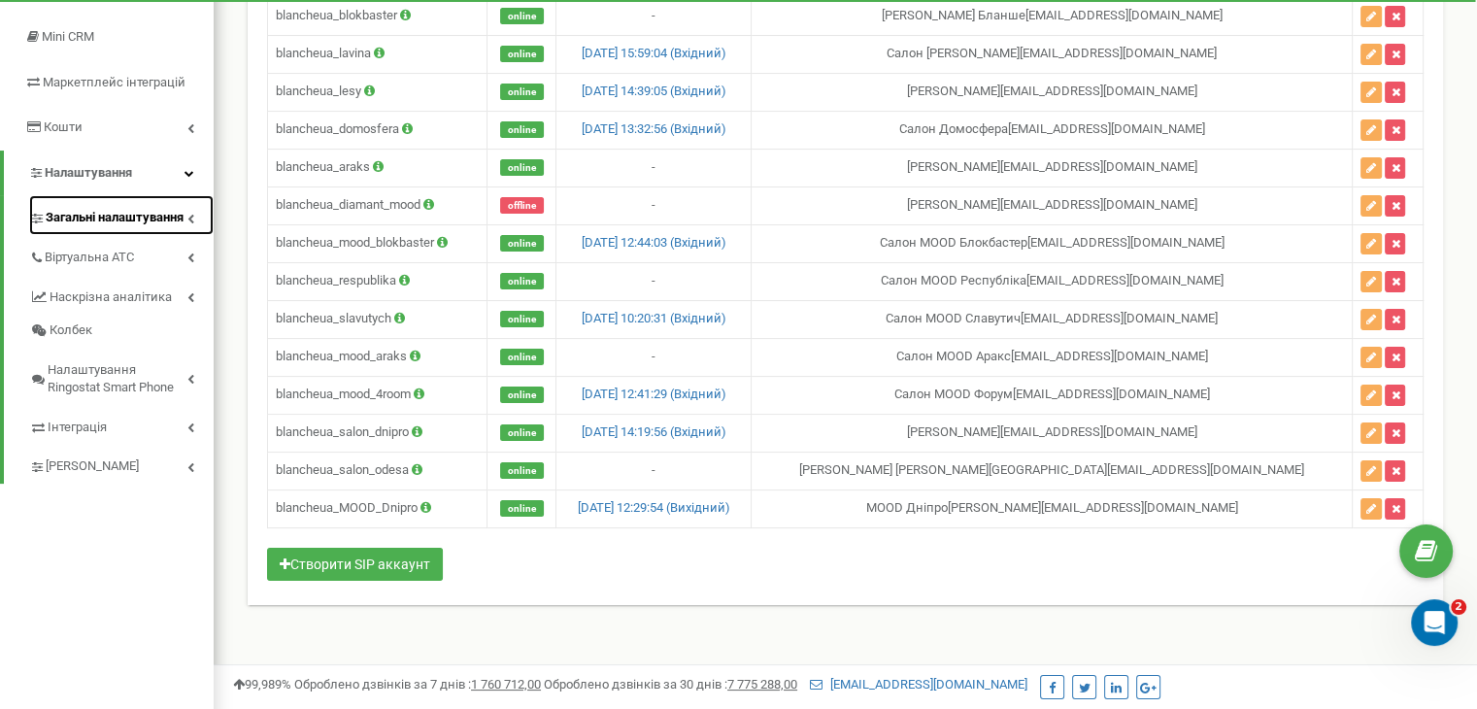
click at [167, 216] on span "Загальні налаштування" at bounding box center [115, 218] width 138 height 18
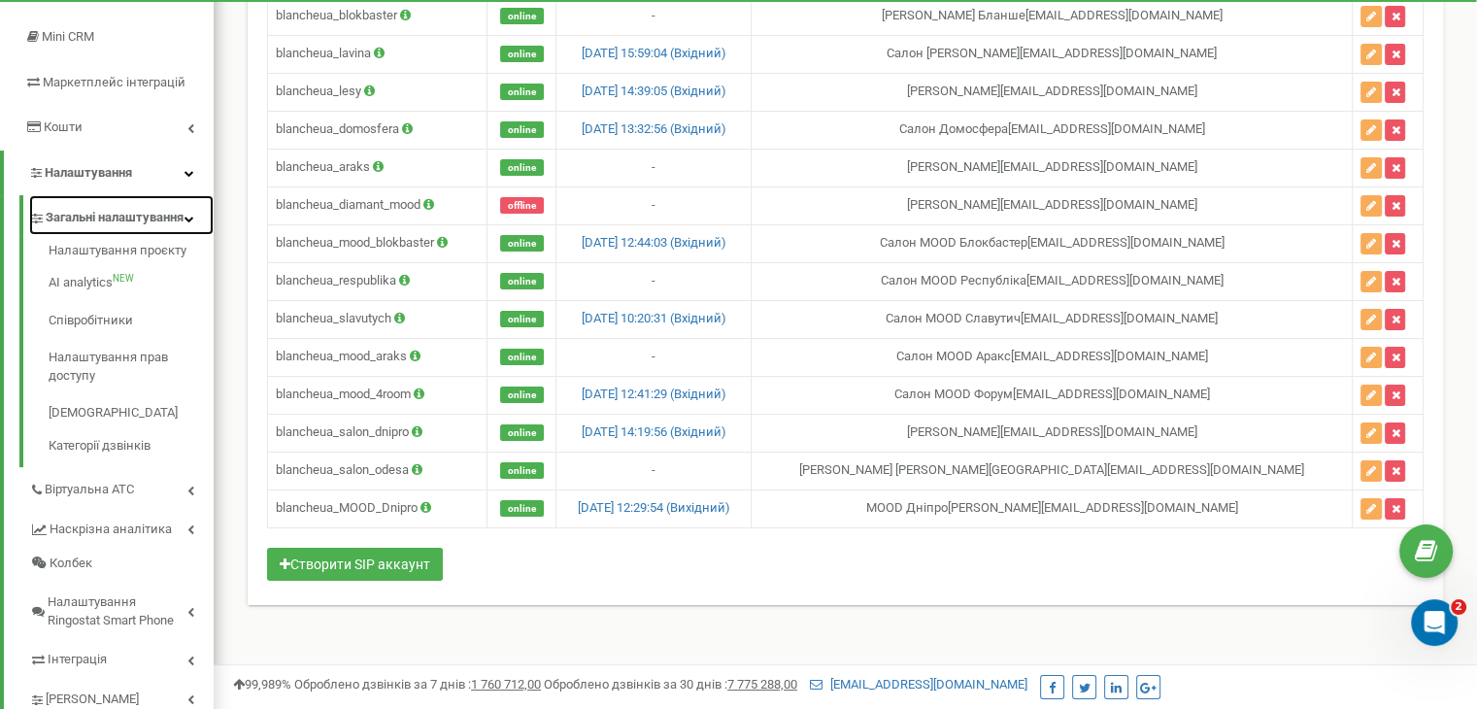
click at [167, 216] on span "Загальні налаштування" at bounding box center [115, 218] width 138 height 18
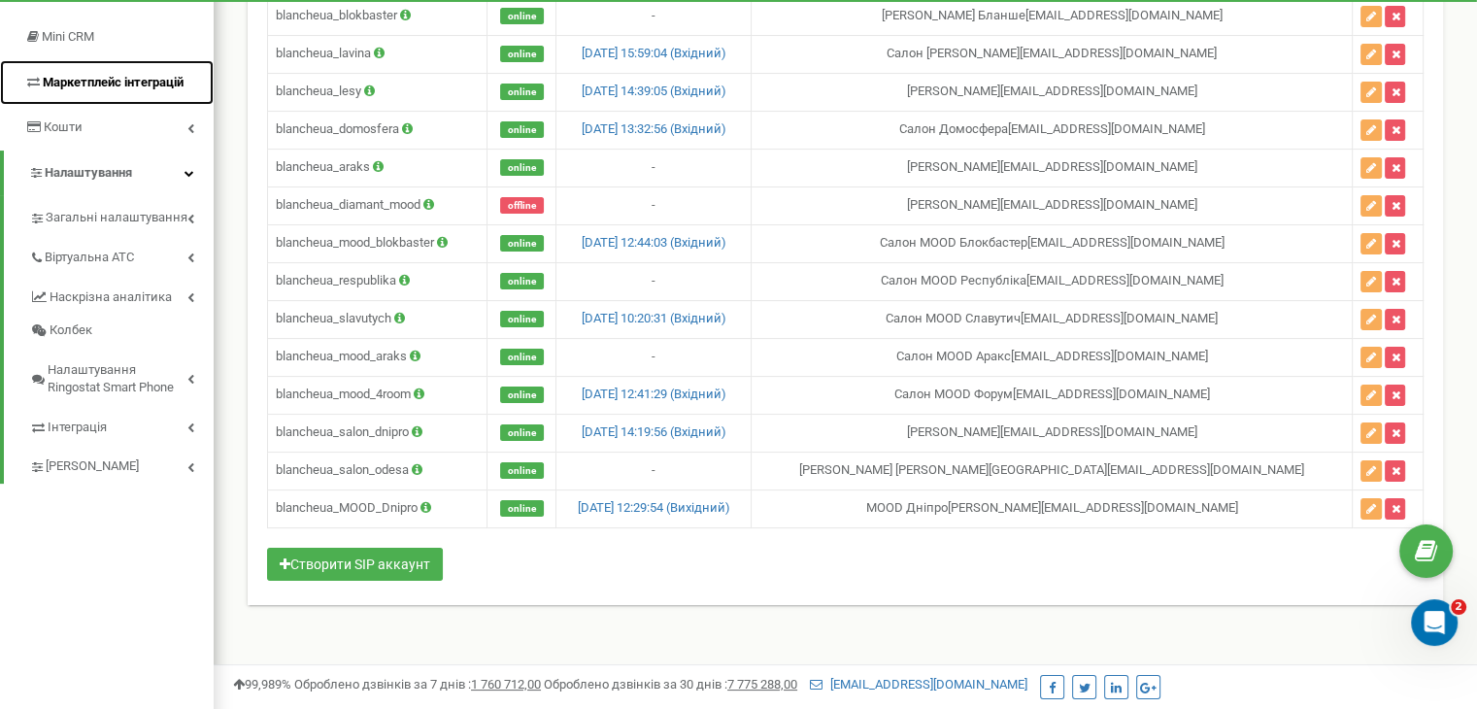
click at [159, 85] on span "Маркетплейс інтеграцій" at bounding box center [113, 82] width 141 height 15
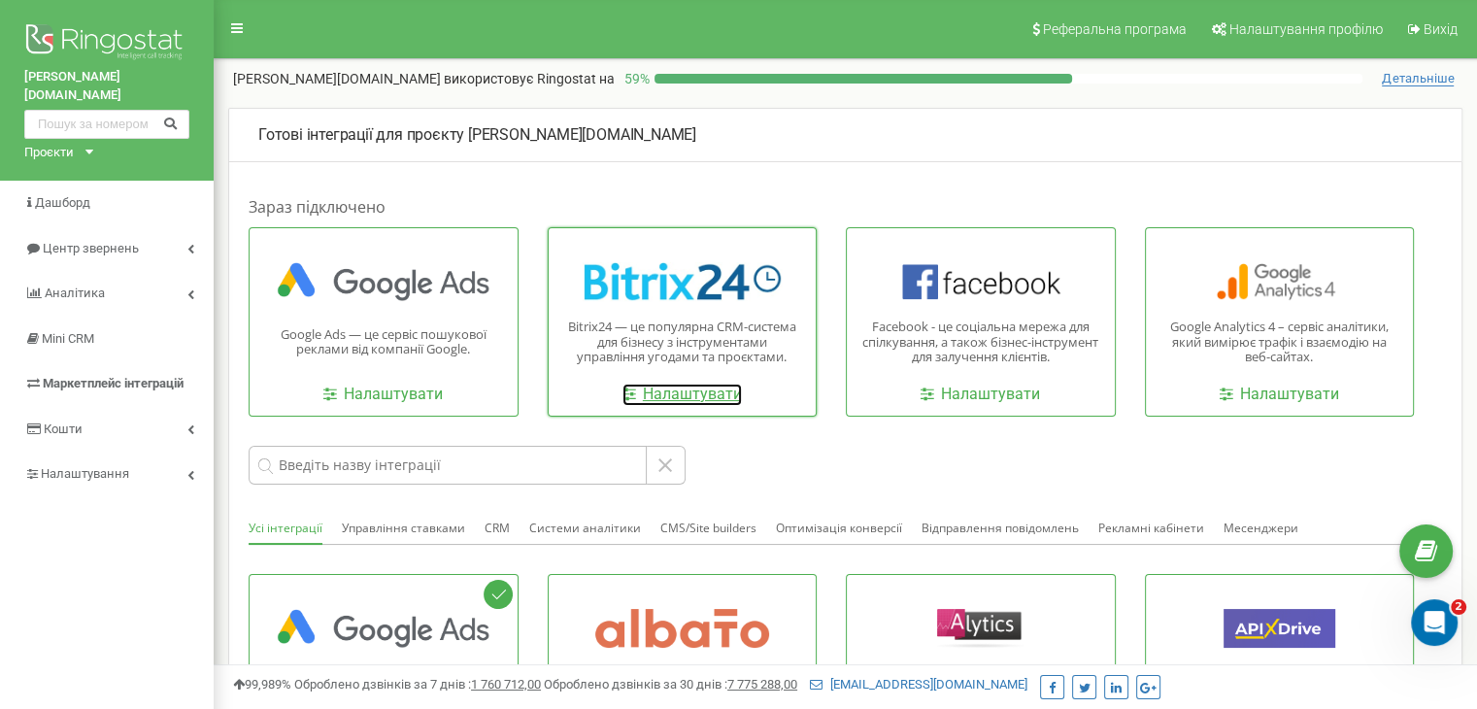
click at [723, 391] on link "Налаштувати" at bounding box center [682, 395] width 119 height 22
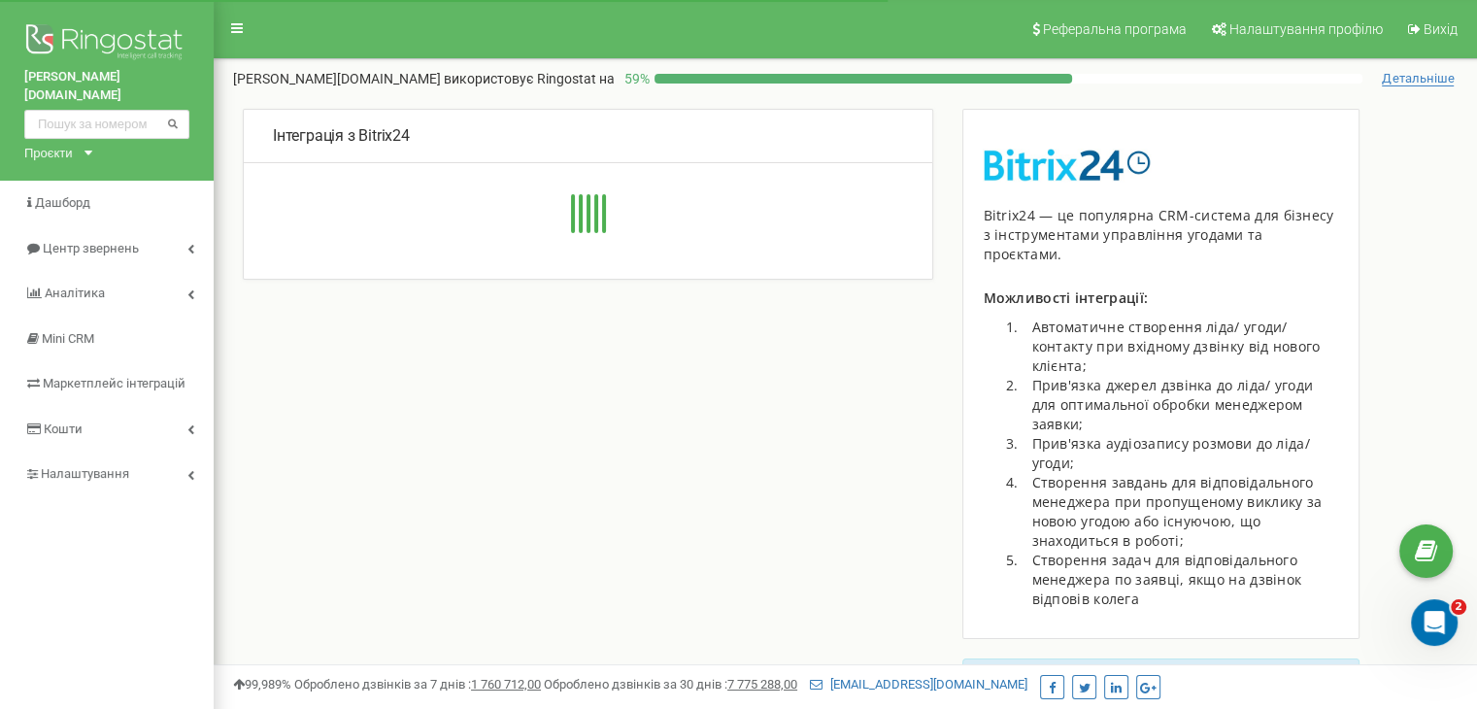
type input "[URL][DOMAIN_NAME][PERSON_NAME]"
type input "7181"
type input "xjedapb664jij29r"
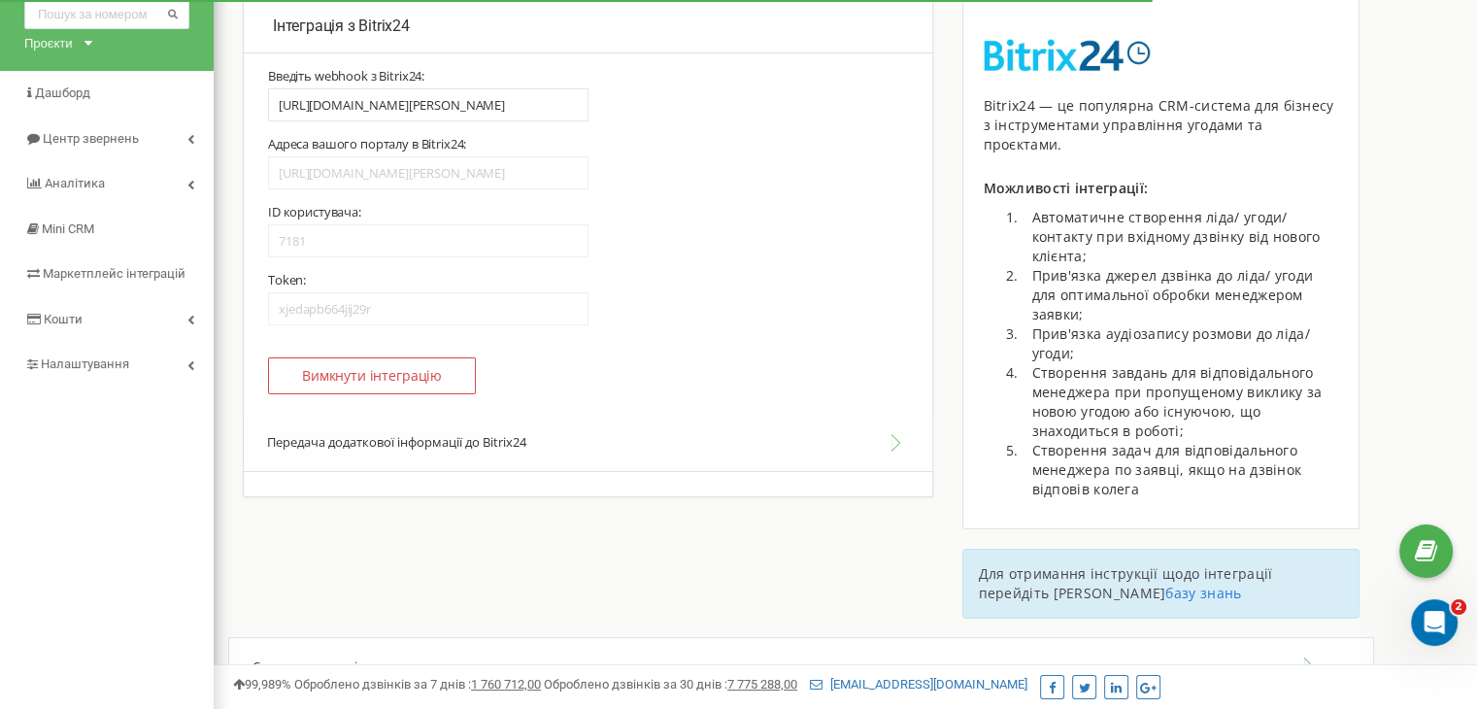
scroll to position [456, 0]
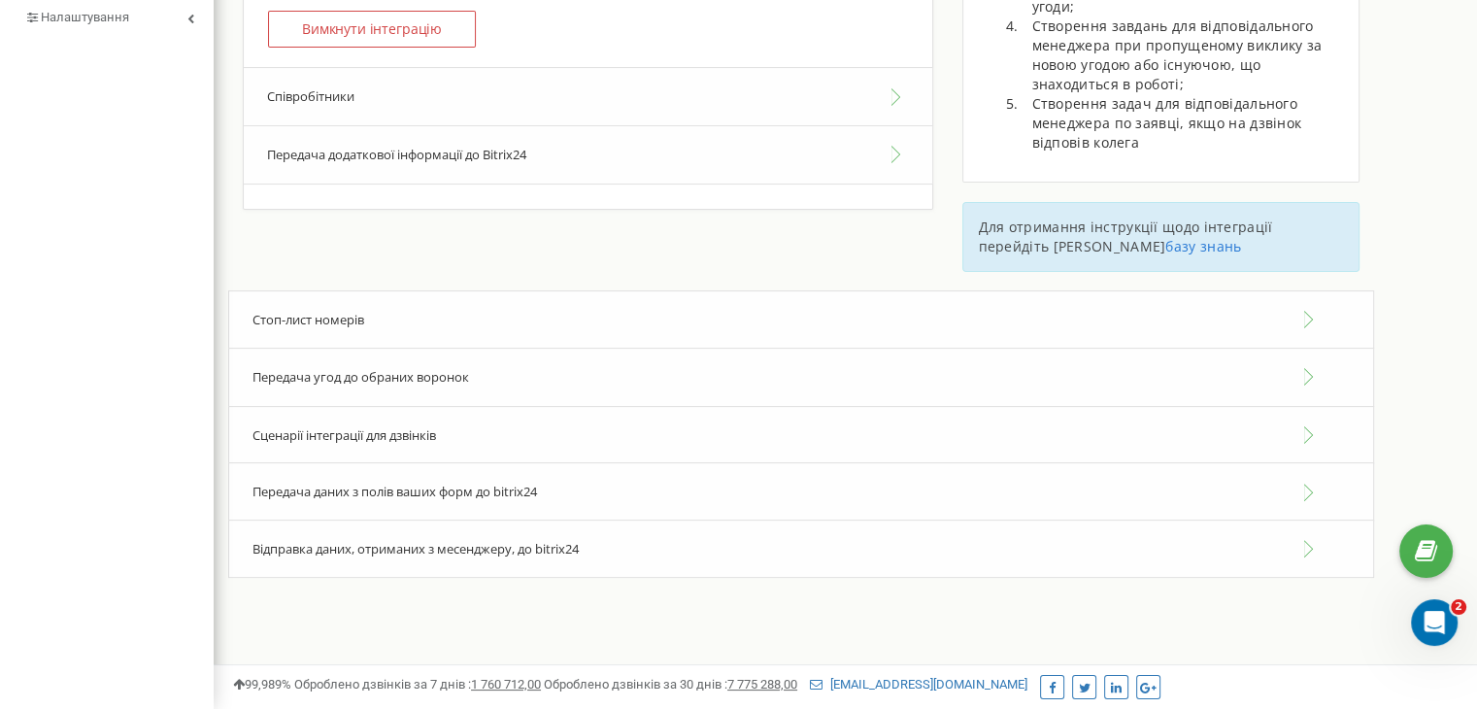
click at [501, 99] on button "Співробітники" at bounding box center [588, 96] width 689 height 59
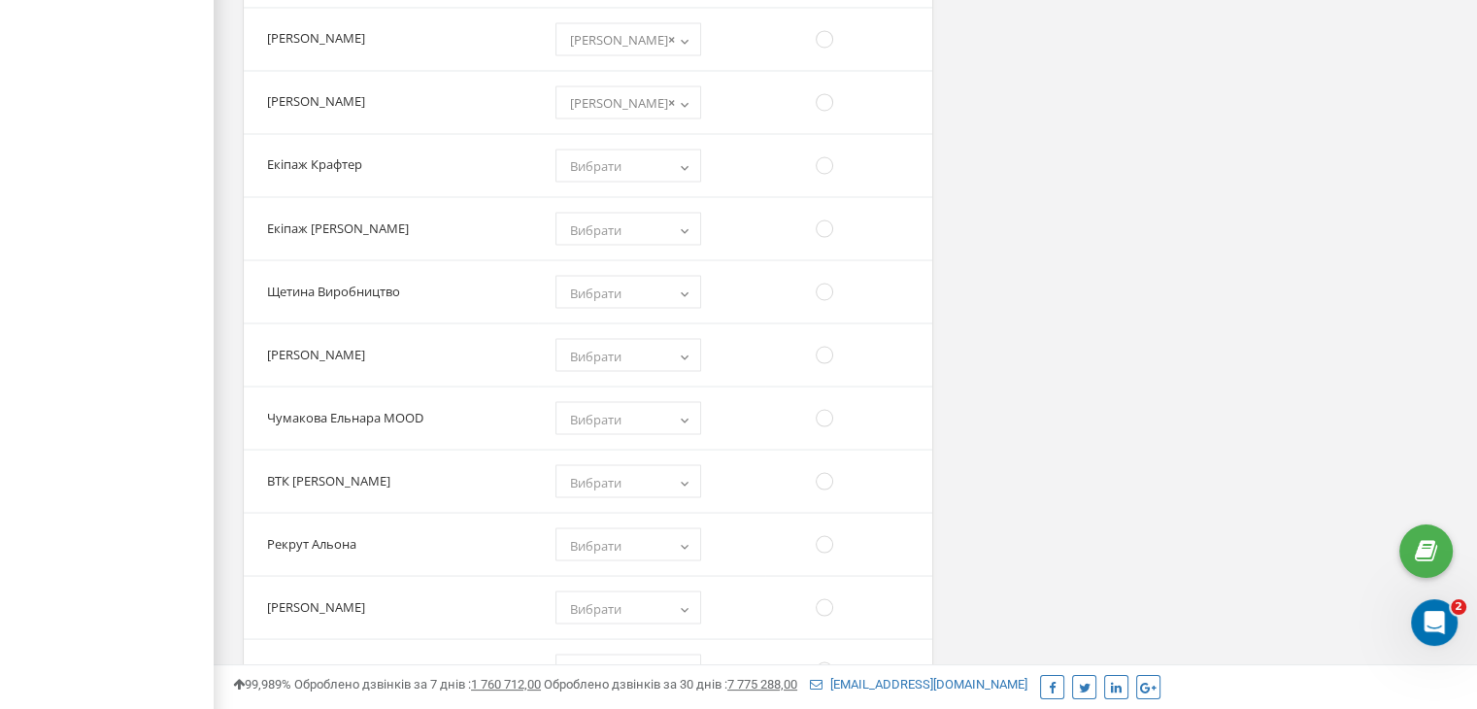
scroll to position [3461, 0]
click at [677, 418] on b at bounding box center [685, 424] width 16 height 12
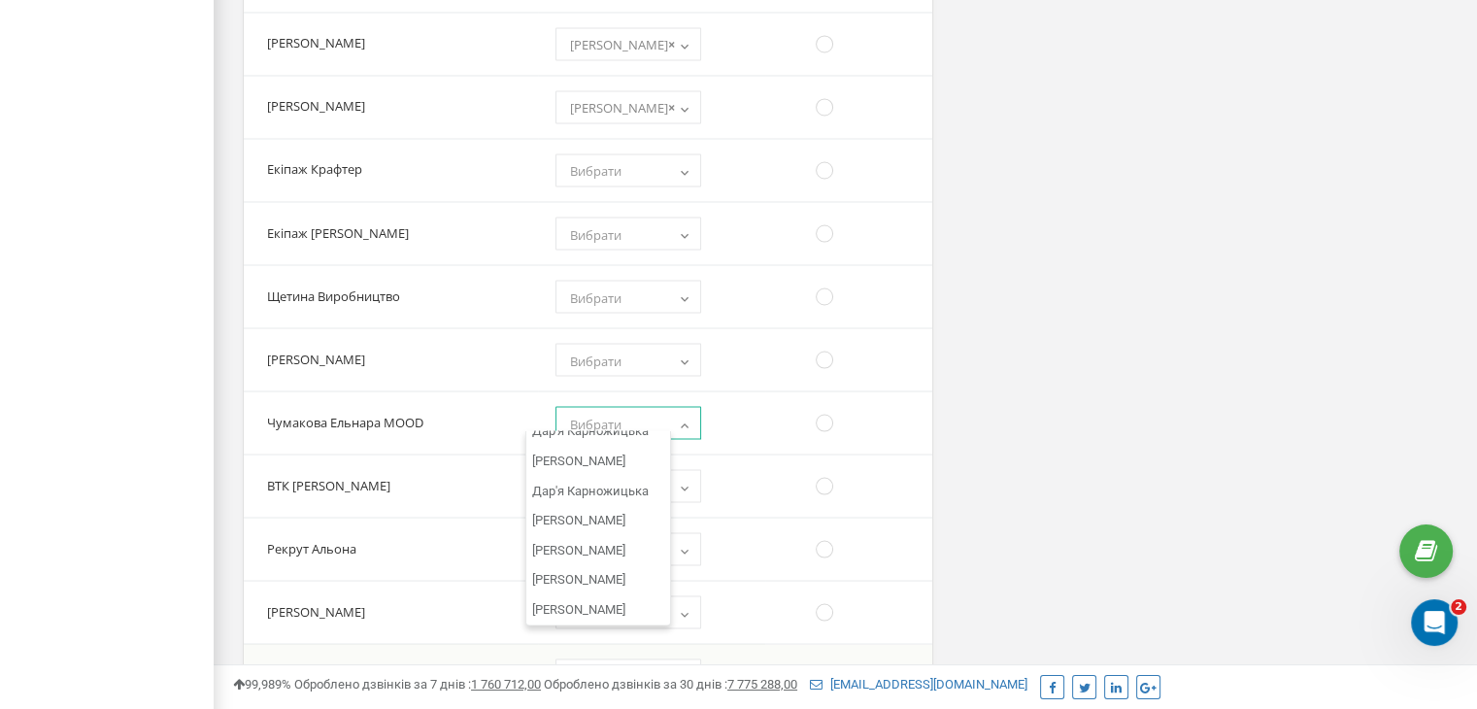
scroll to position [9740, 0]
select select "10260"
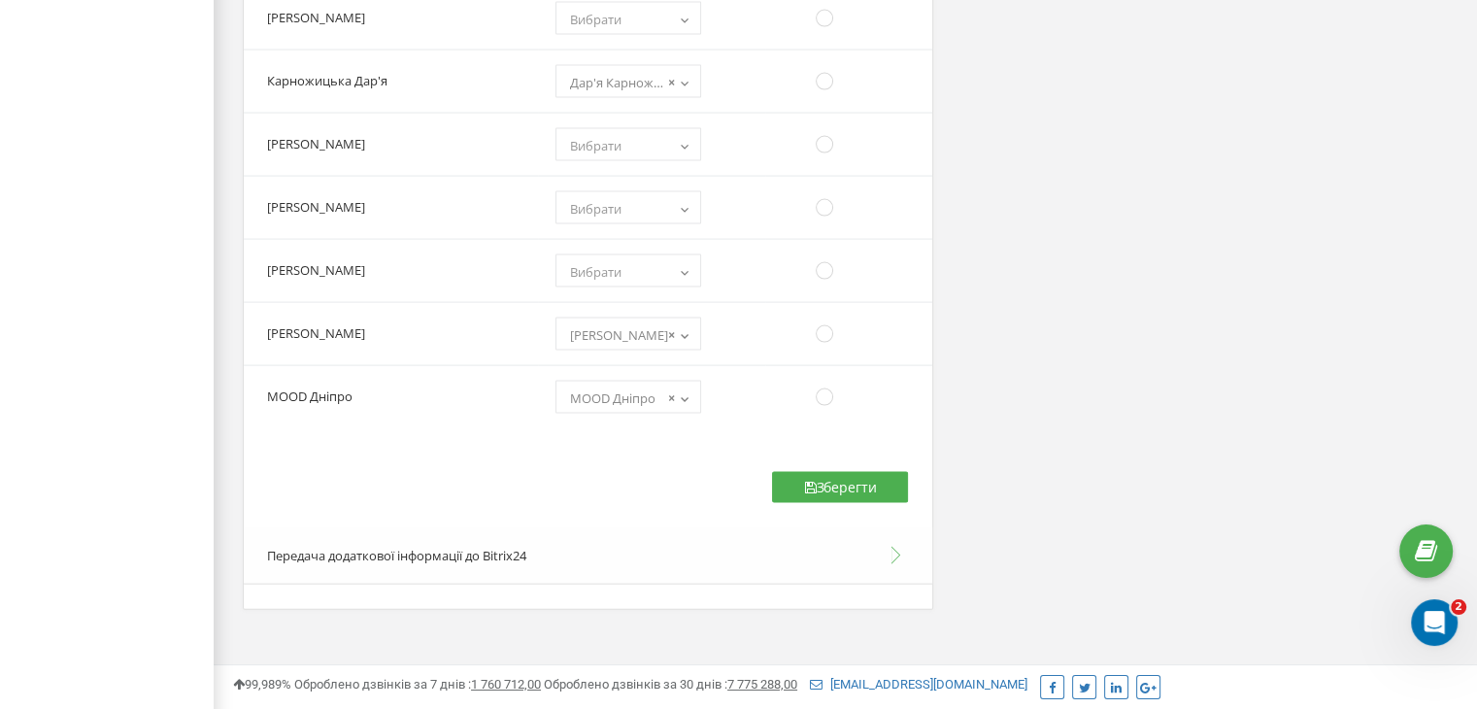
scroll to position [4077, 0]
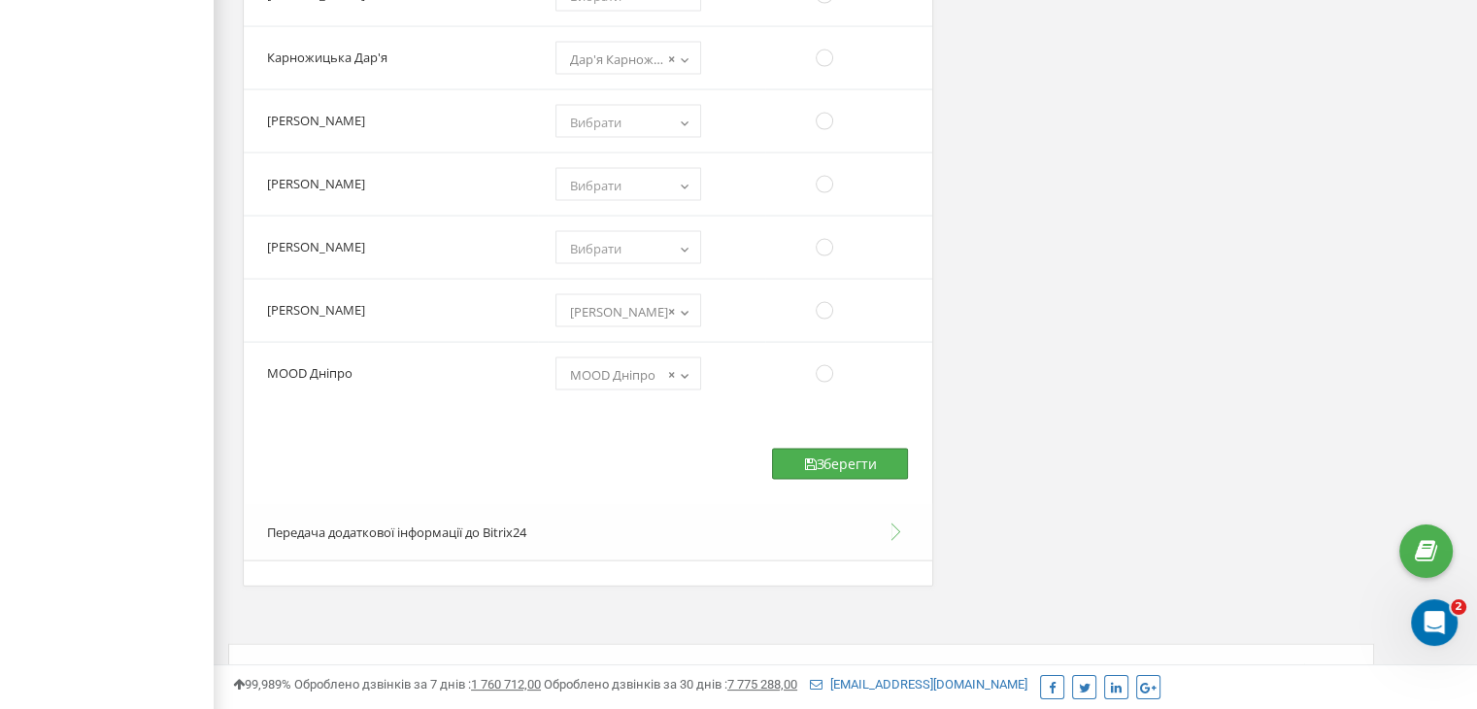
click at [853, 450] on button "Зберегти" at bounding box center [840, 464] width 136 height 31
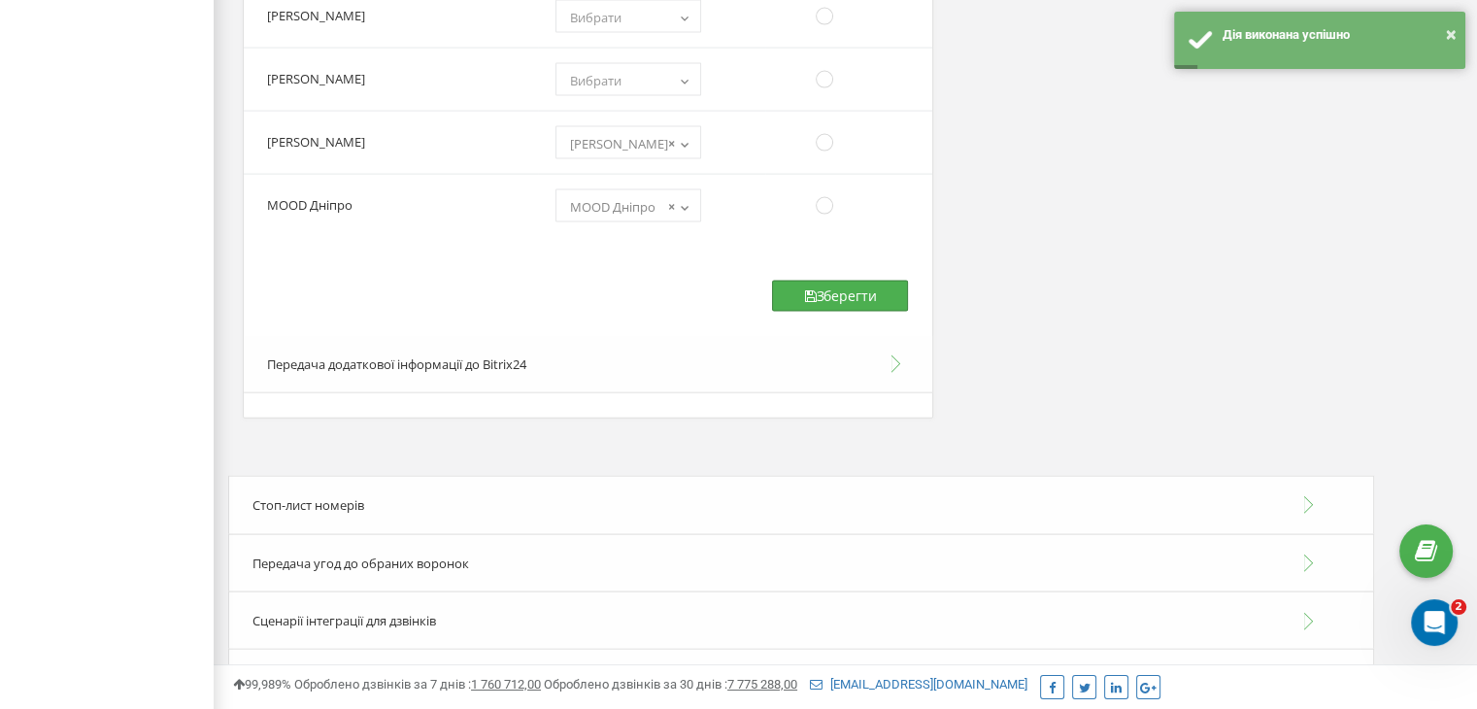
scroll to position [4347, 0]
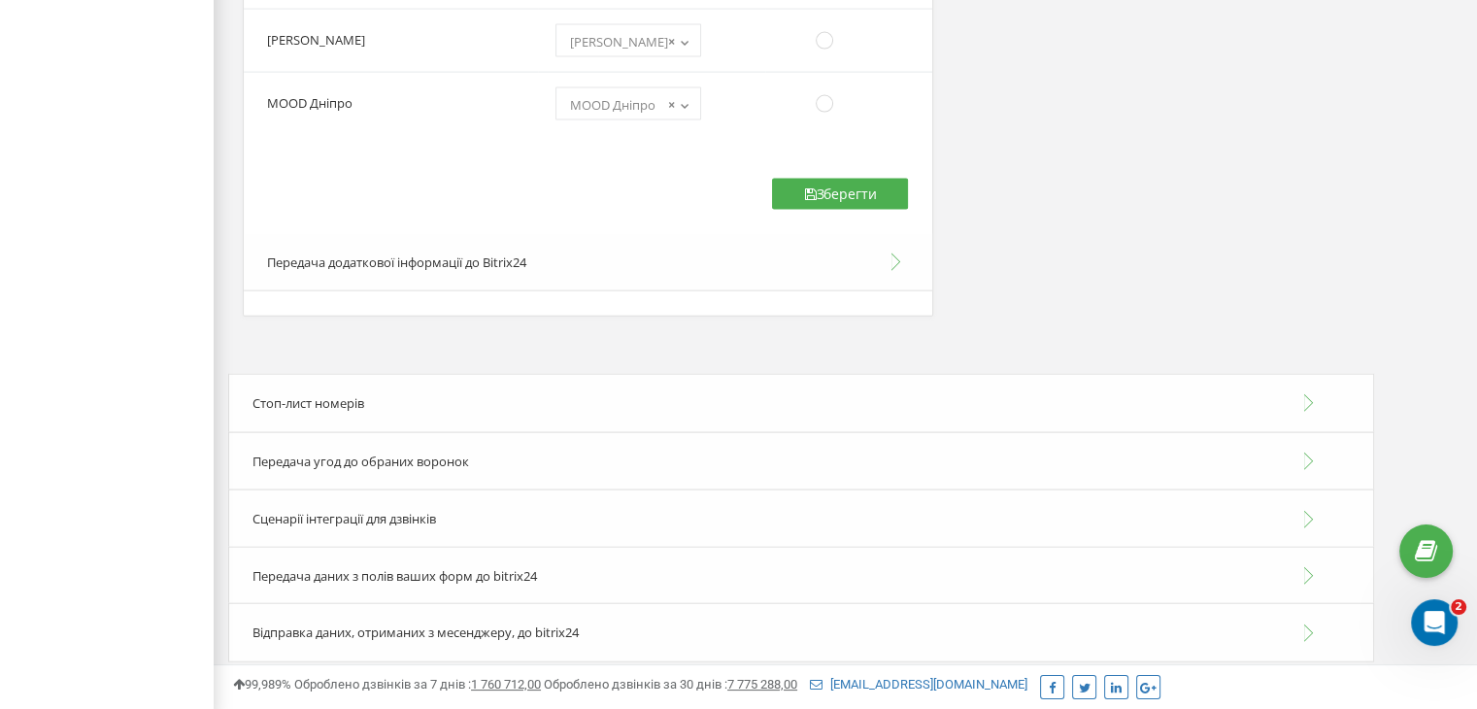
click at [882, 452] on div "Передача угод до обраних воронок" at bounding box center [801, 461] width 1146 height 59
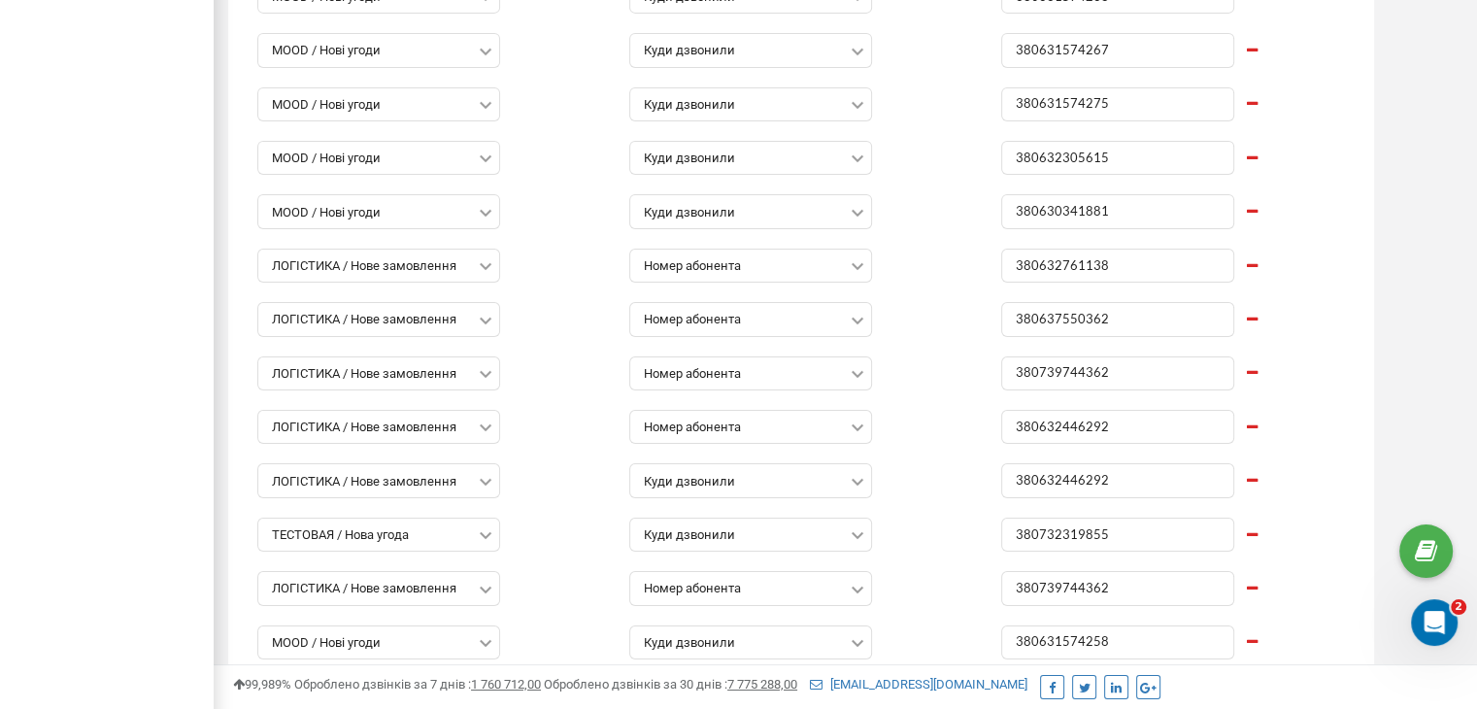
scroll to position [6746, 0]
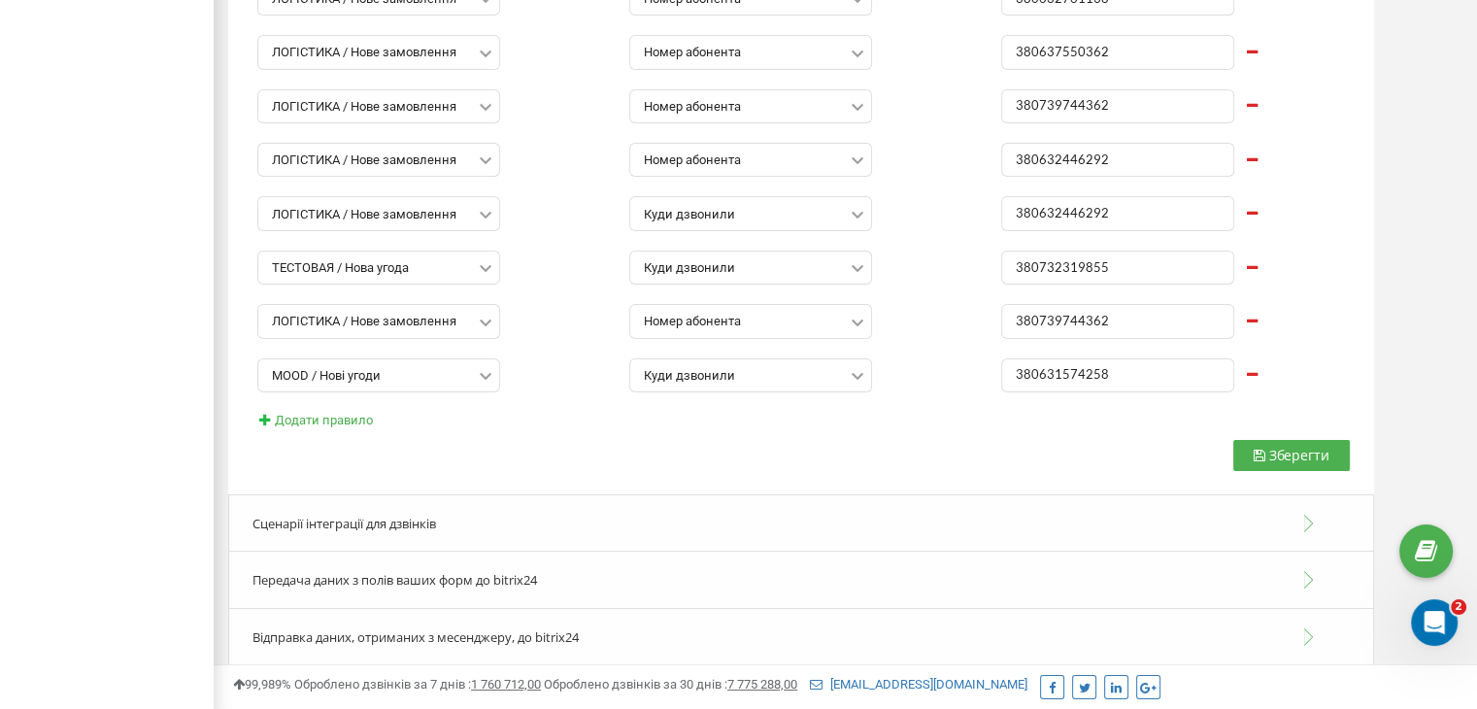
click at [1255, 494] on div "Сценарії інтеграції для дзвінків" at bounding box center [801, 523] width 1146 height 59
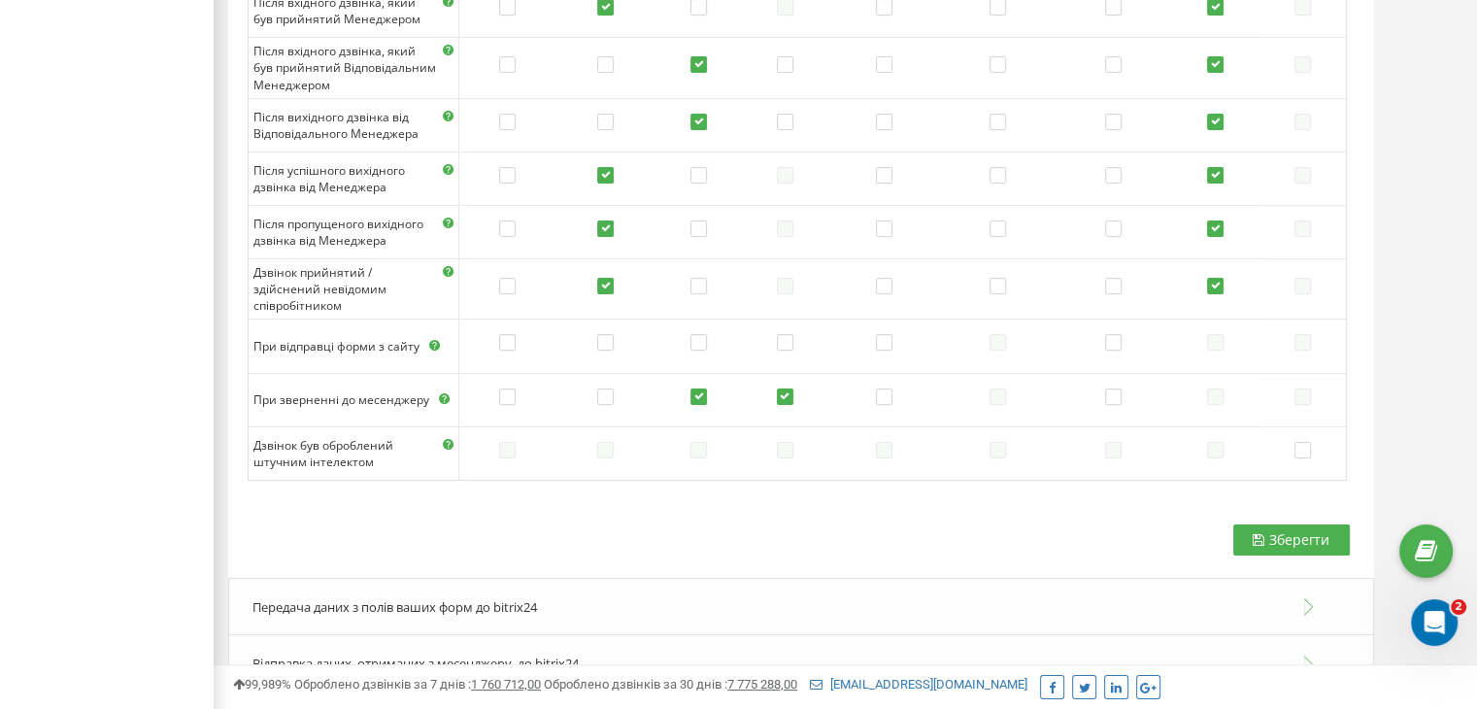
scroll to position [7673, 0]
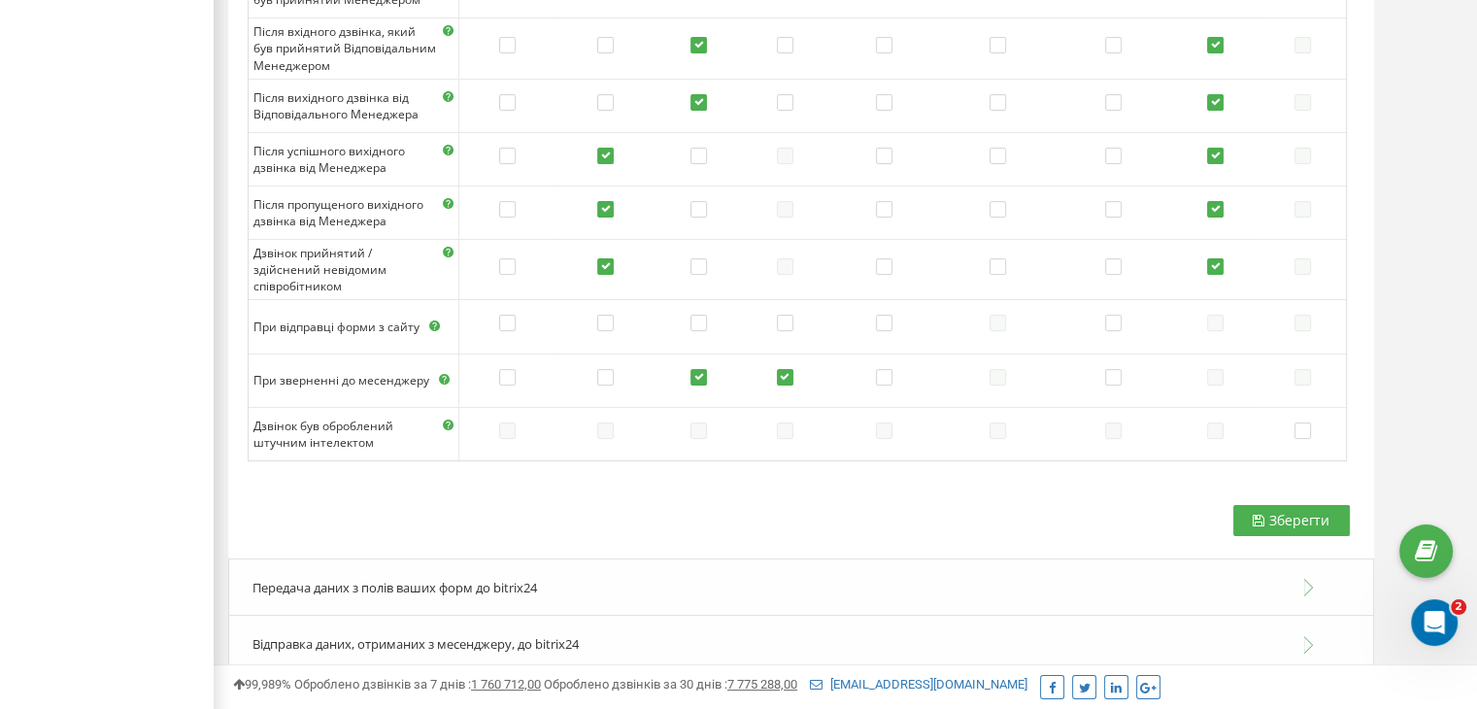
click at [1223, 558] on div "Передача даних з полів ваших форм до bitrix24" at bounding box center [801, 587] width 1146 height 59
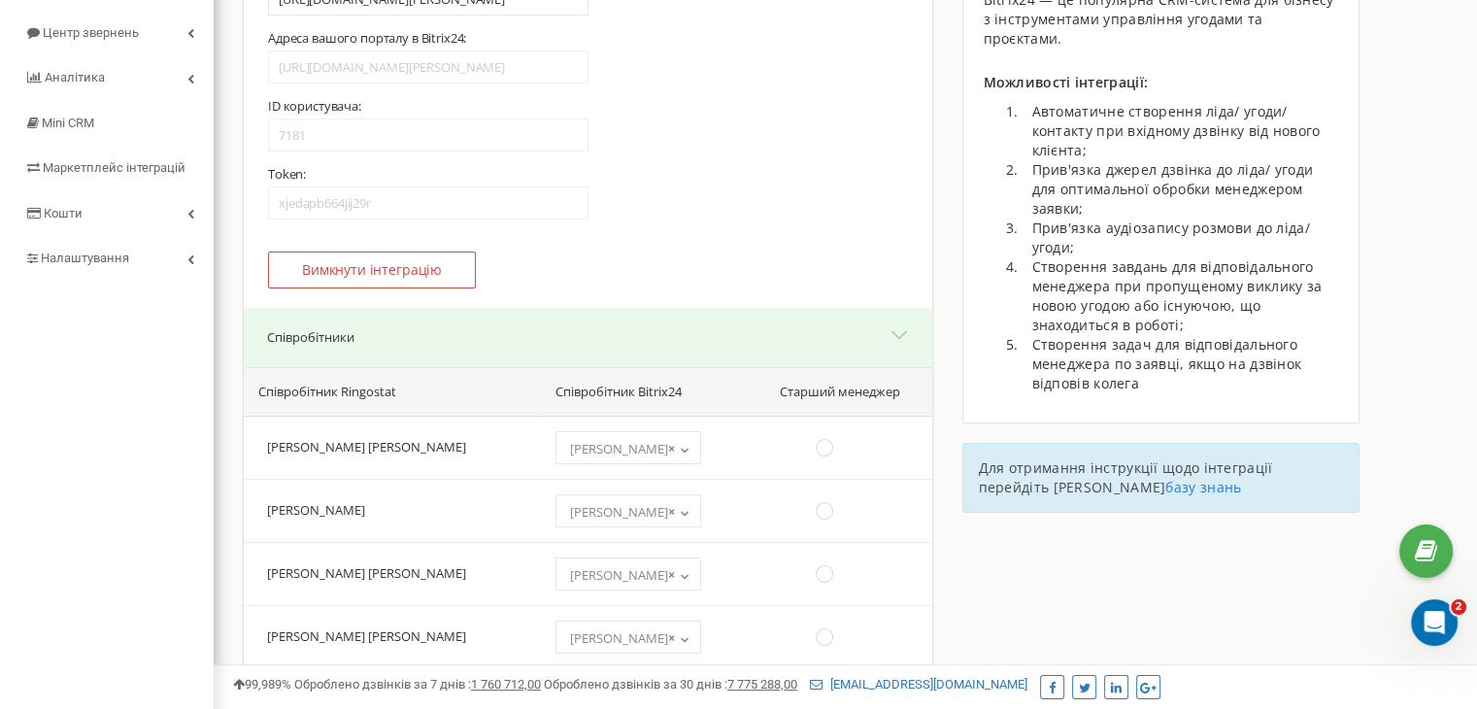
scroll to position [205, 0]
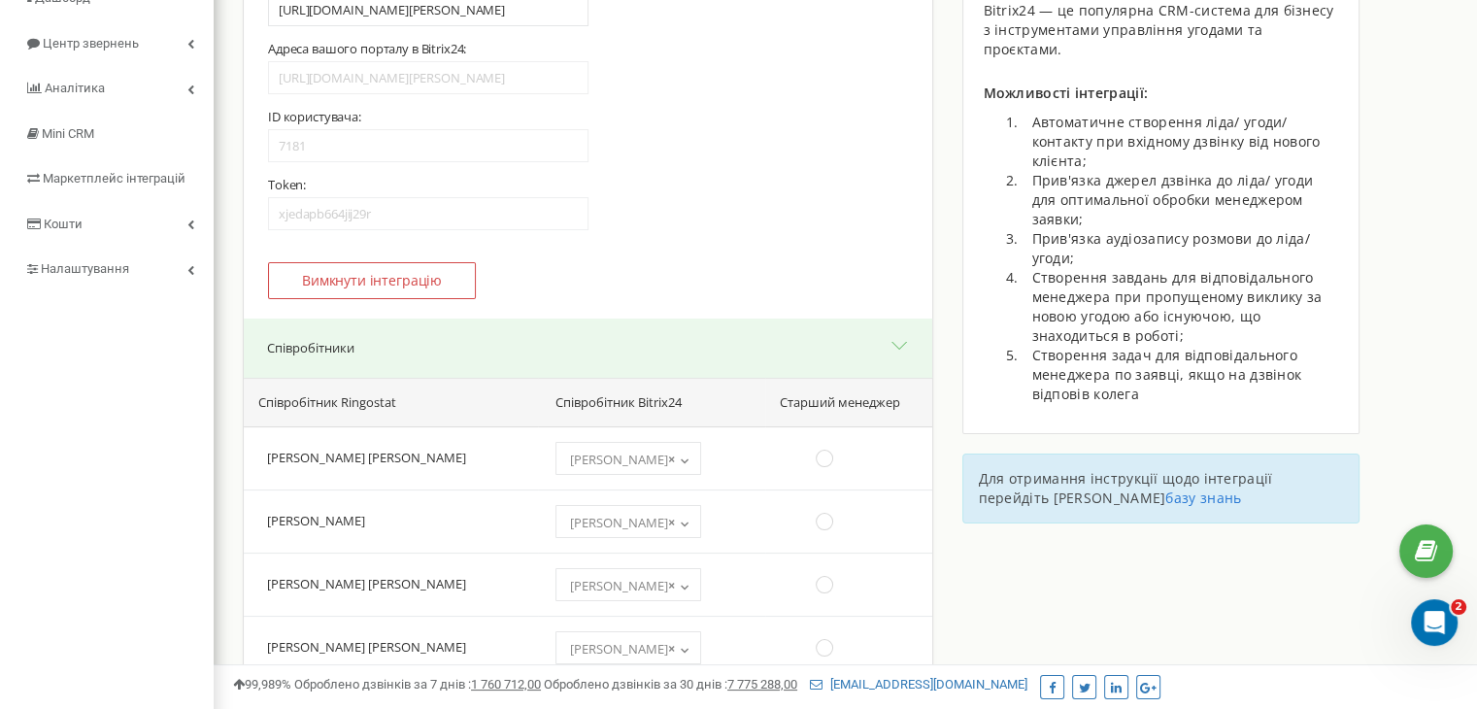
click at [901, 346] on button "Співробітники" at bounding box center [588, 348] width 689 height 59
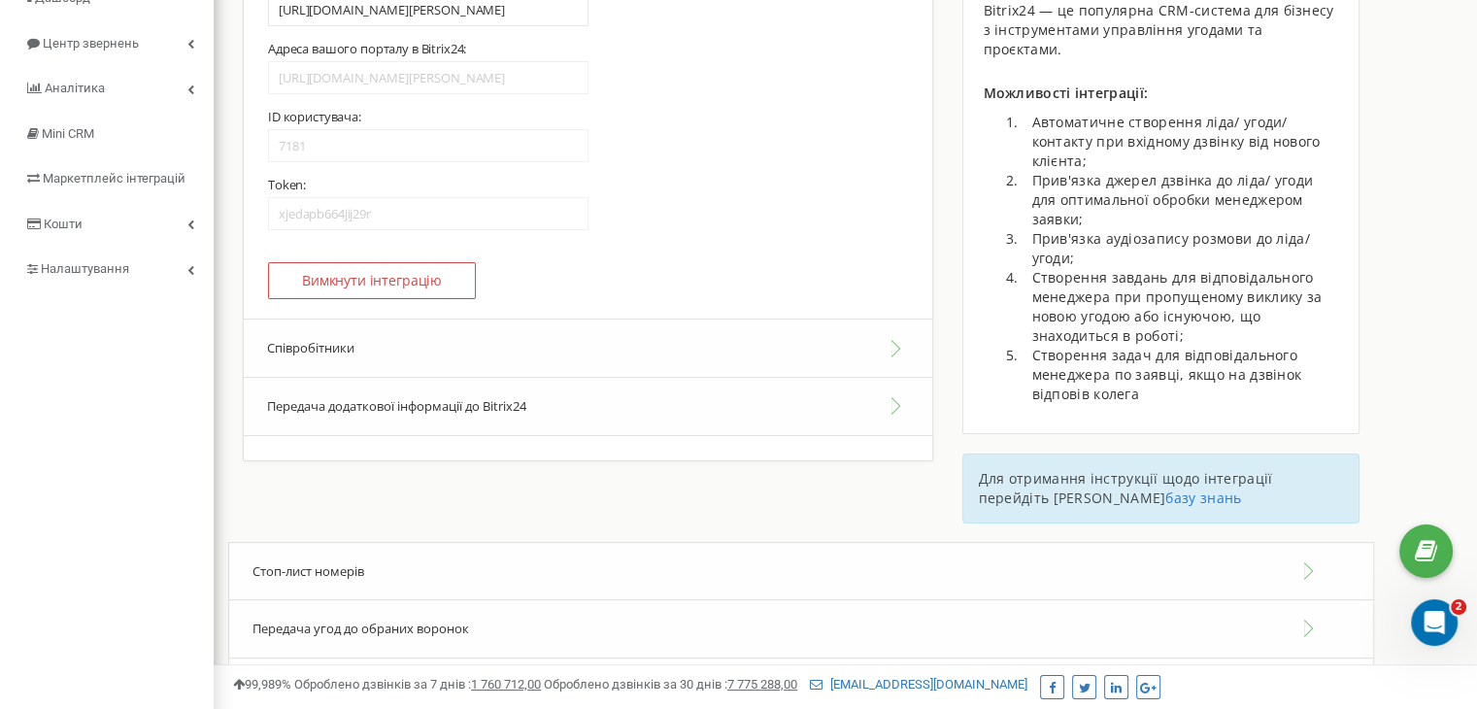
click at [870, 416] on button "Передача додаткової інформації до Bitrix24" at bounding box center [588, 407] width 689 height 58
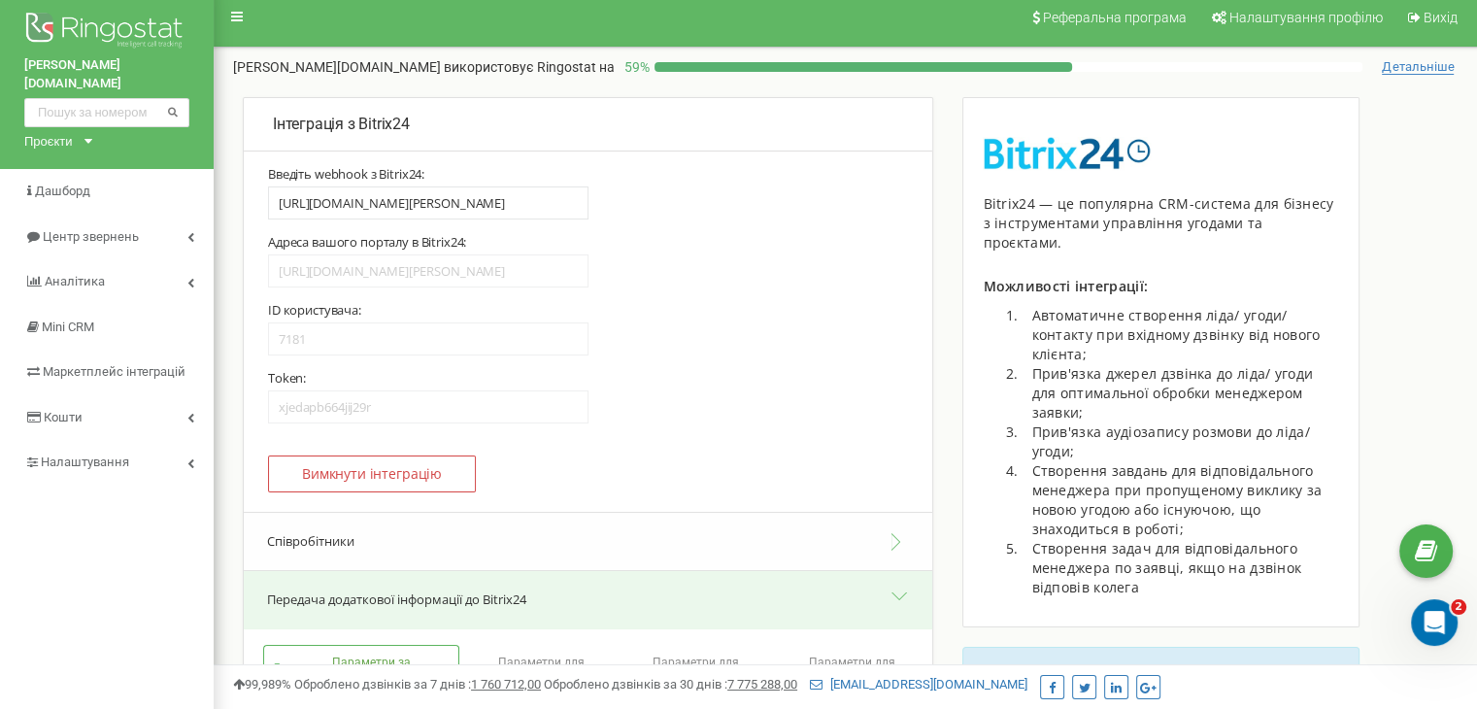
scroll to position [0, 0]
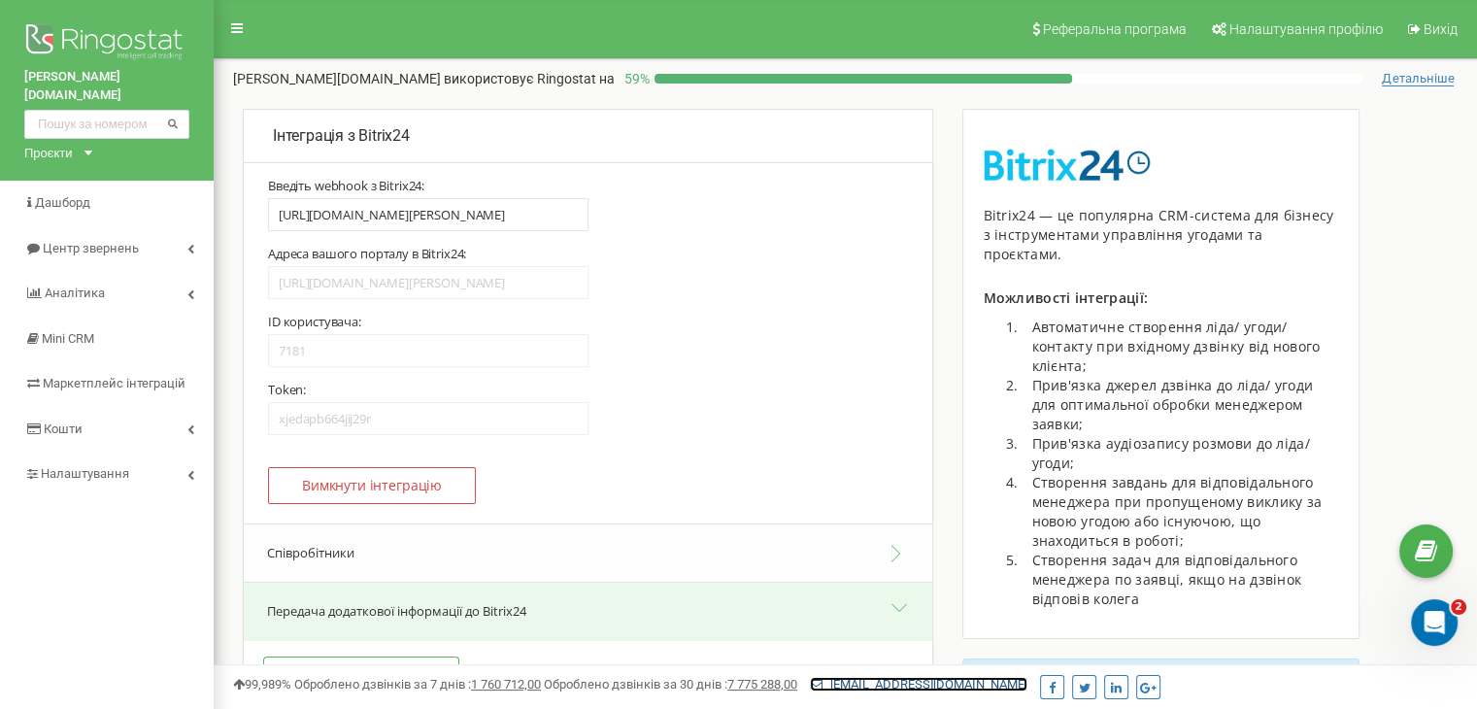
click at [963, 683] on link "[EMAIL_ADDRESS][DOMAIN_NAME]" at bounding box center [919, 684] width 218 height 15
click at [1136, 89] on div "Реферальна програма Налаштування профілю Вихід [PERSON_NAME][DOMAIN_NAME] викор…" at bounding box center [846, 582] width 1264 height 1165
